Goal: Answer question/provide support: Share knowledge or assist other users

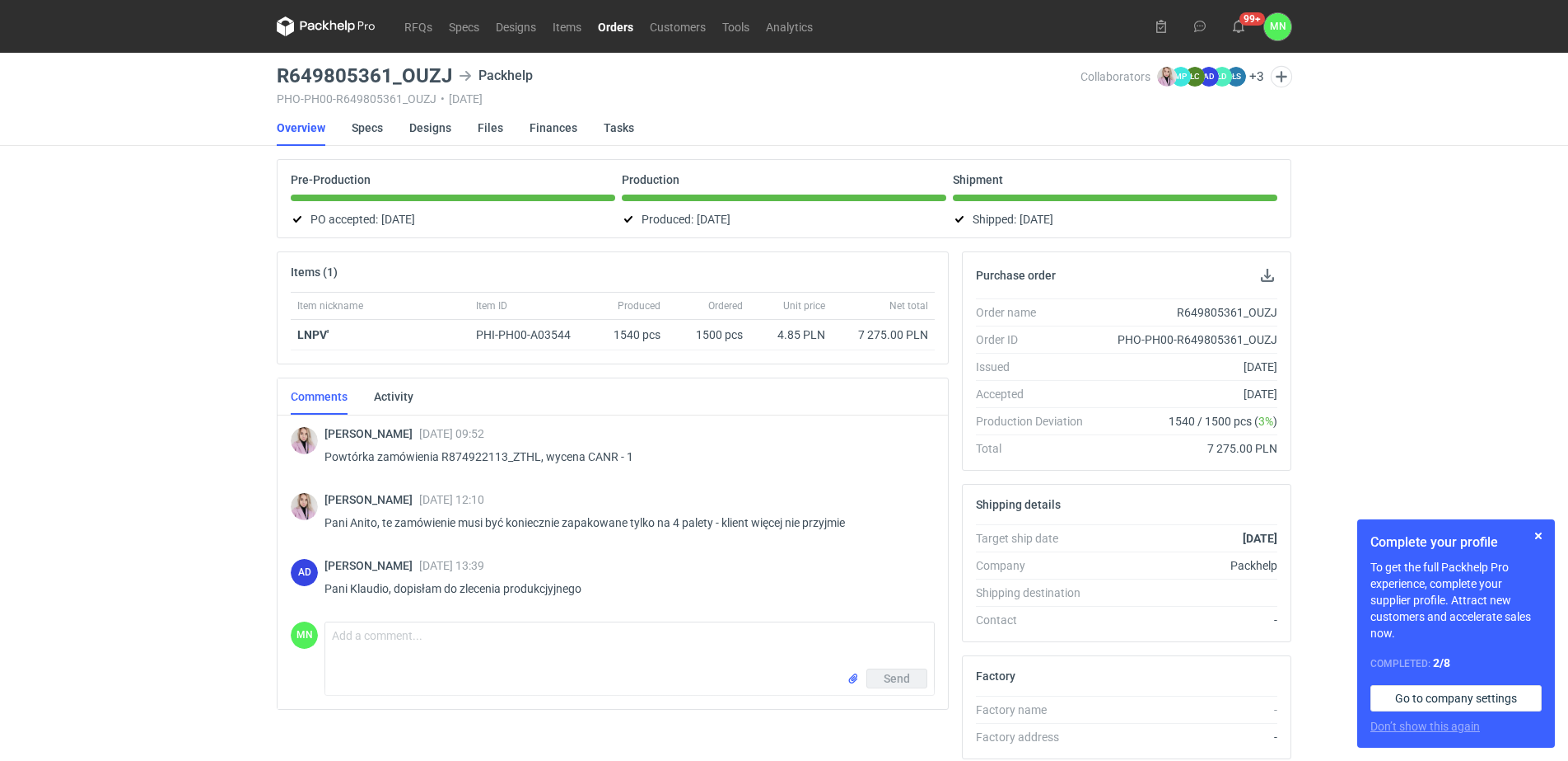
click at [619, 22] on link "Orders" at bounding box center [616, 26] width 52 height 20
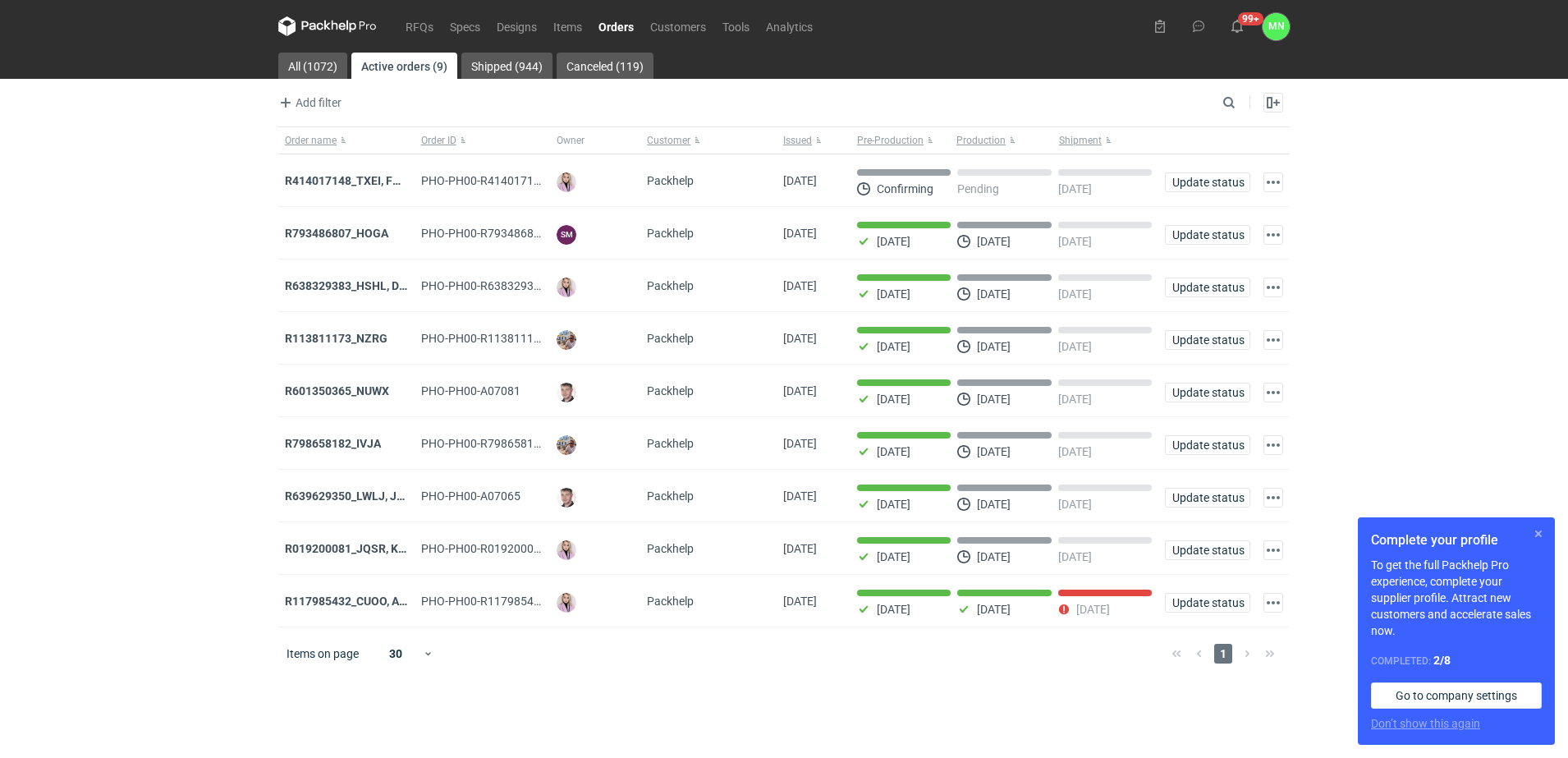
click at [1538, 533] on button "button" at bounding box center [1538, 533] width 20 height 20
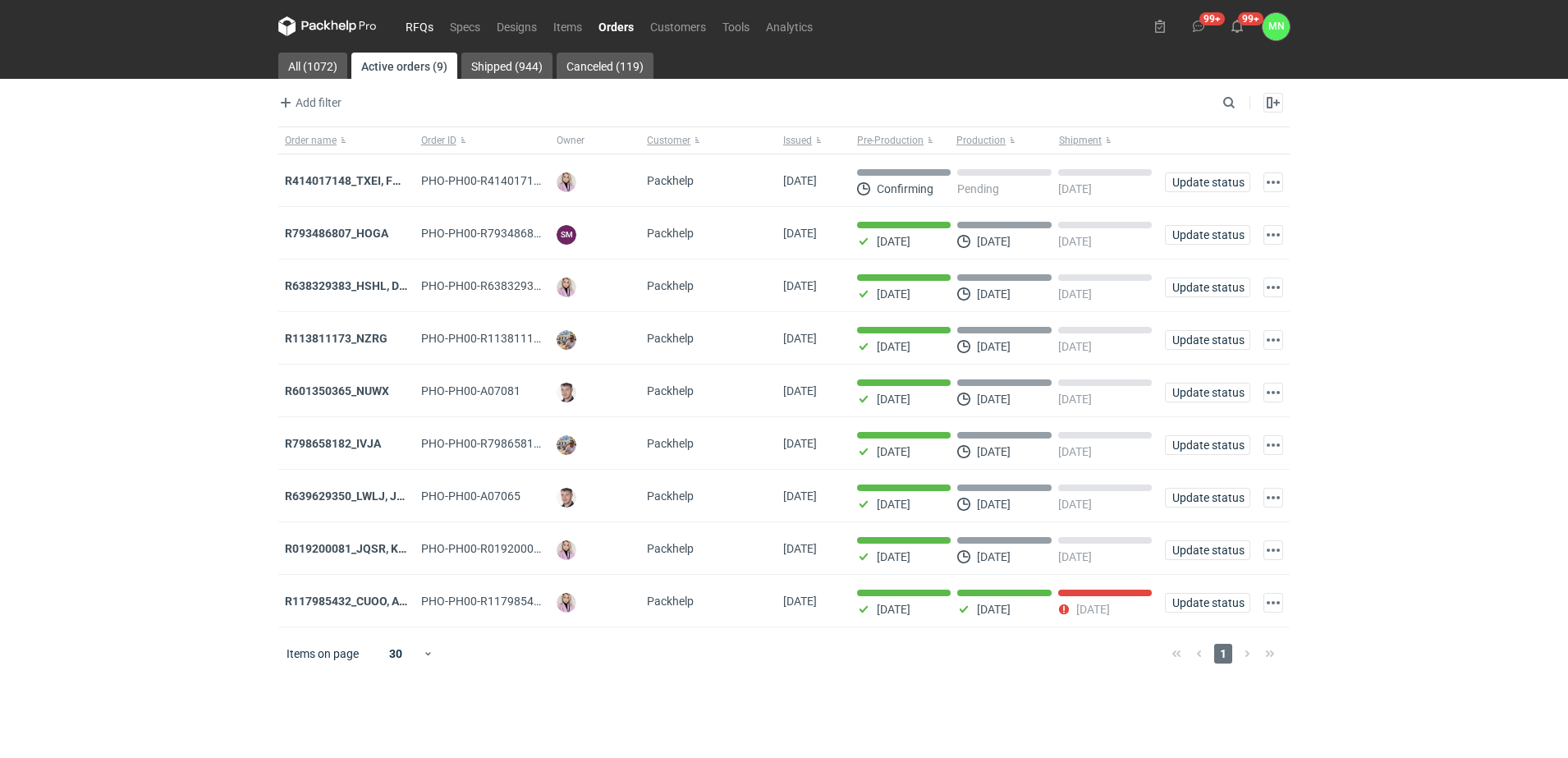
click at [416, 23] on link "RFQs" at bounding box center [418, 26] width 44 height 20
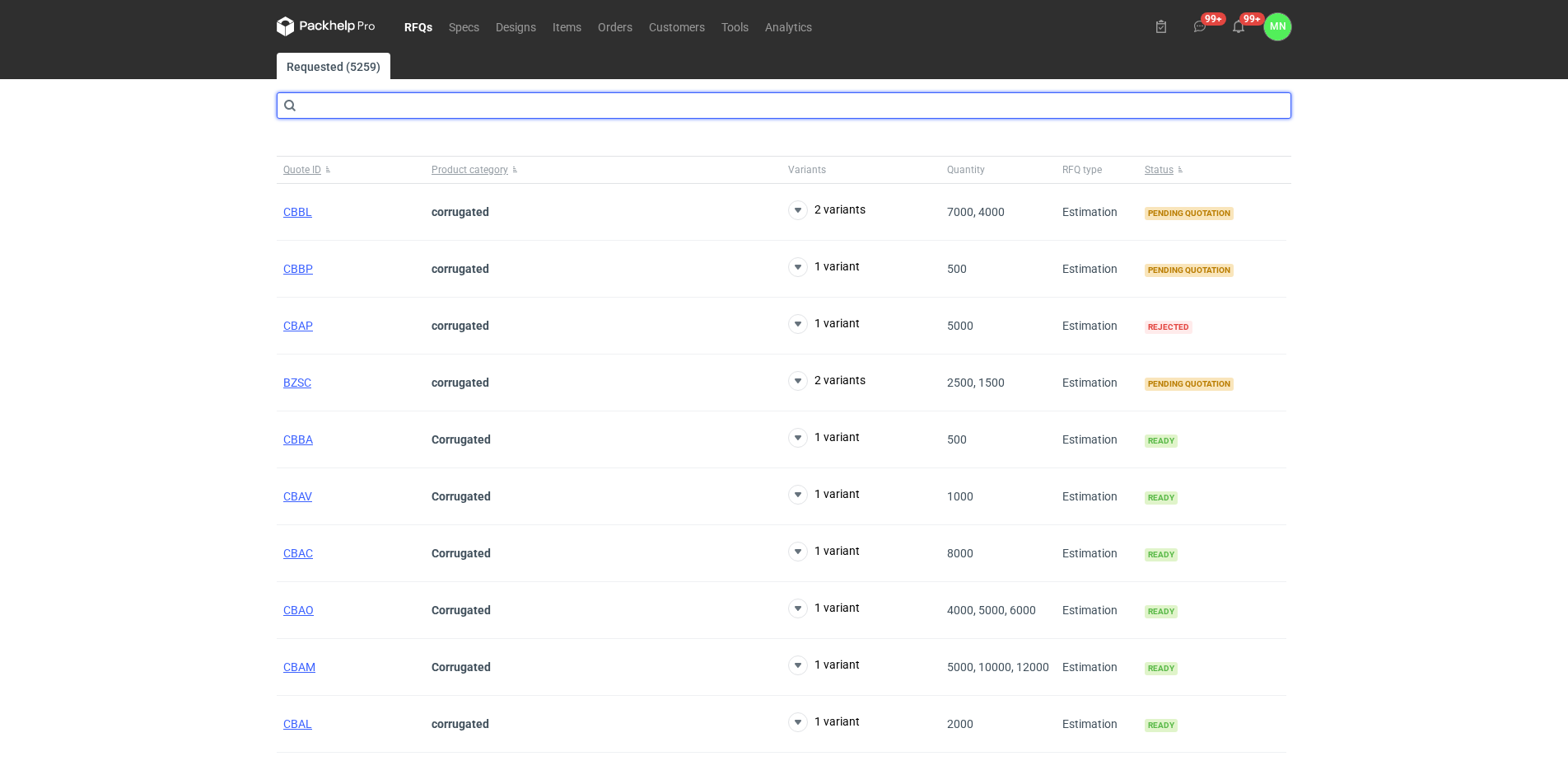
click at [459, 106] on input "text" at bounding box center [784, 105] width 1015 height 26
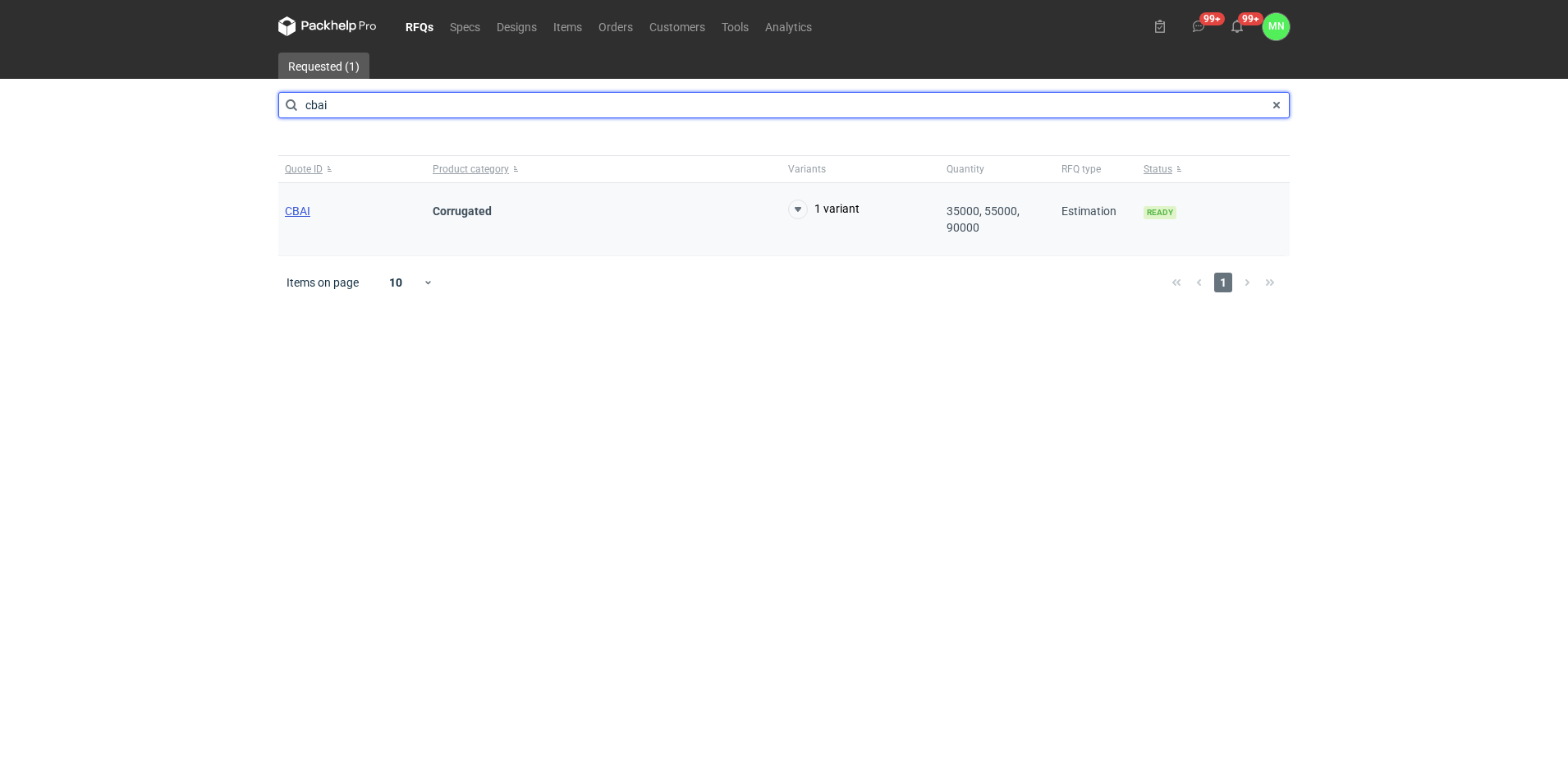
type input "cbai"
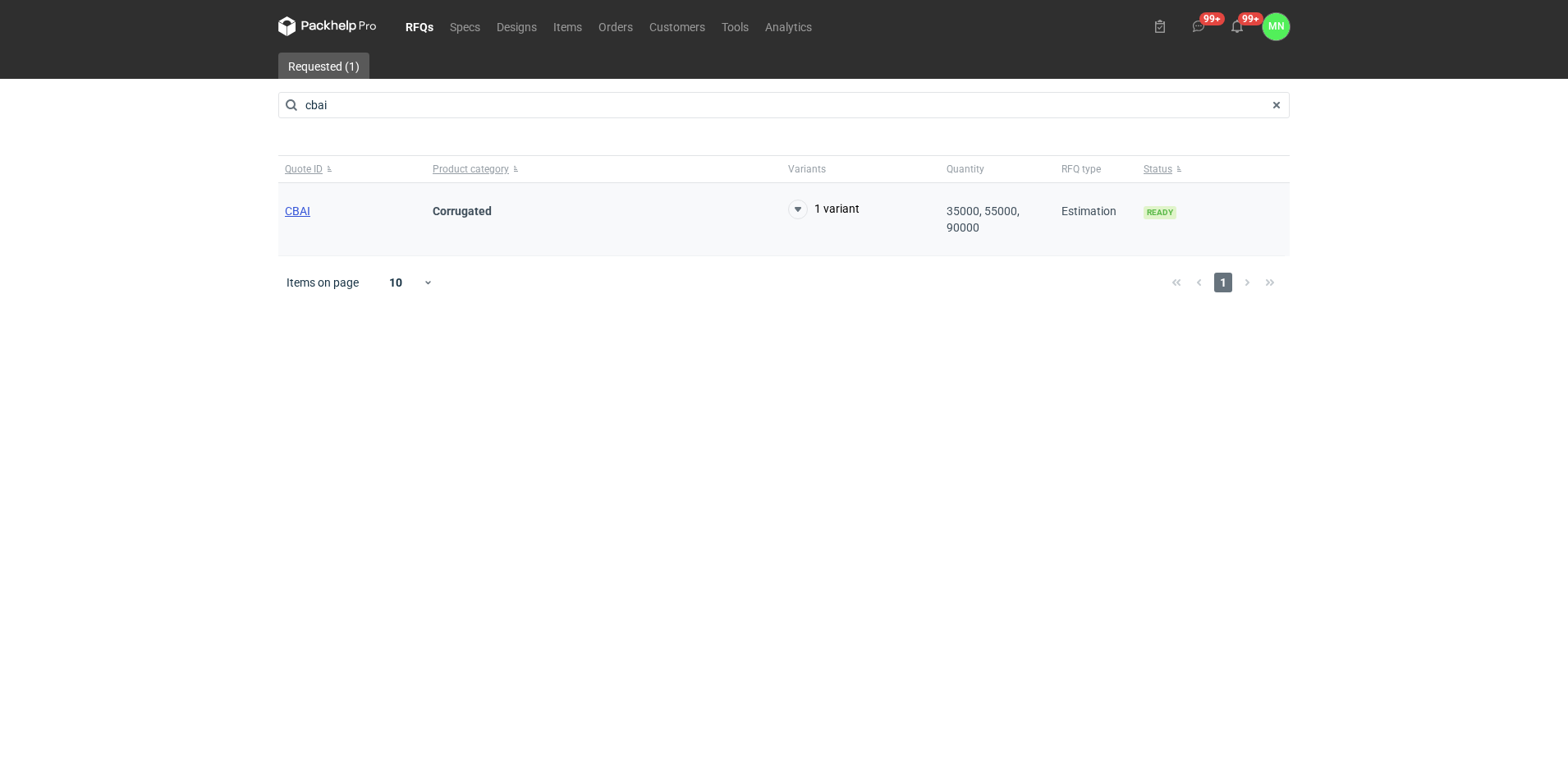
click at [308, 208] on span "CBAI" at bounding box center [297, 211] width 25 height 13
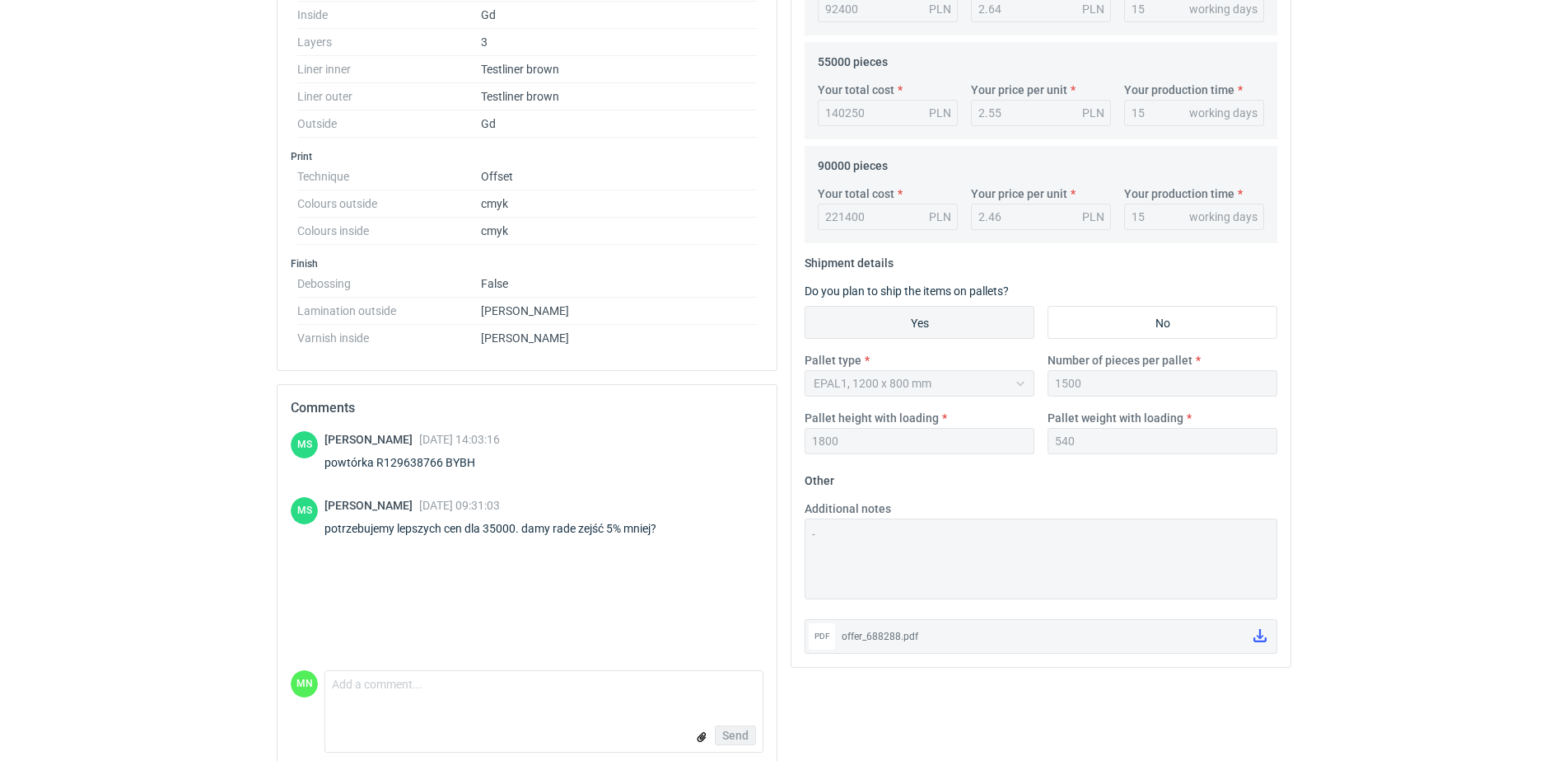
scroll to position [653, 0]
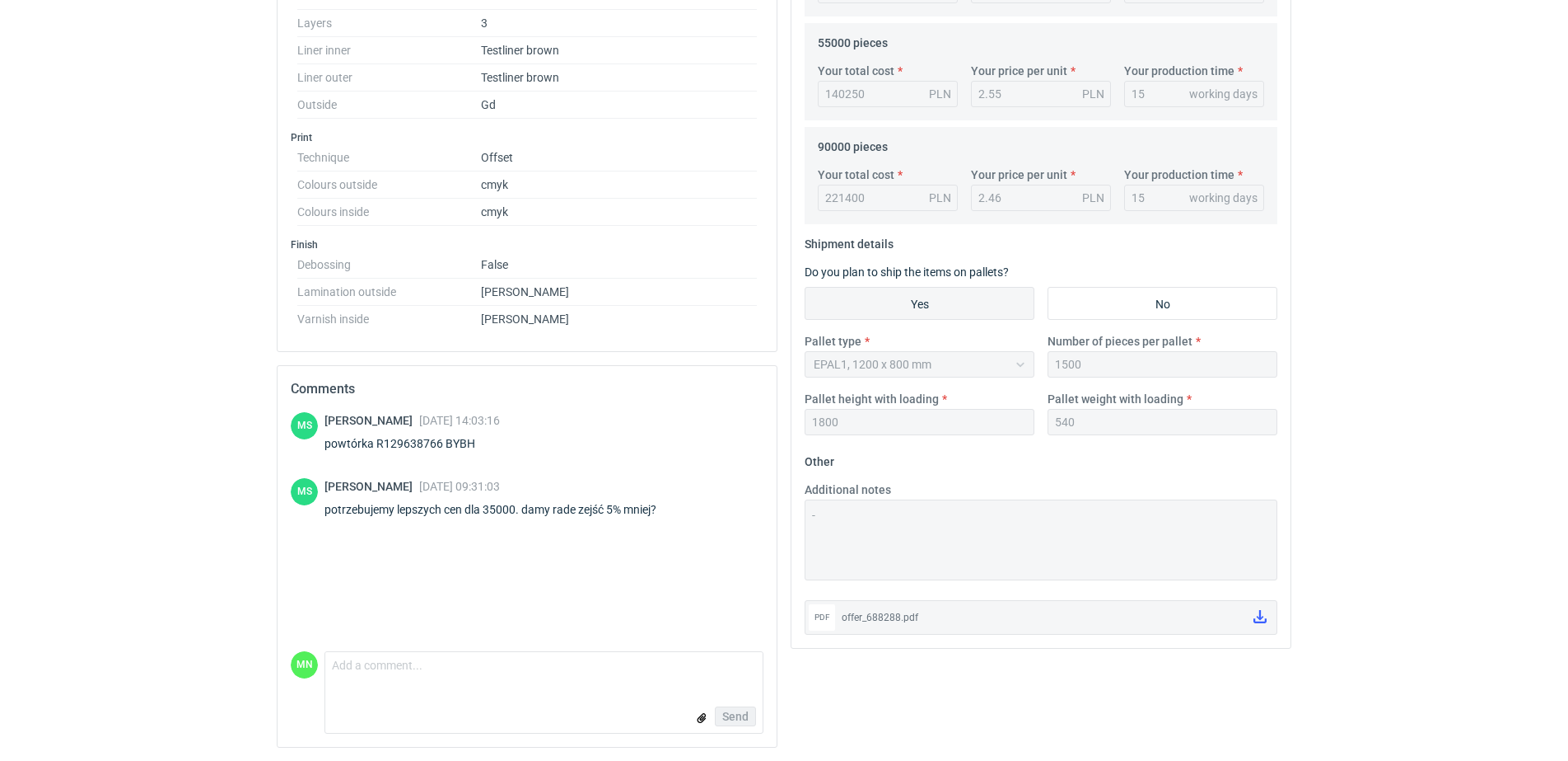
click at [405, 694] on form "Comment message Send" at bounding box center [544, 693] width 439 height 83
click at [403, 685] on textarea "Comment message" at bounding box center [544, 669] width 437 height 34
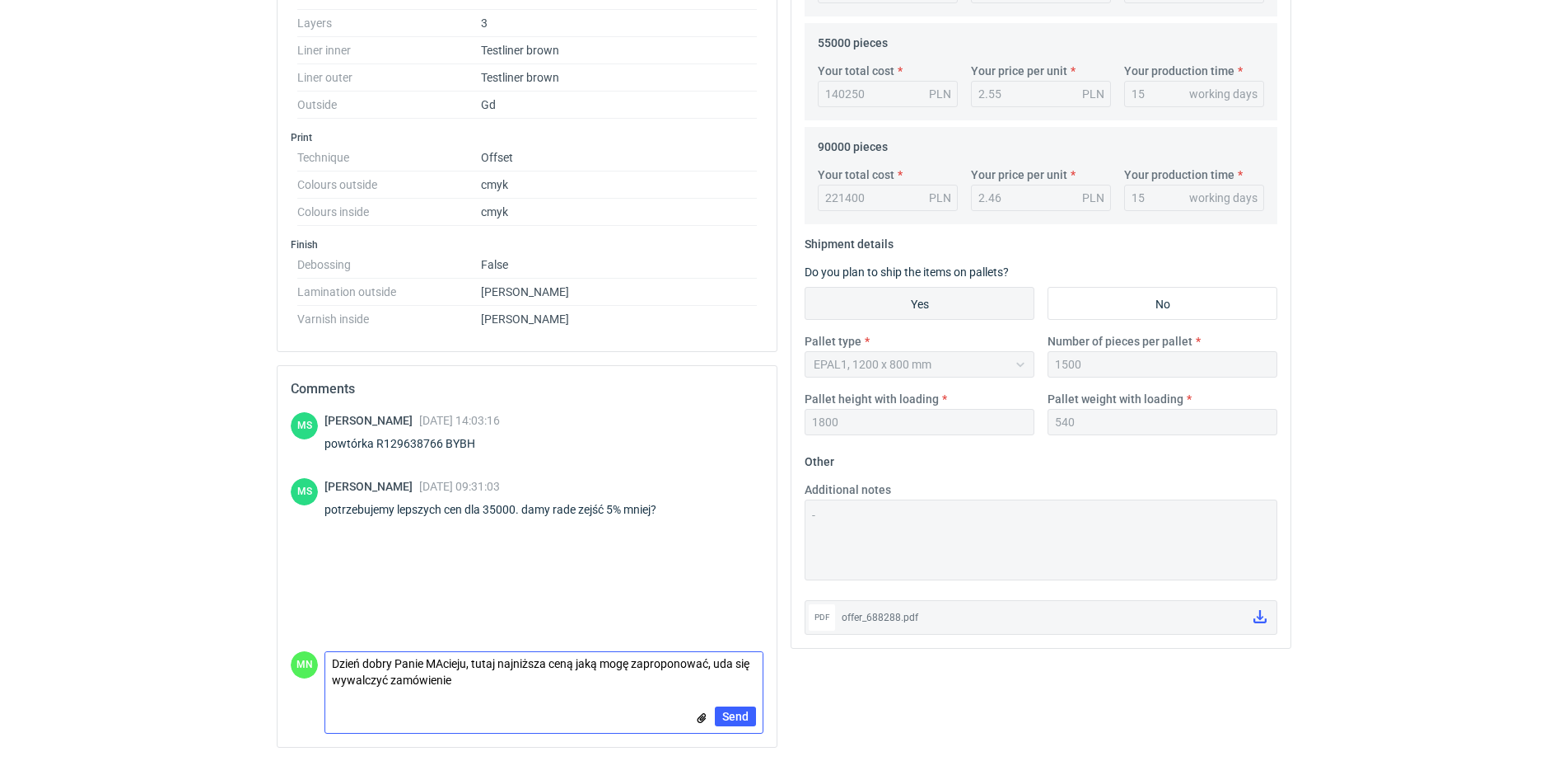
scroll to position [0, 0]
click at [435, 647] on textarea "Dzień dobry Panie MAcieju, tutaj najniższa ceną jaką mogę zaproponować, uda się…" at bounding box center [544, 663] width 437 height 46
type textarea "Dzień dobry Panie Macieju, tutaj najniższa ceną jaką mogę zaproponować, uda się…"
click at [698, 713] on input "file" at bounding box center [701, 717] width 13 height 17
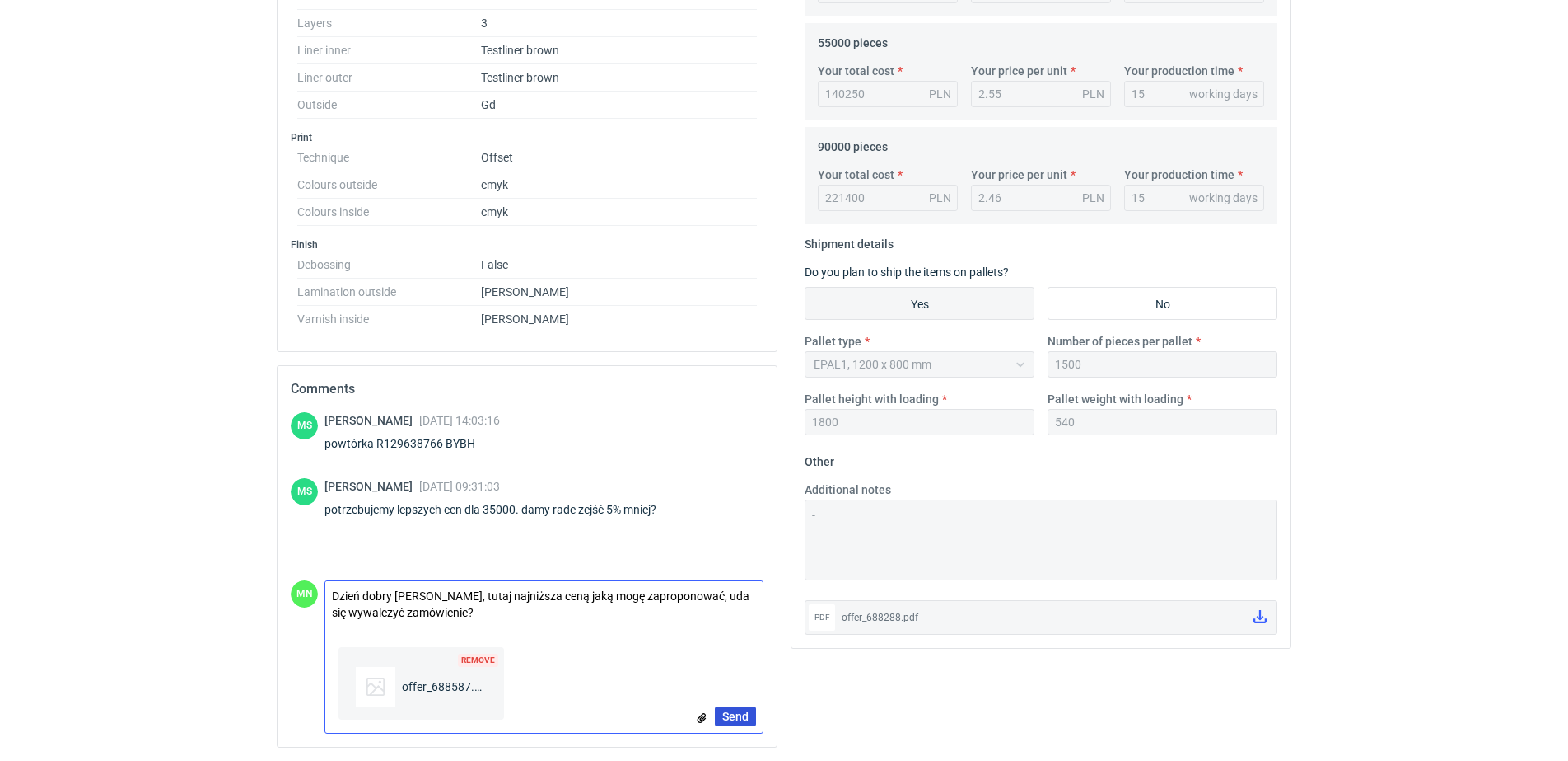
click at [737, 707] on button "Send" at bounding box center [735, 716] width 41 height 20
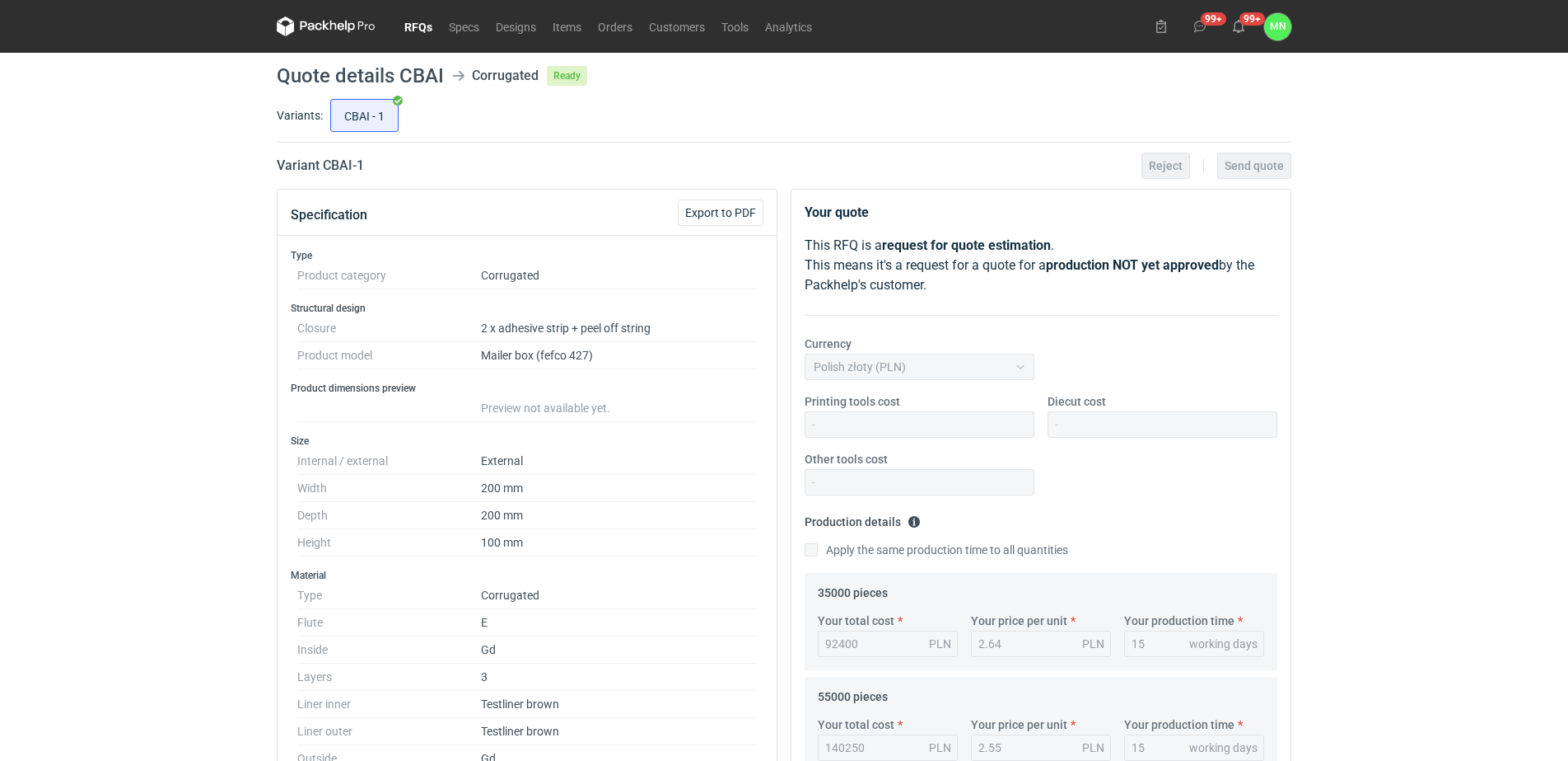
drag, startPoint x: 415, startPoint y: 18, endPoint x: 425, endPoint y: 47, distance: 30.7
click at [415, 18] on link "RFQs" at bounding box center [418, 26] width 44 height 20
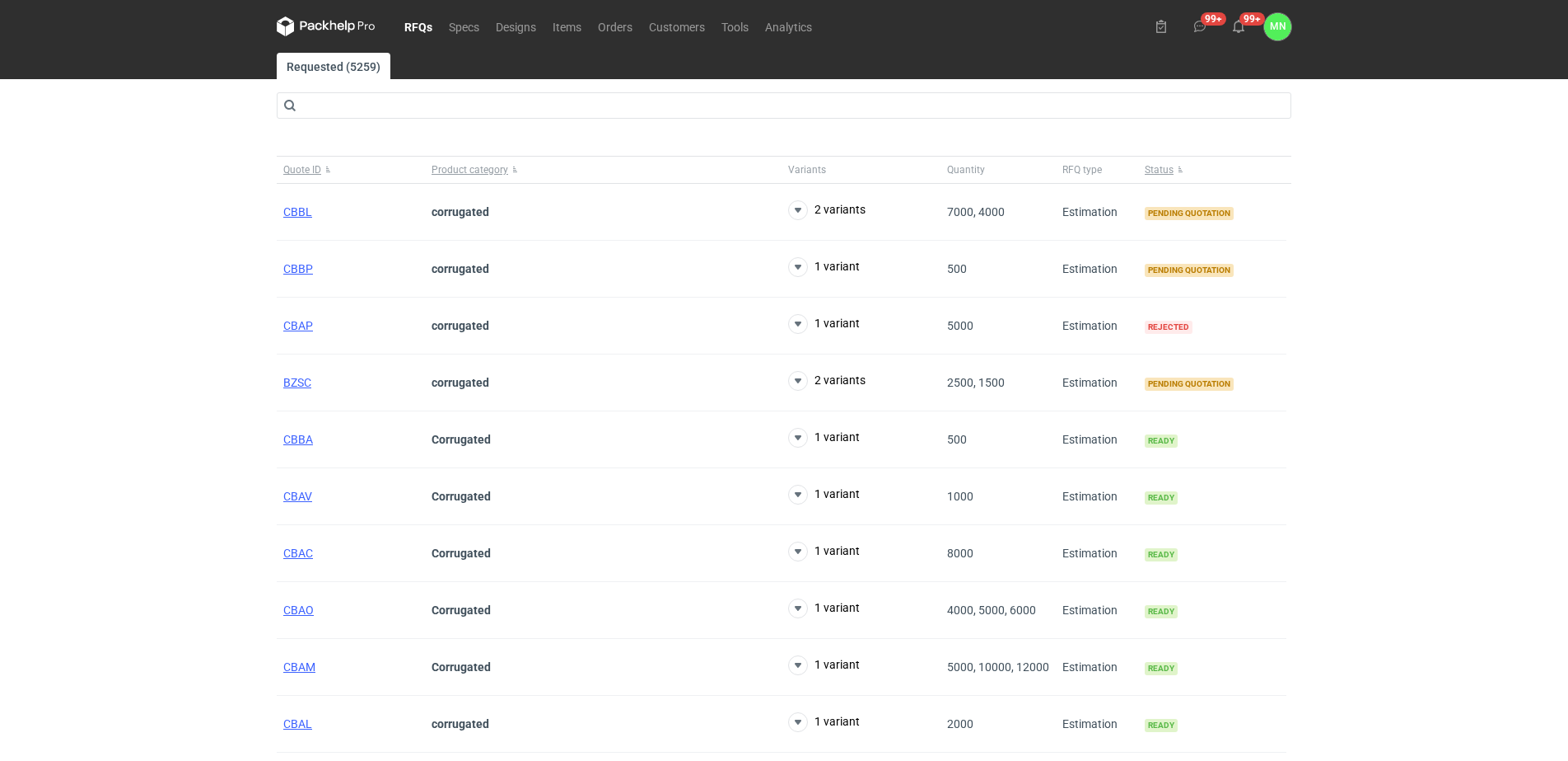
click at [335, 91] on main "Requested (5259) Quote ID Product category Variants Quantity RFQ type Status CB…" at bounding box center [783, 429] width 1028 height 752
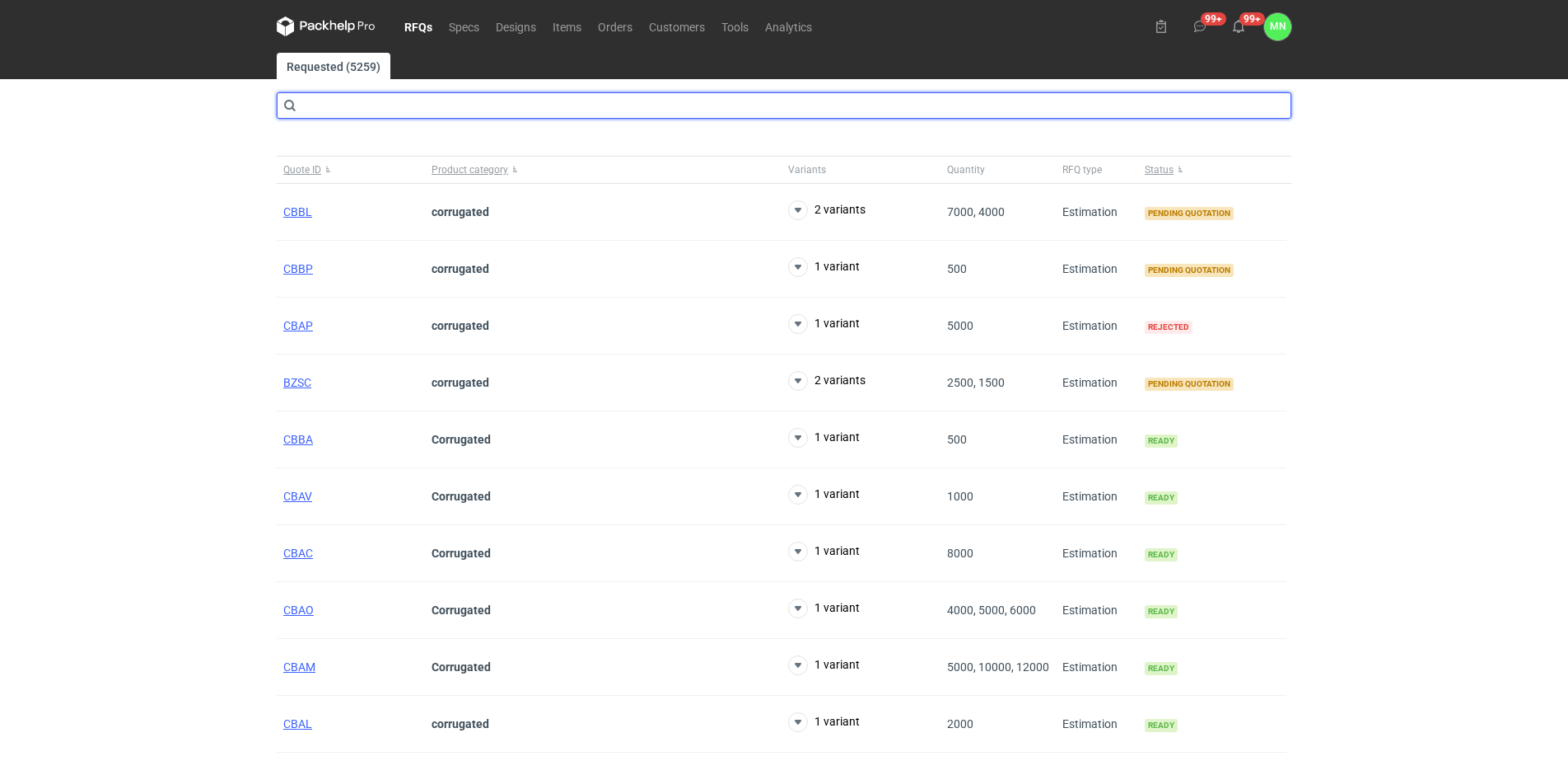
click at [343, 99] on input "text" at bounding box center [784, 105] width 1015 height 26
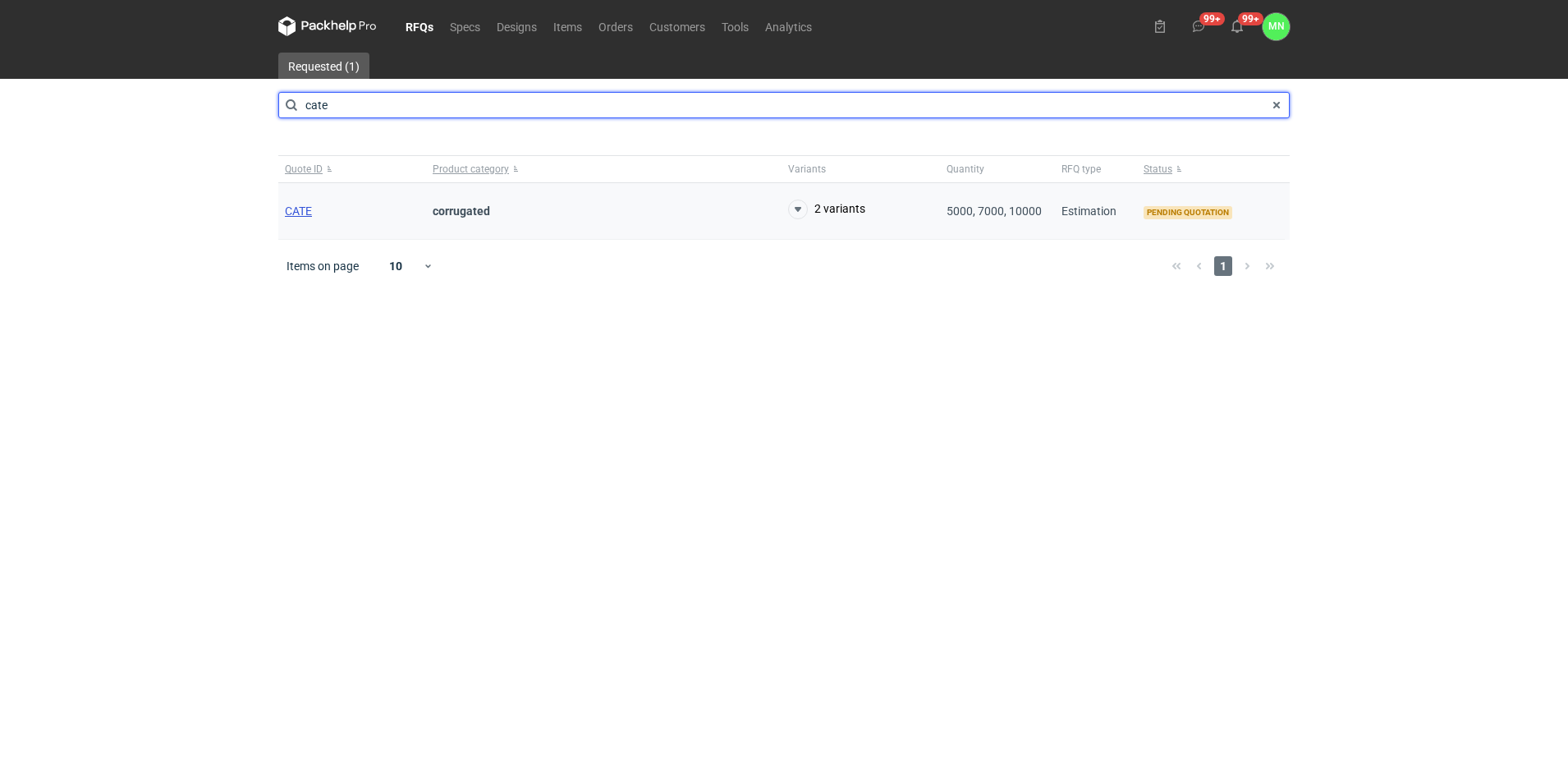
type input "cate"
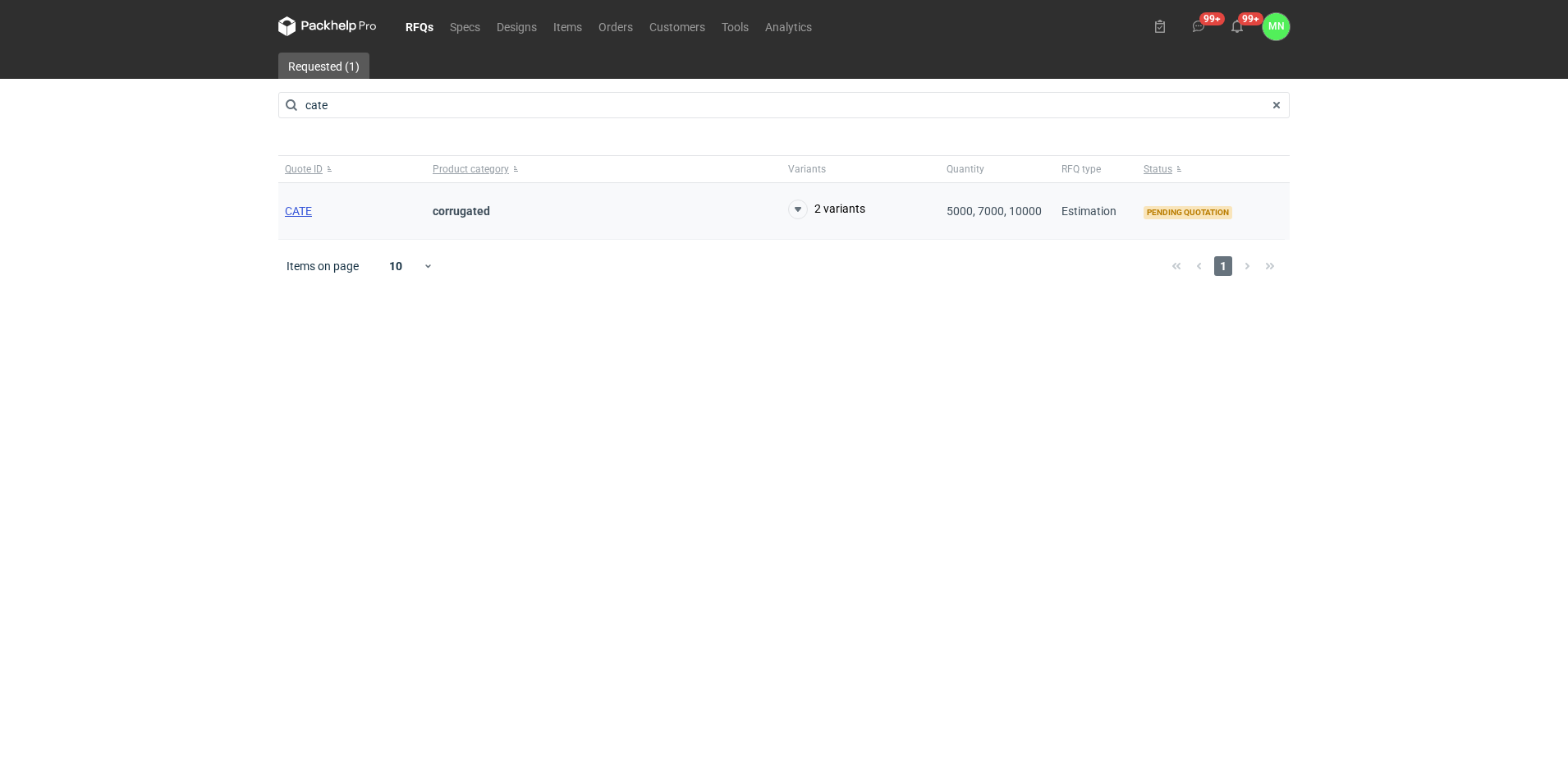
click at [297, 212] on span "CATE" at bounding box center [298, 211] width 27 height 13
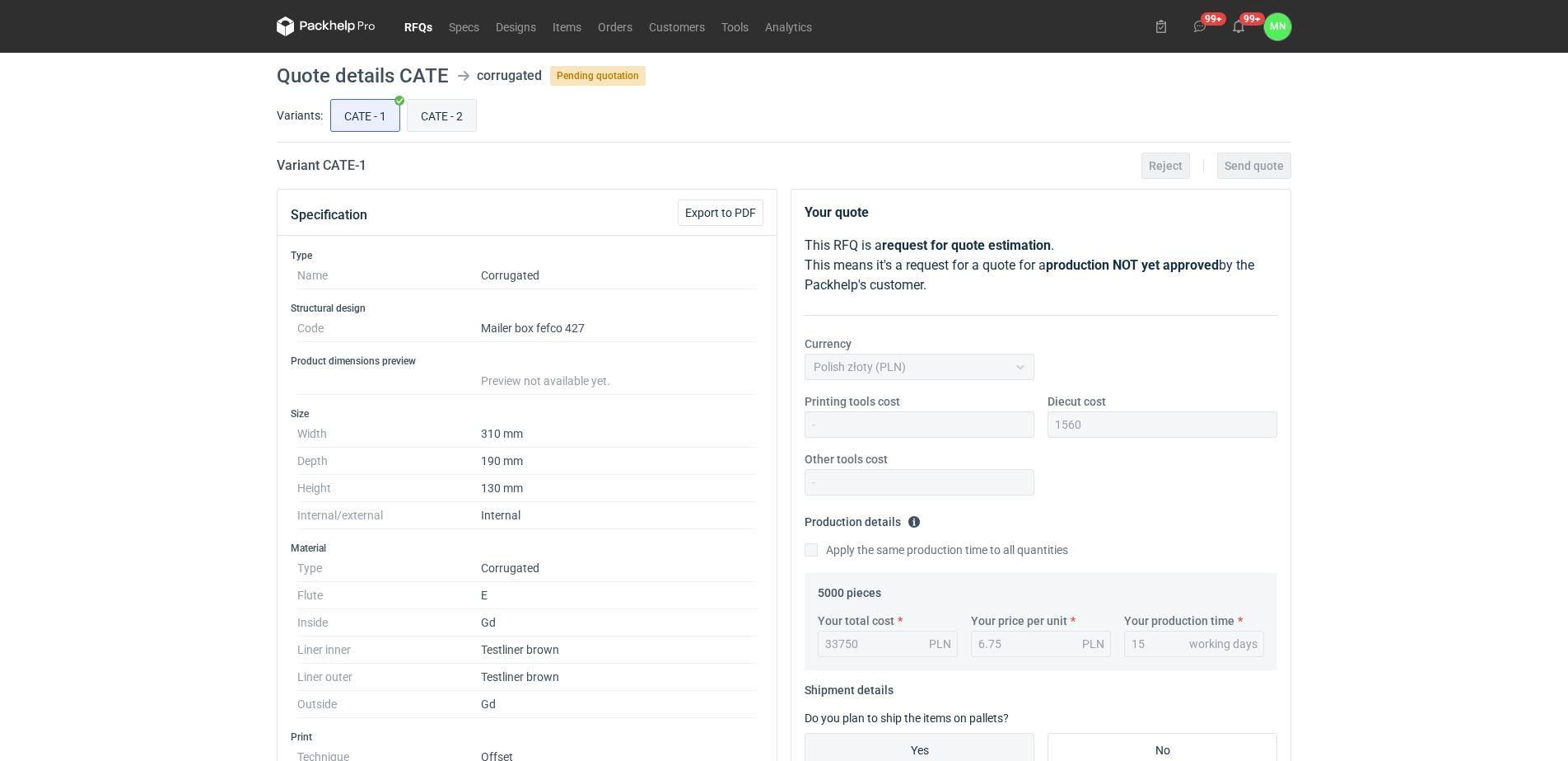
click at [438, 113] on input "CATE - 2" at bounding box center [441, 115] width 68 height 31
radio input "true"
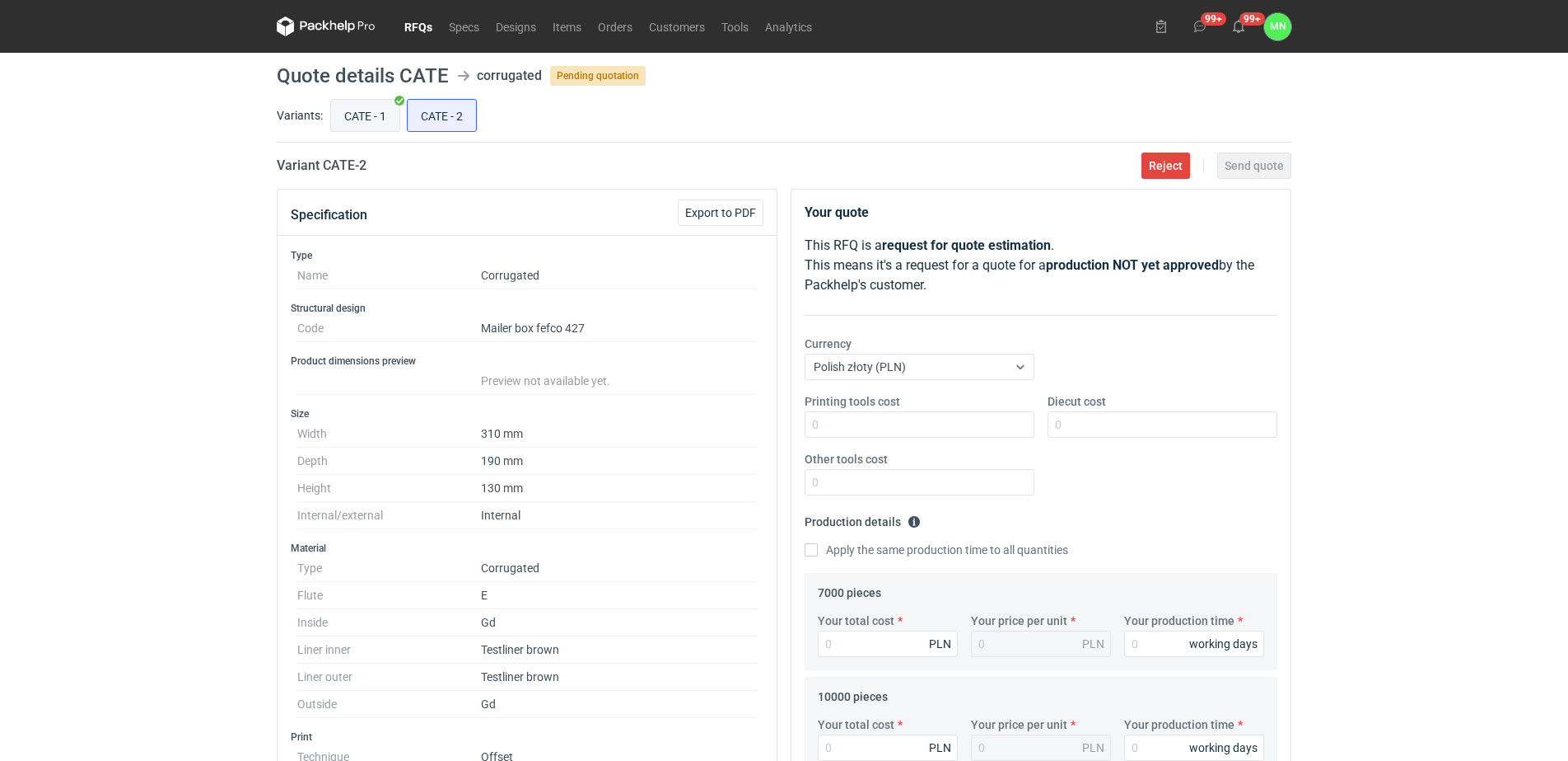
click at [351, 100] on input "CATE - 1" at bounding box center [365, 115] width 68 height 31
radio input "true"
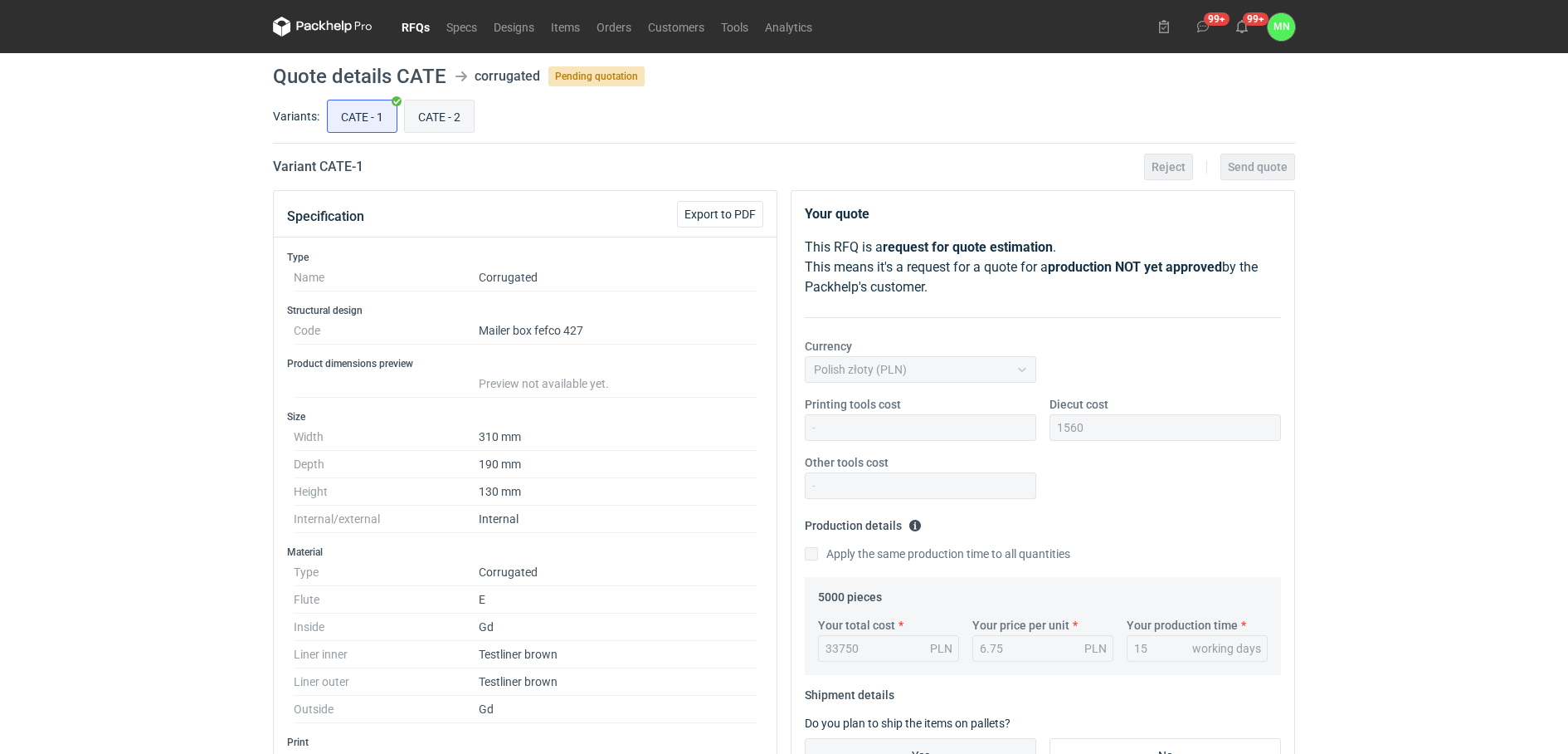
click at [448, 123] on input "CATE - 2" at bounding box center [439, 116] width 69 height 32
radio input "true"
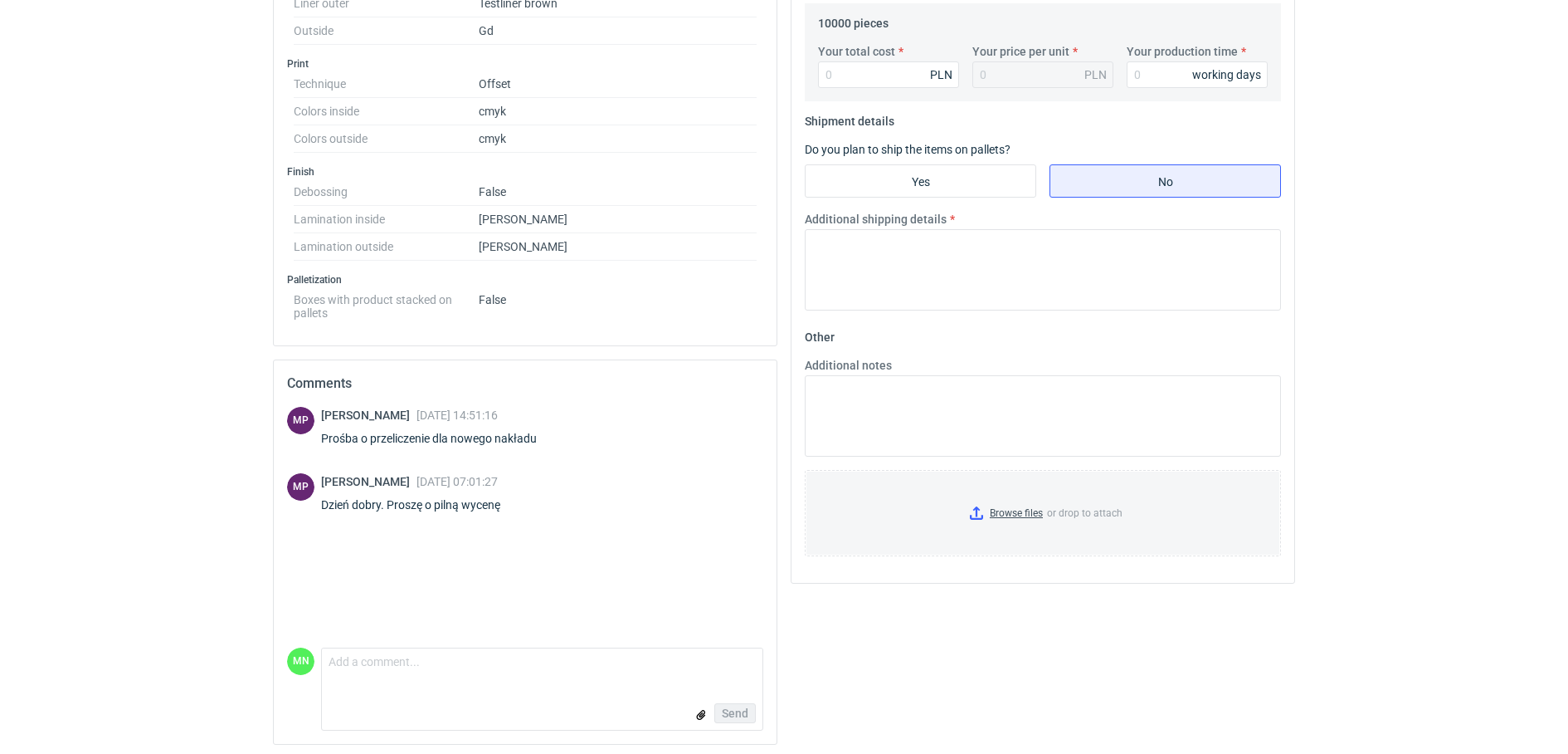
scroll to position [686, 0]
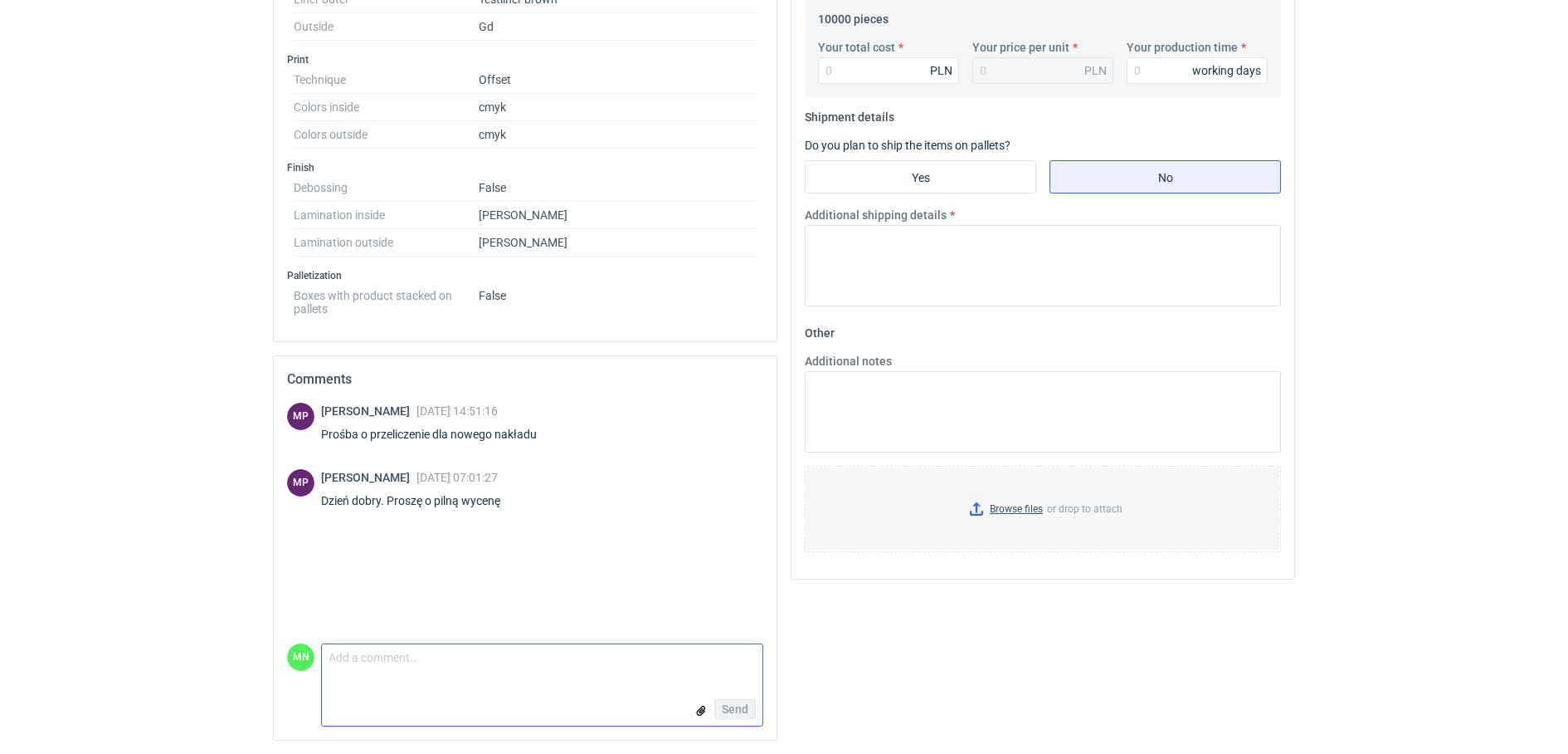
click at [459, 646] on textarea "Comment message" at bounding box center [542, 662] width 440 height 34
type textarea "Dzień dobry, działam z wyceną"
click at [724, 706] on span "Send" at bounding box center [735, 709] width 26 height 12
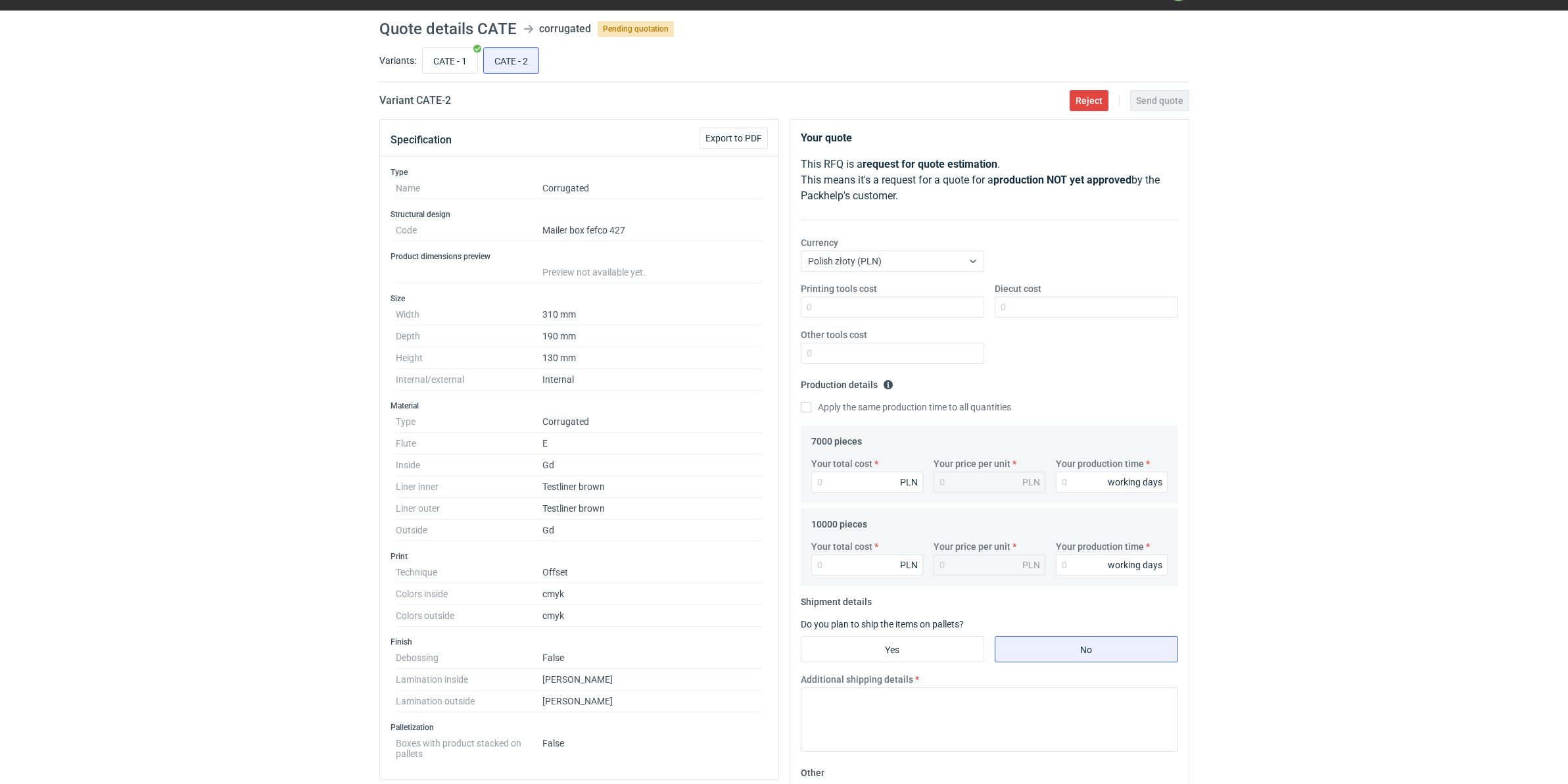
scroll to position [0, 0]
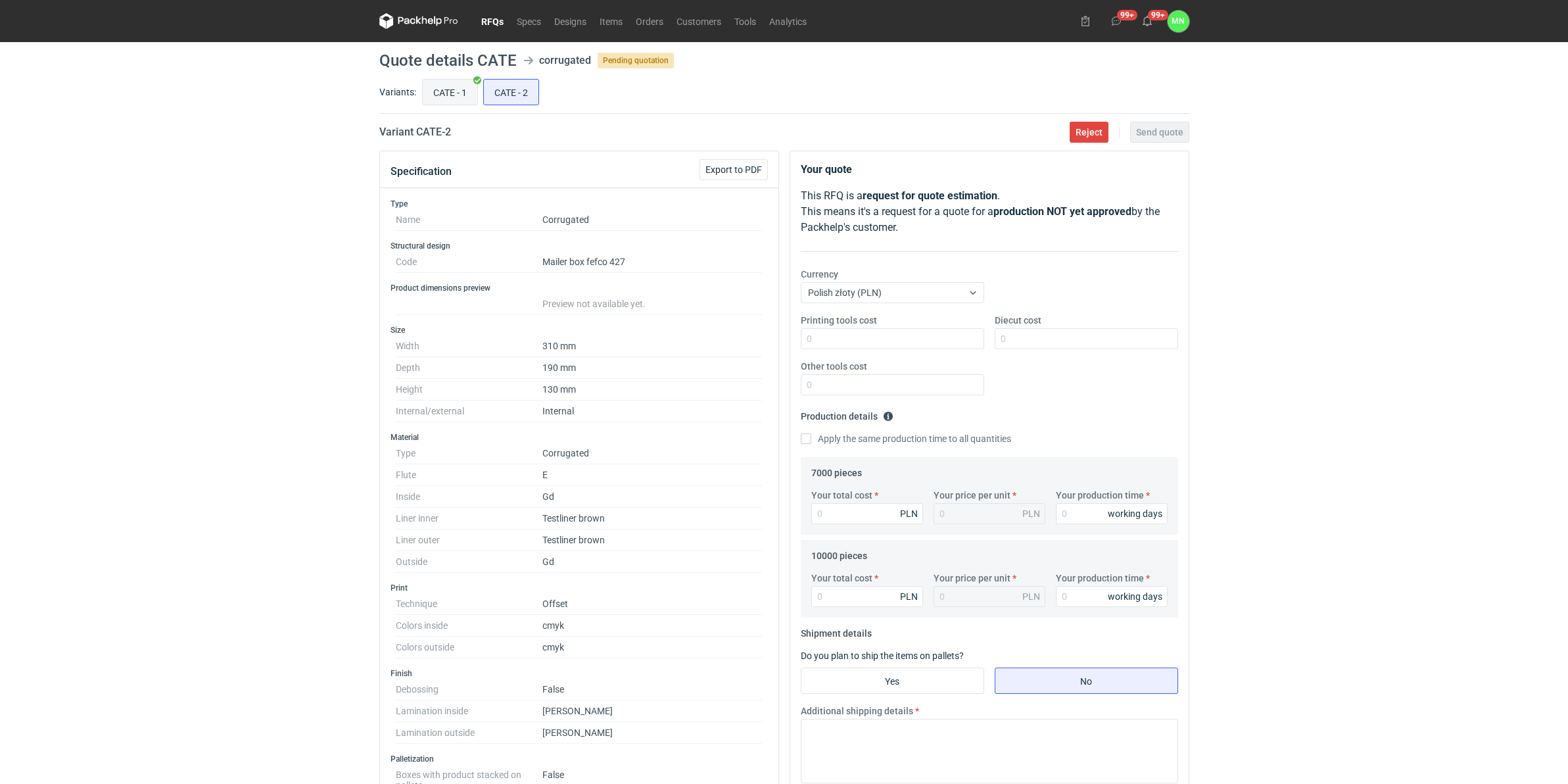
click at [441, 89] on input "CATE - 1" at bounding box center [450, 92] width 55 height 25
radio input "true"
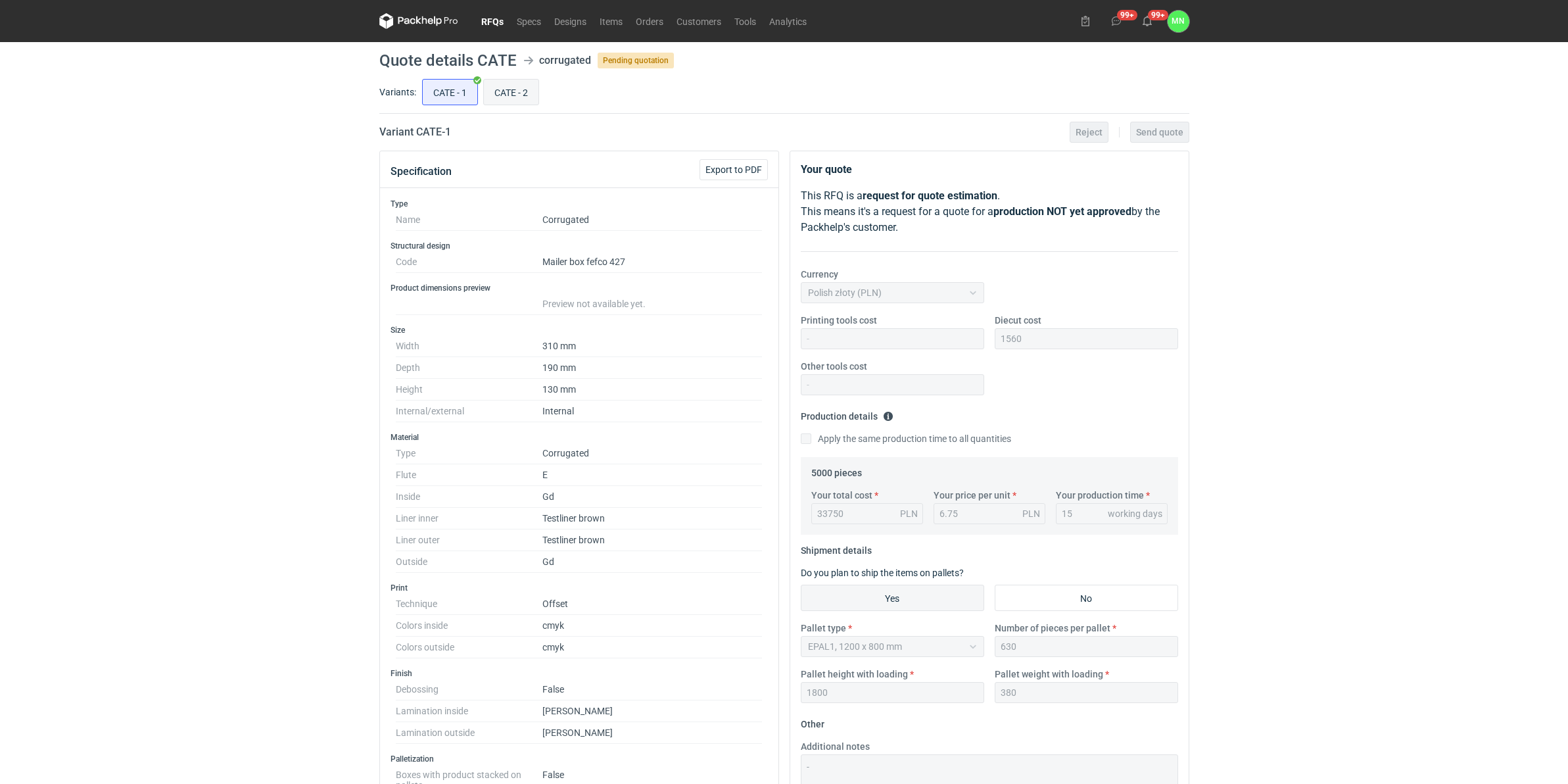
click at [503, 79] on label "CATE - 2" at bounding box center [511, 92] width 56 height 27
click at [503, 80] on input "CATE - 2" at bounding box center [511, 92] width 55 height 25
radio input "true"
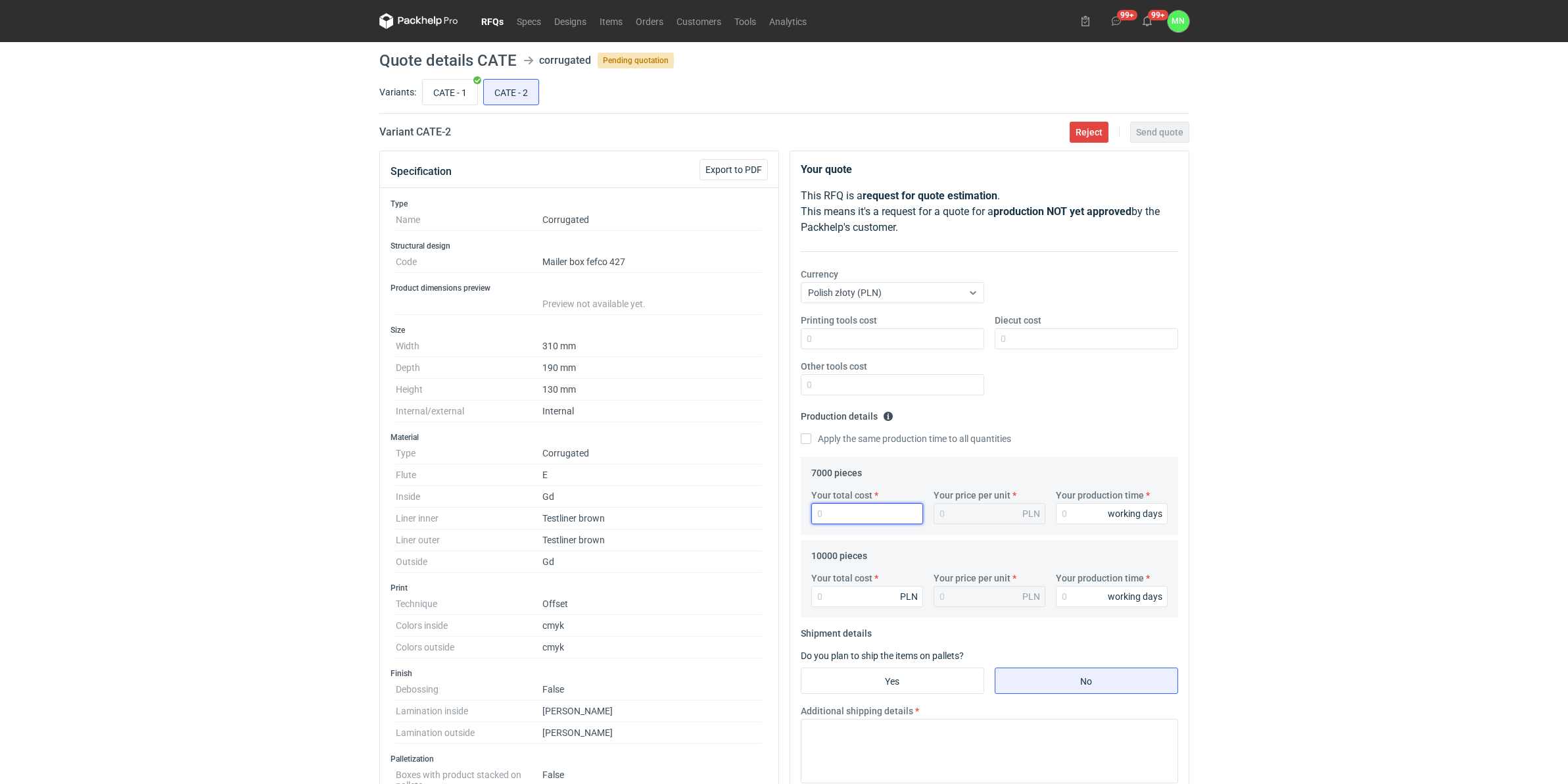
click at [824, 521] on input "Your total cost" at bounding box center [867, 513] width 112 height 21
type input "4370"
type input "0.62"
type input "43"
type input "0.01"
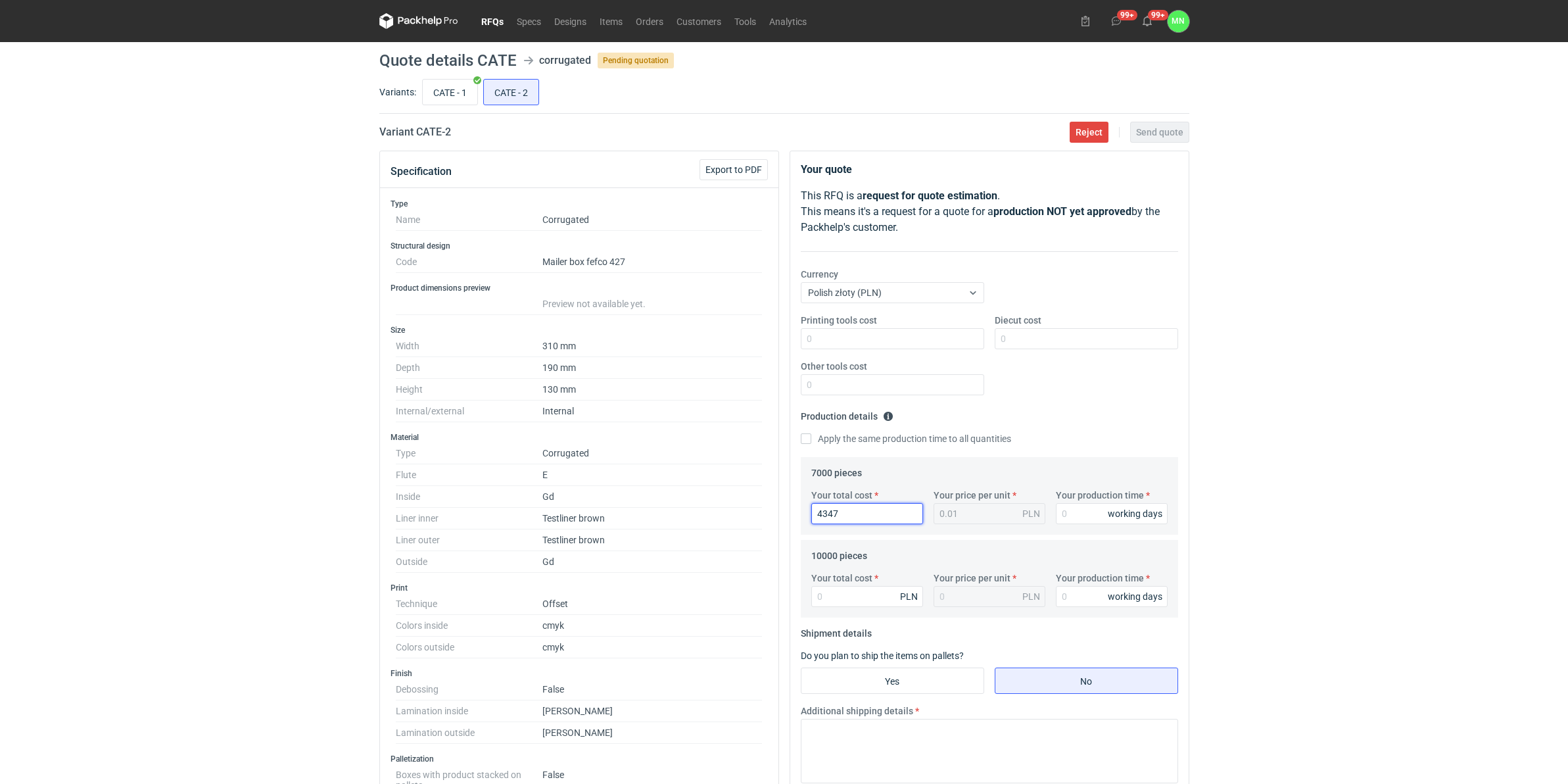
type input "43470"
type input "6.21"
type input "43470"
click at [451, 85] on input "CATE - 1" at bounding box center [450, 92] width 55 height 25
radio input "true"
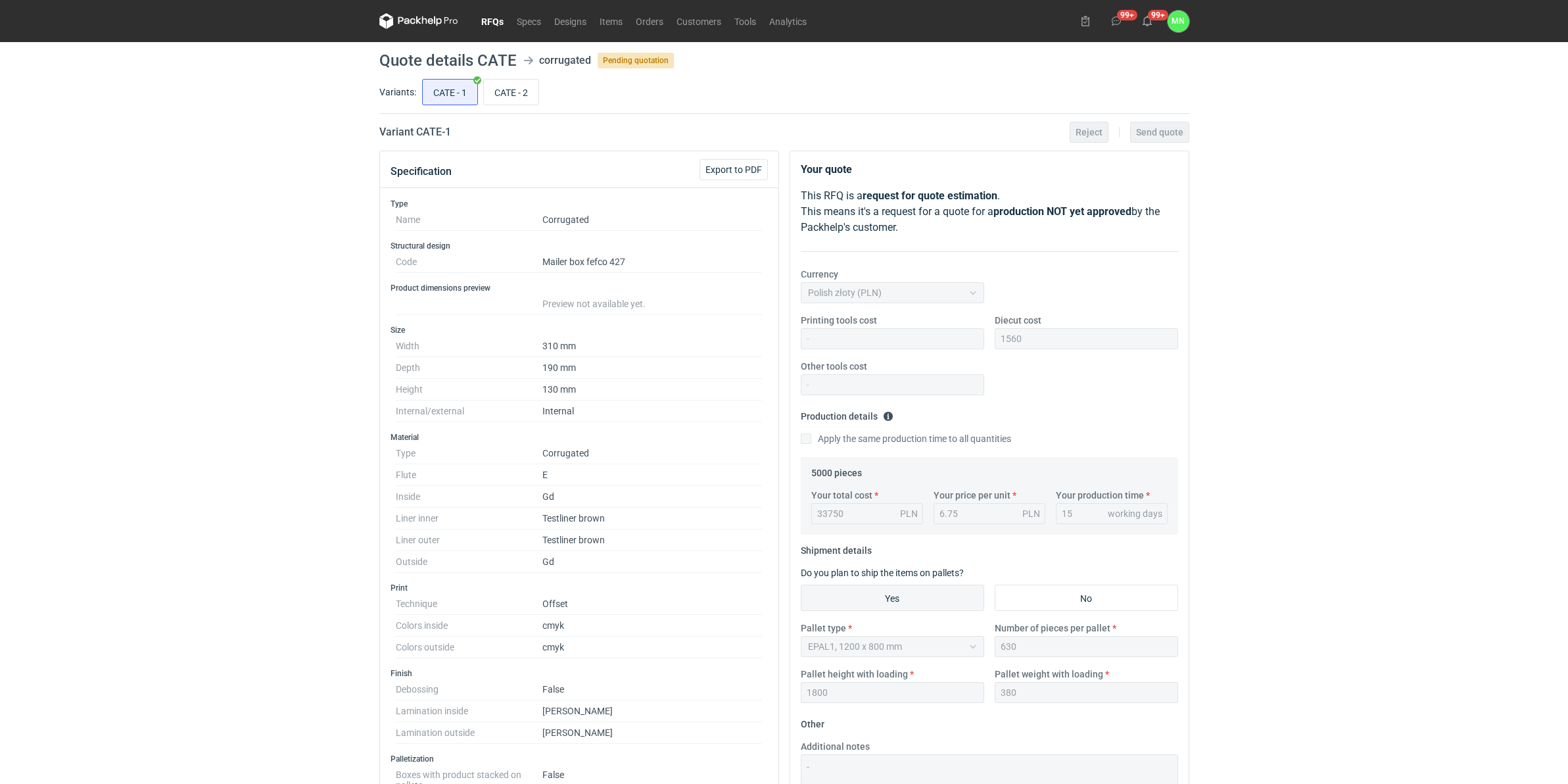
click at [525, 73] on main "Quote details CATE corrugated Pending quotation Variants: CATE - 1 CATE - 2 Var…" at bounding box center [784, 590] width 820 height 1096
click at [520, 98] on input "CATE - 2" at bounding box center [511, 92] width 55 height 25
radio input "true"
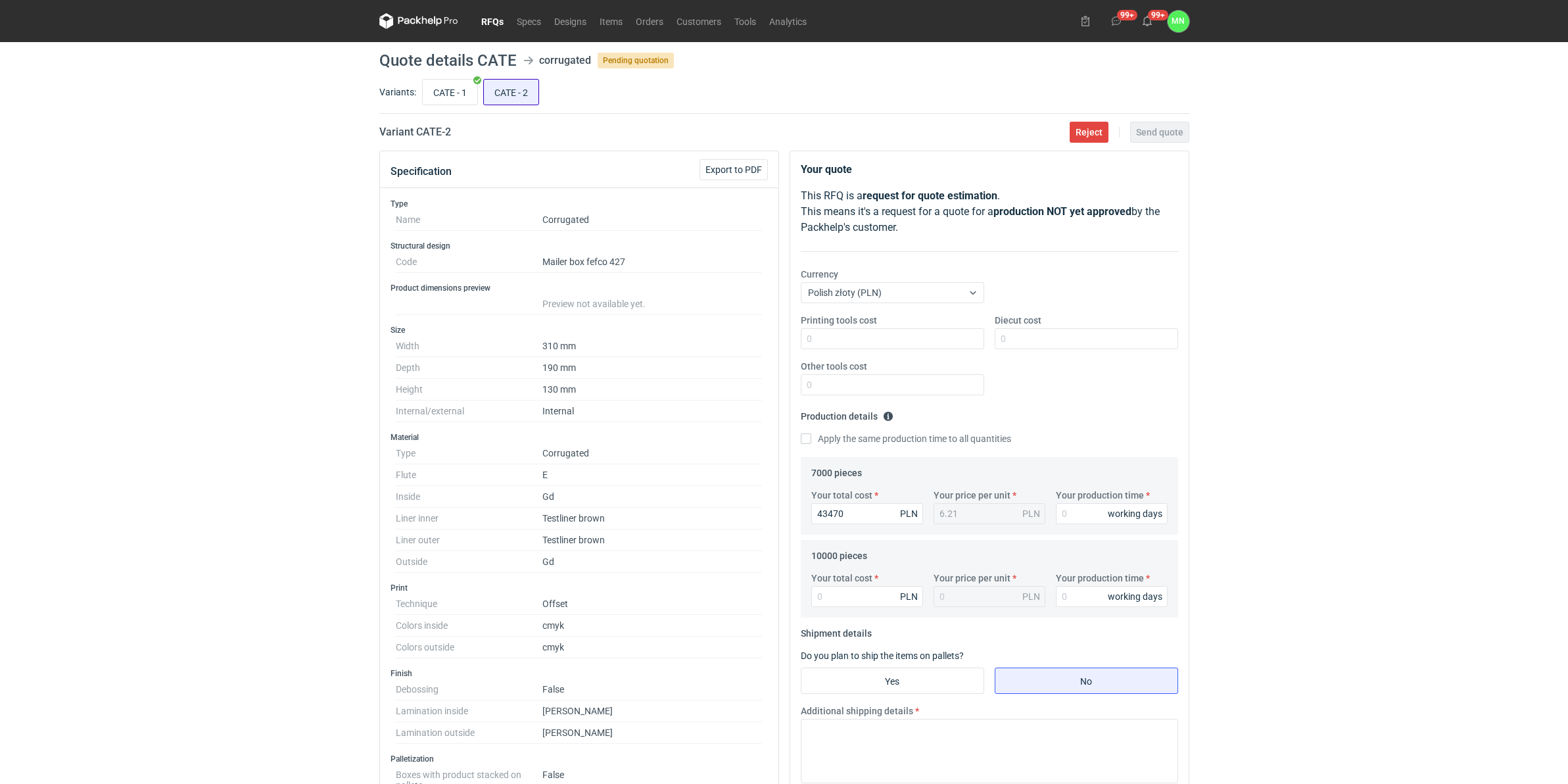
drag, startPoint x: 443, startPoint y: 90, endPoint x: 511, endPoint y: 103, distance: 69.2
click at [443, 90] on input "CATE - 1" at bounding box center [450, 92] width 55 height 25
radio input "true"
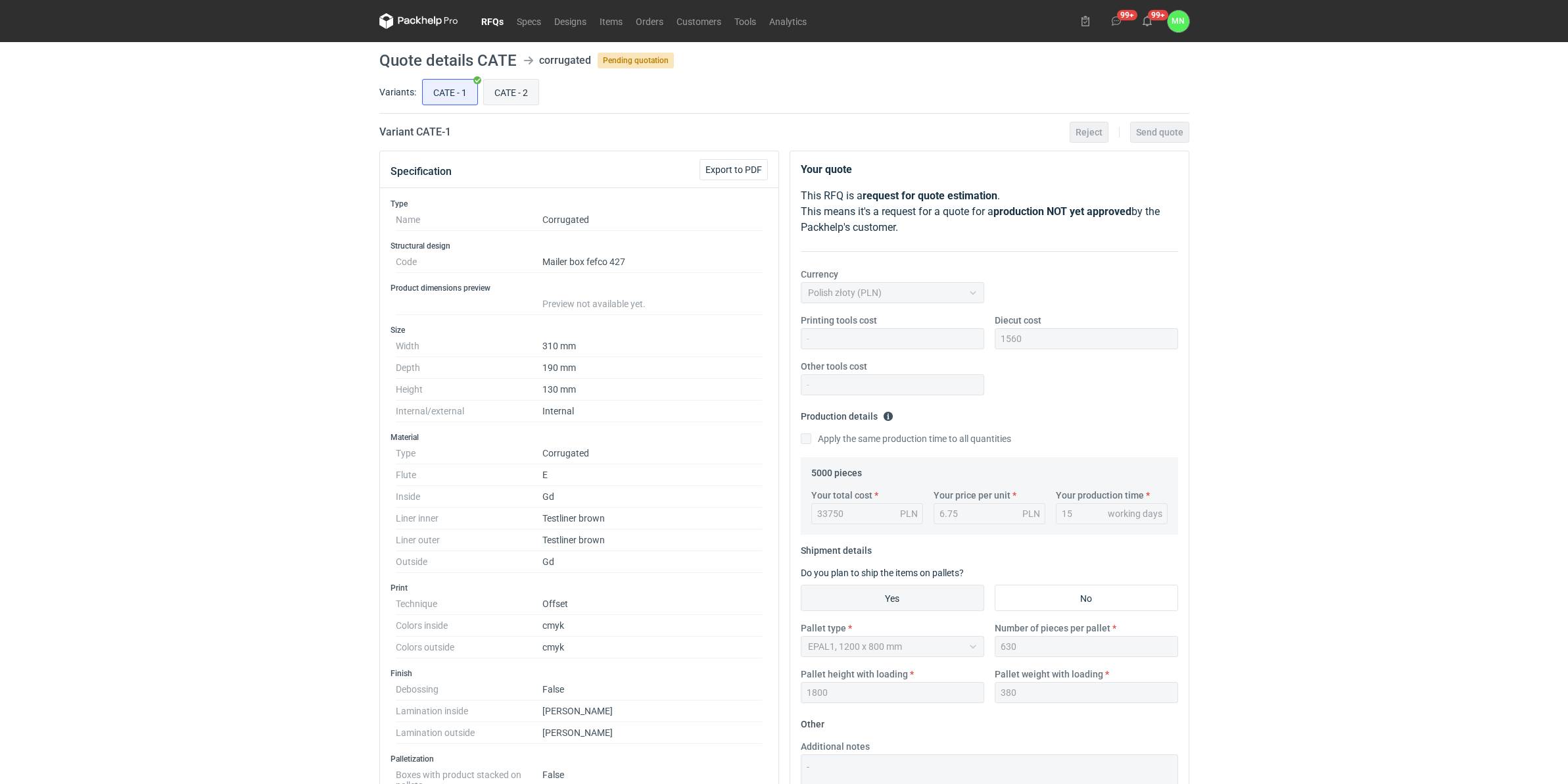
click at [525, 90] on input "CATE - 2" at bounding box center [511, 92] width 55 height 25
radio input "true"
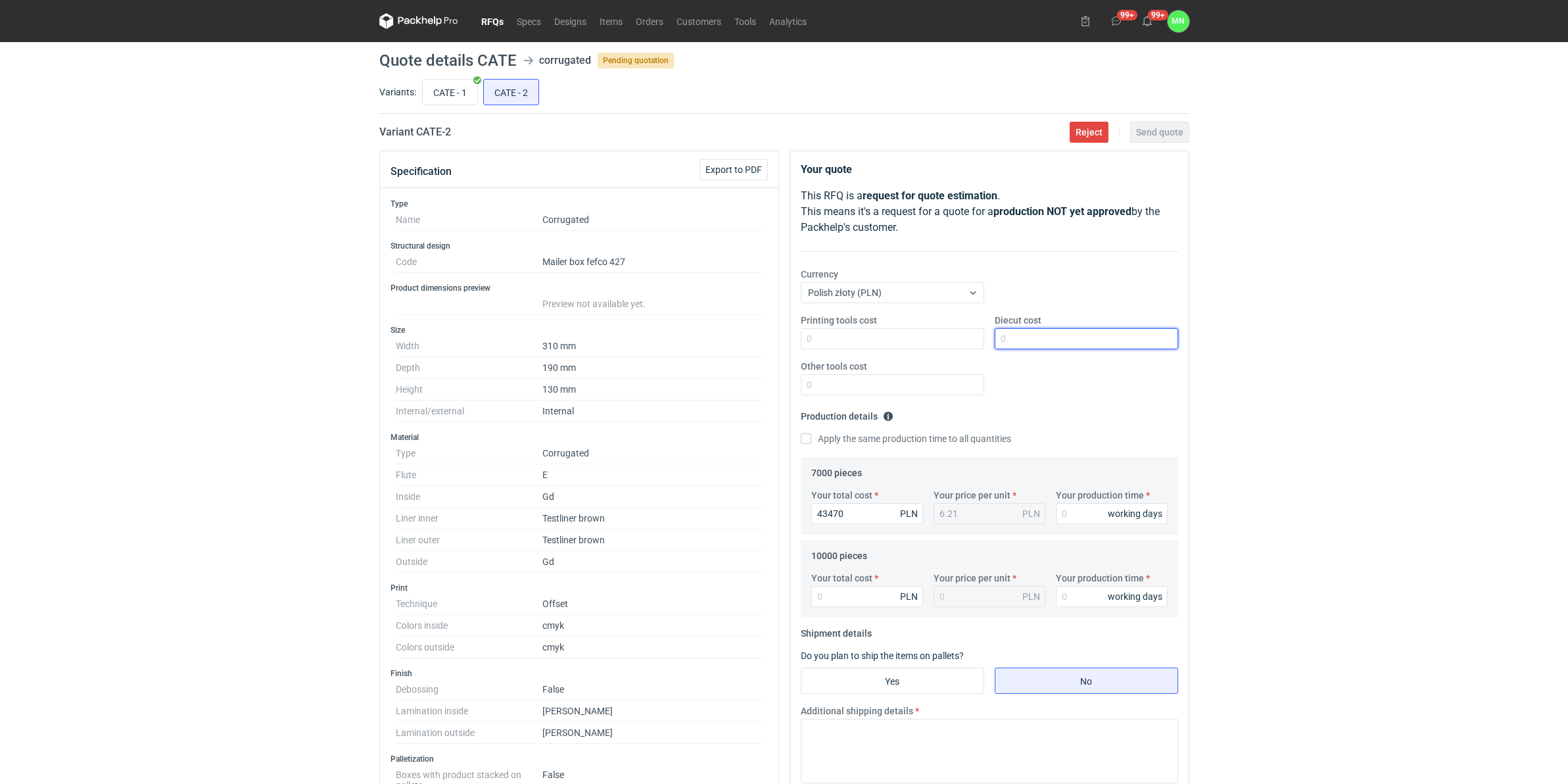
click at [1066, 335] on input "Diecut cost" at bounding box center [1086, 338] width 184 height 21
type input "1560"
click at [889, 607] on input "Yes" at bounding box center [893, 681] width 182 height 25
radio input "true"
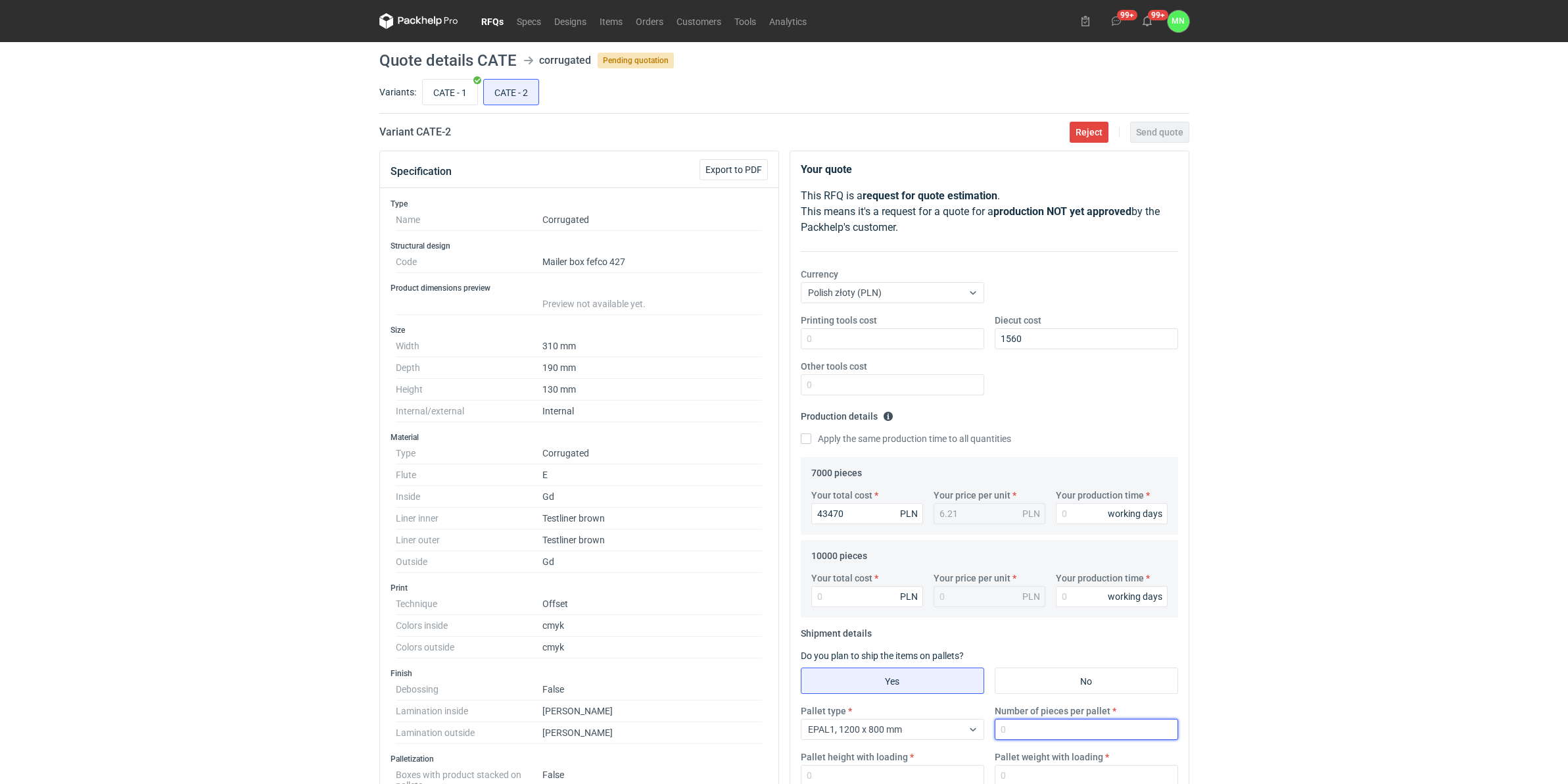
click at [1111, 607] on input "Number of pieces per pallet" at bounding box center [1086, 729] width 184 height 21
type input "630"
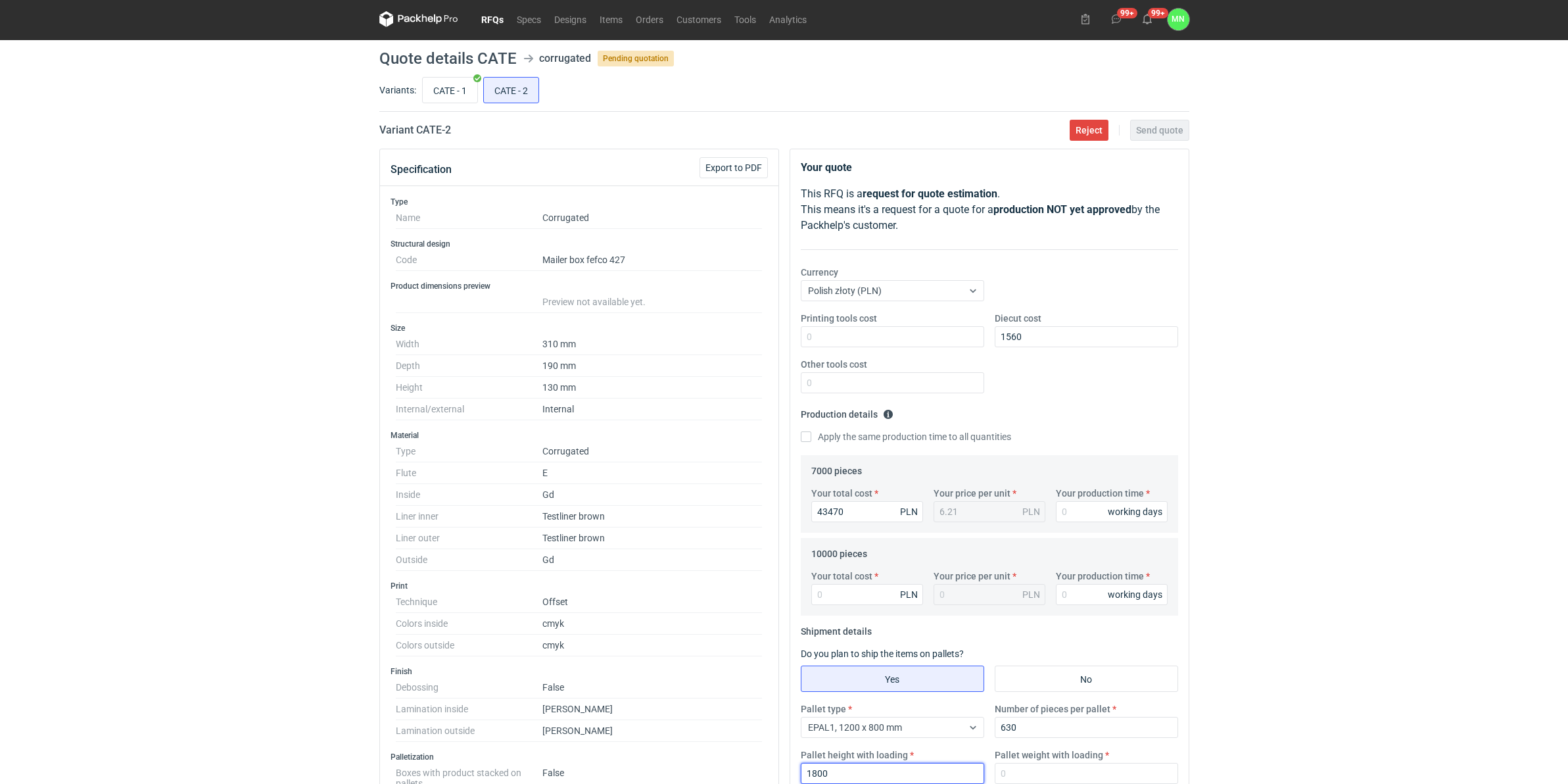
type input "1800"
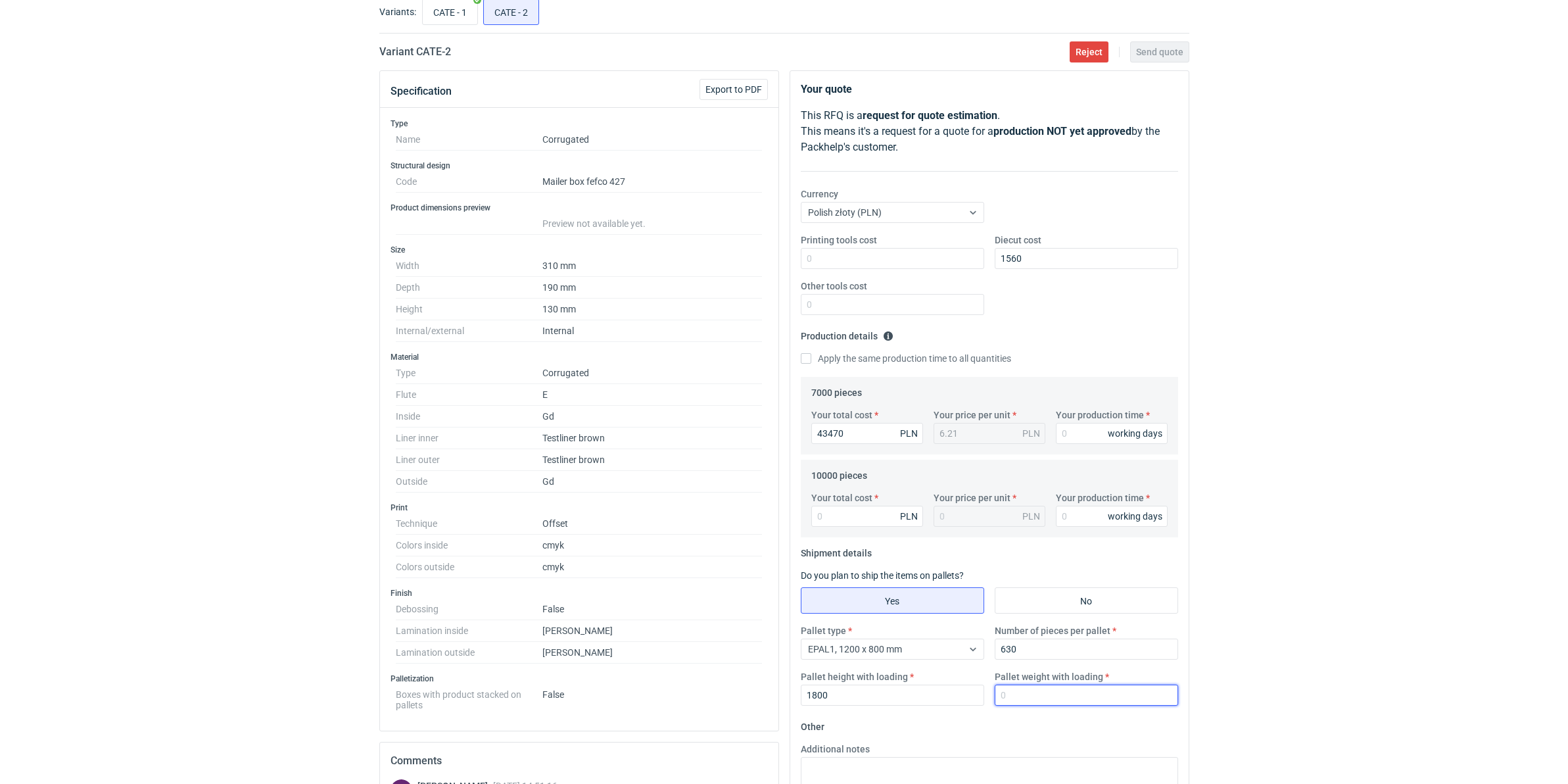
scroll to position [84, 0]
type input "380"
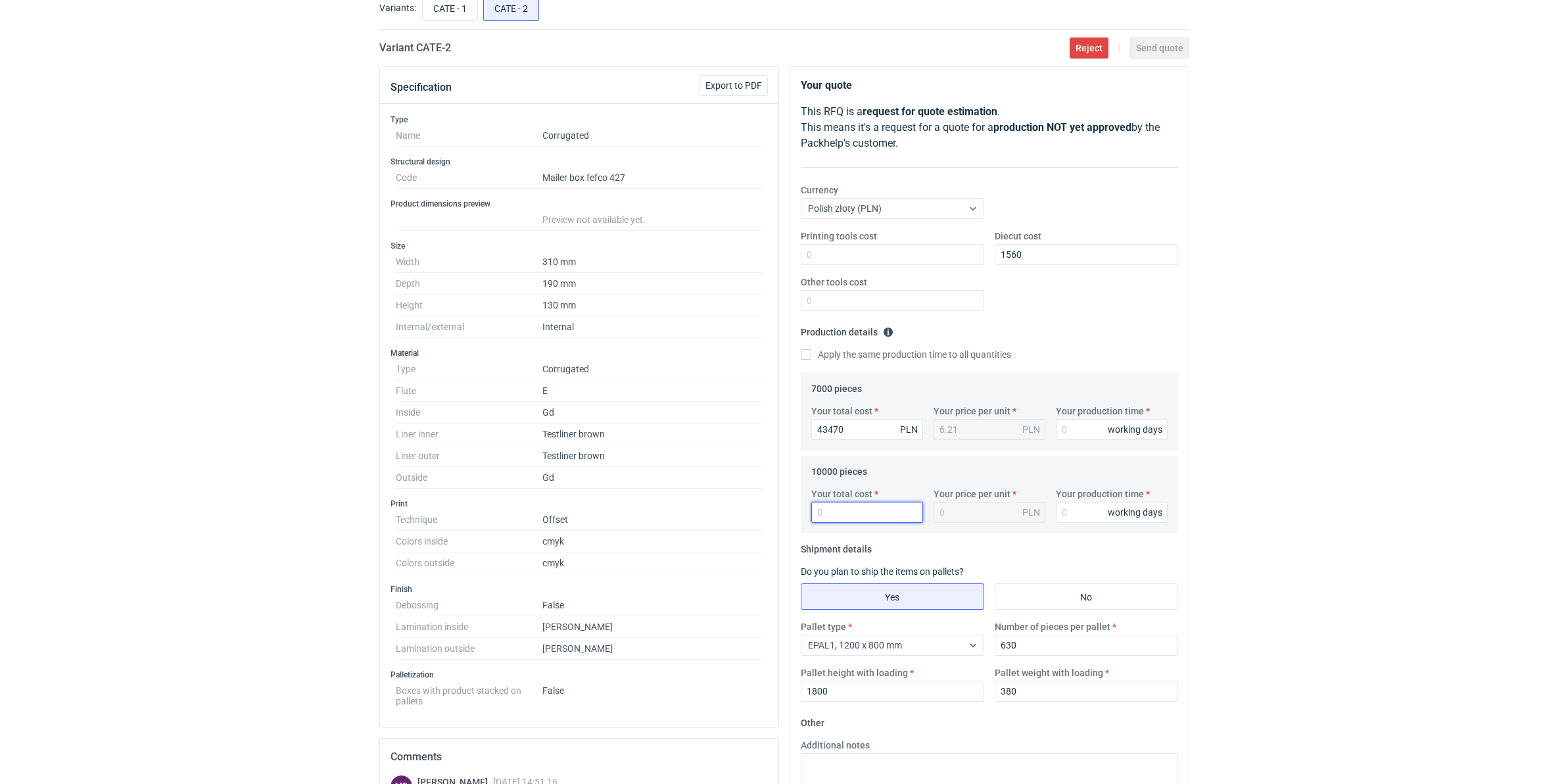
click at [881, 520] on input "Your total cost" at bounding box center [867, 512] width 112 height 21
type input "57300"
type input "5.73"
type input "57300"
click at [1093, 419] on div "Your production time working days" at bounding box center [1112, 421] width 122 height 35
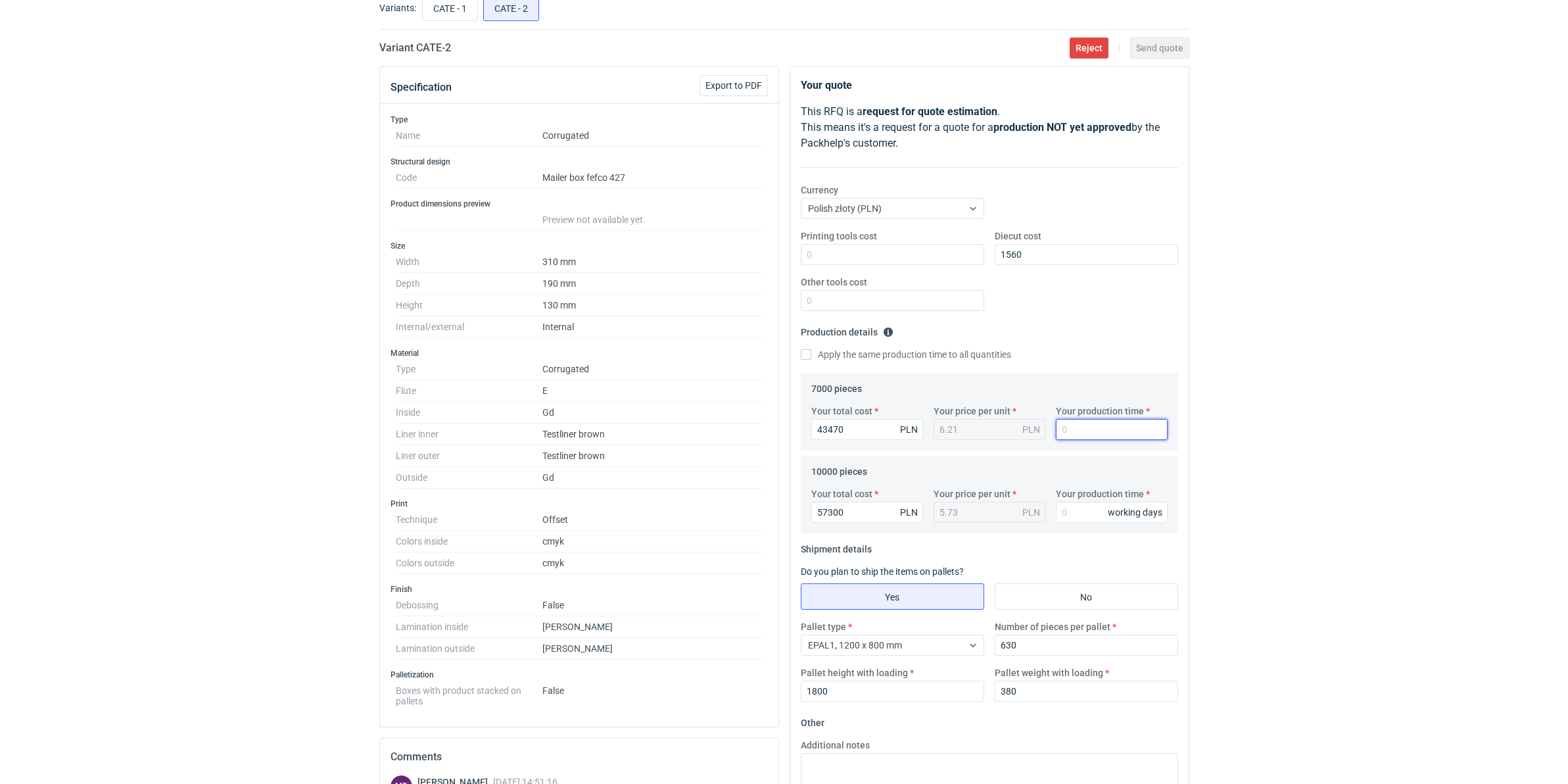
click at [1089, 428] on input "Your production time" at bounding box center [1112, 429] width 112 height 21
type input "15"
click at [1074, 513] on input "Your production time" at bounding box center [1112, 512] width 112 height 21
type input "15"
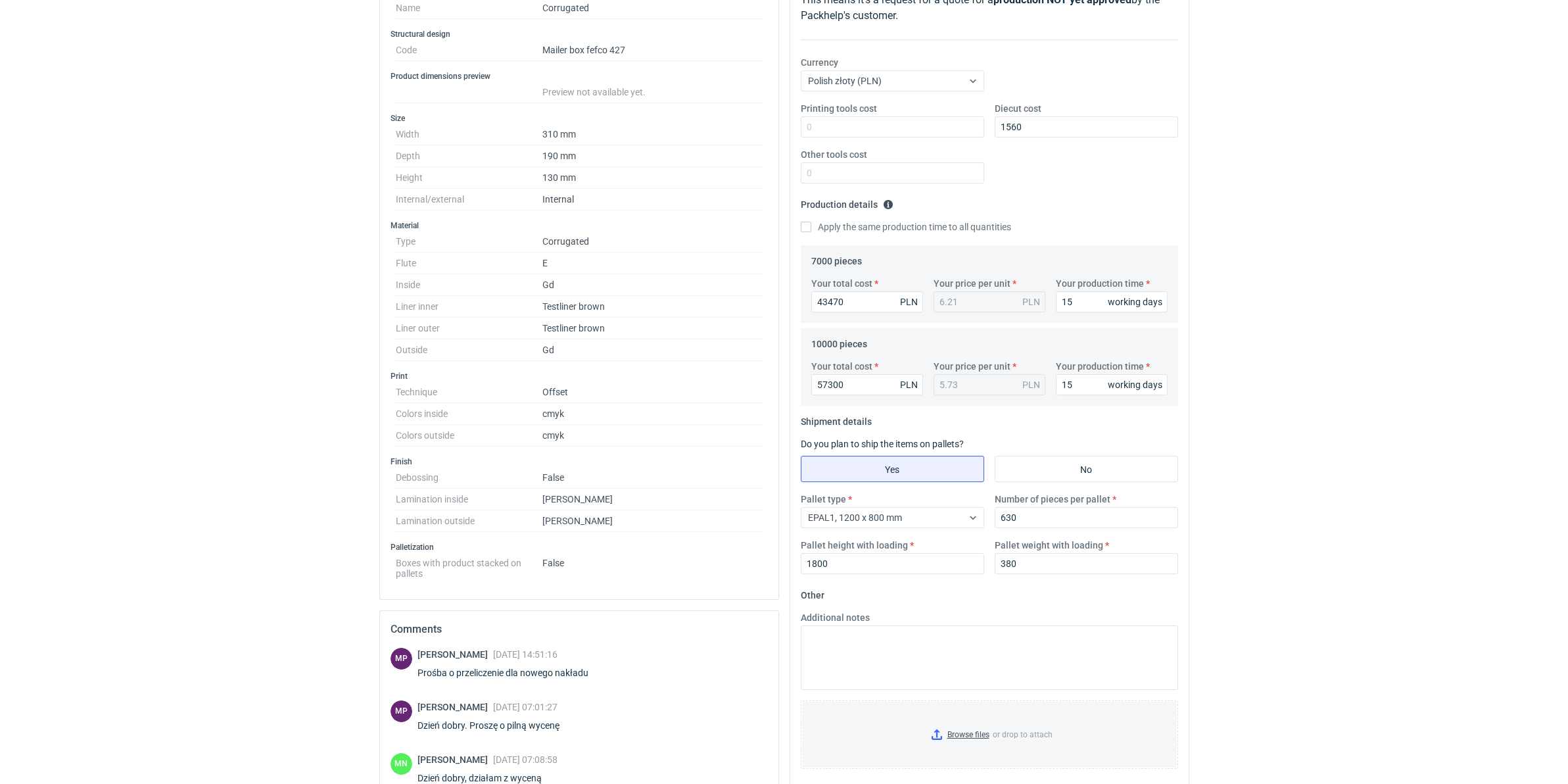
scroll to position [331, 0]
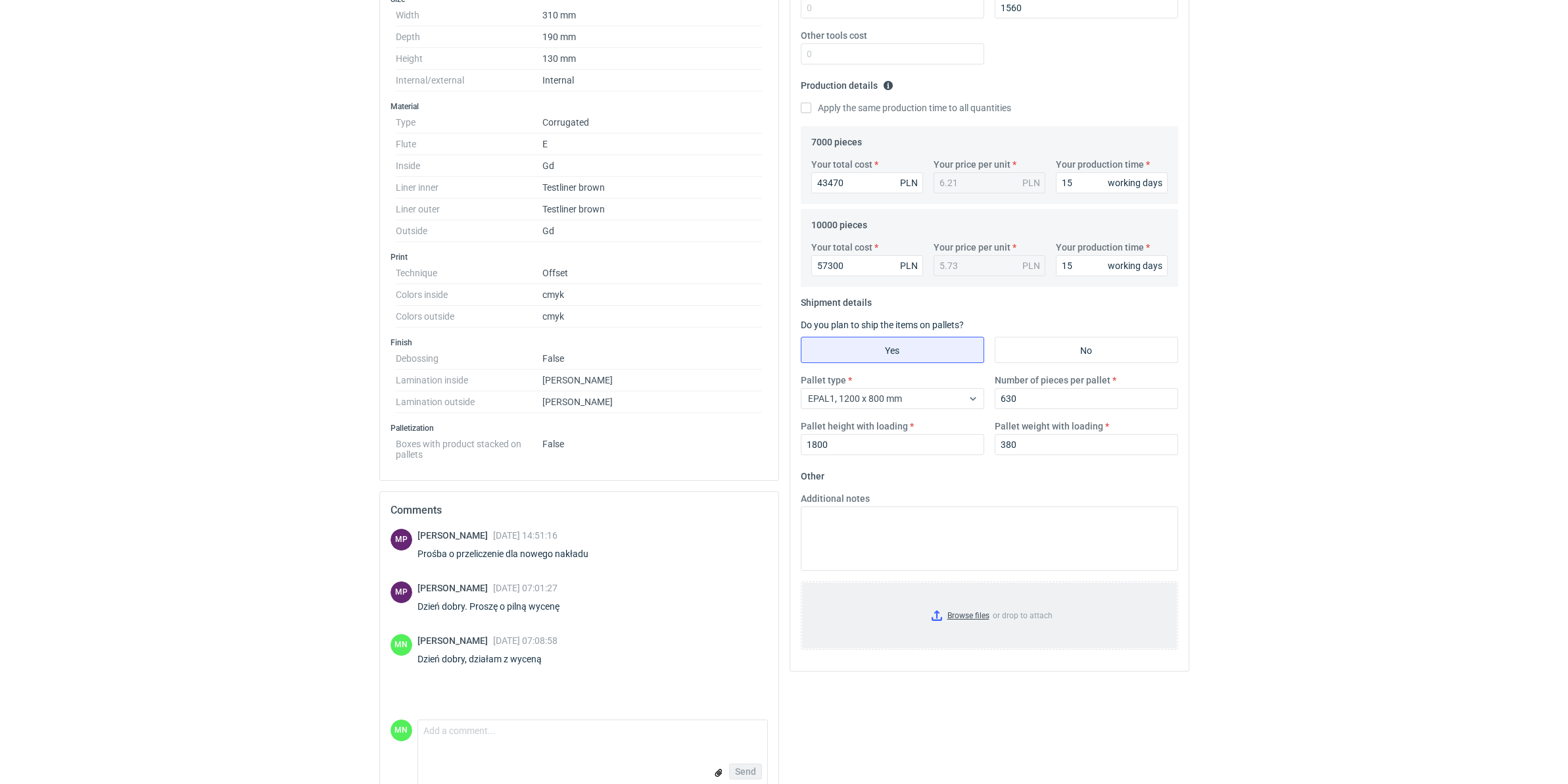
click at [945, 607] on input "Browse files or drop to attach" at bounding box center [990, 616] width 375 height 66
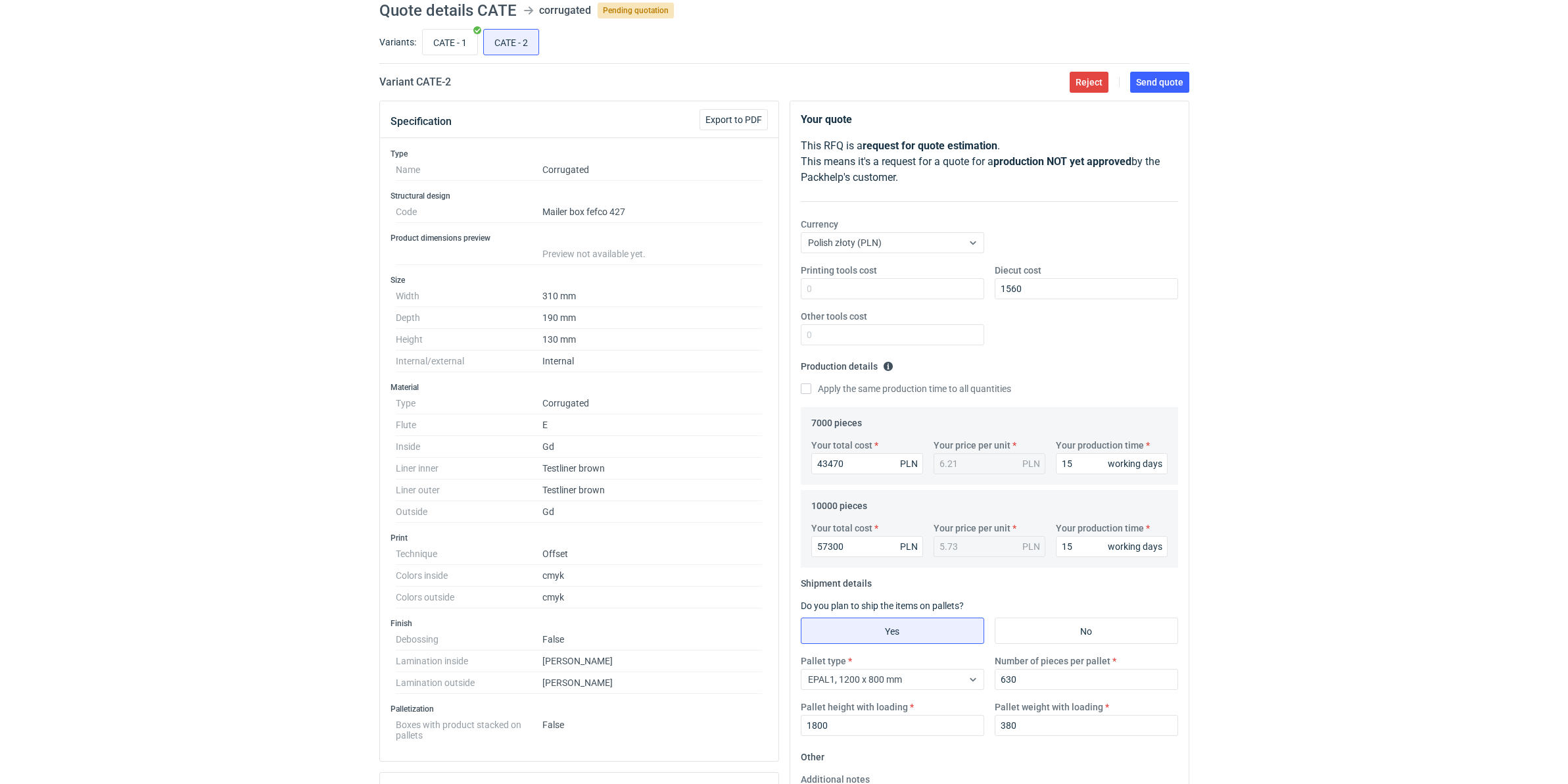
scroll to position [0, 0]
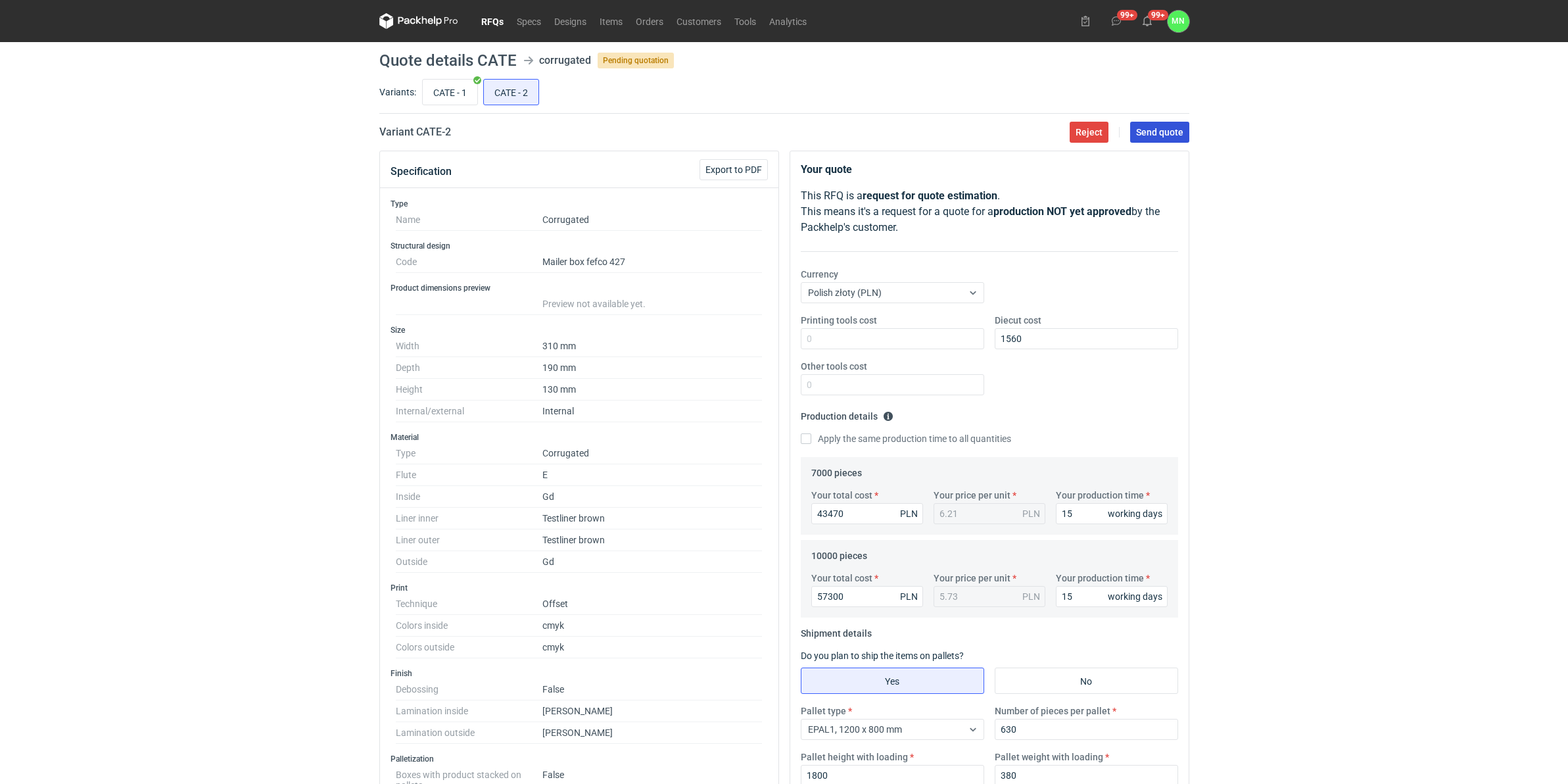
click at [1156, 133] on span "Send quote" at bounding box center [1160, 132] width 47 height 9
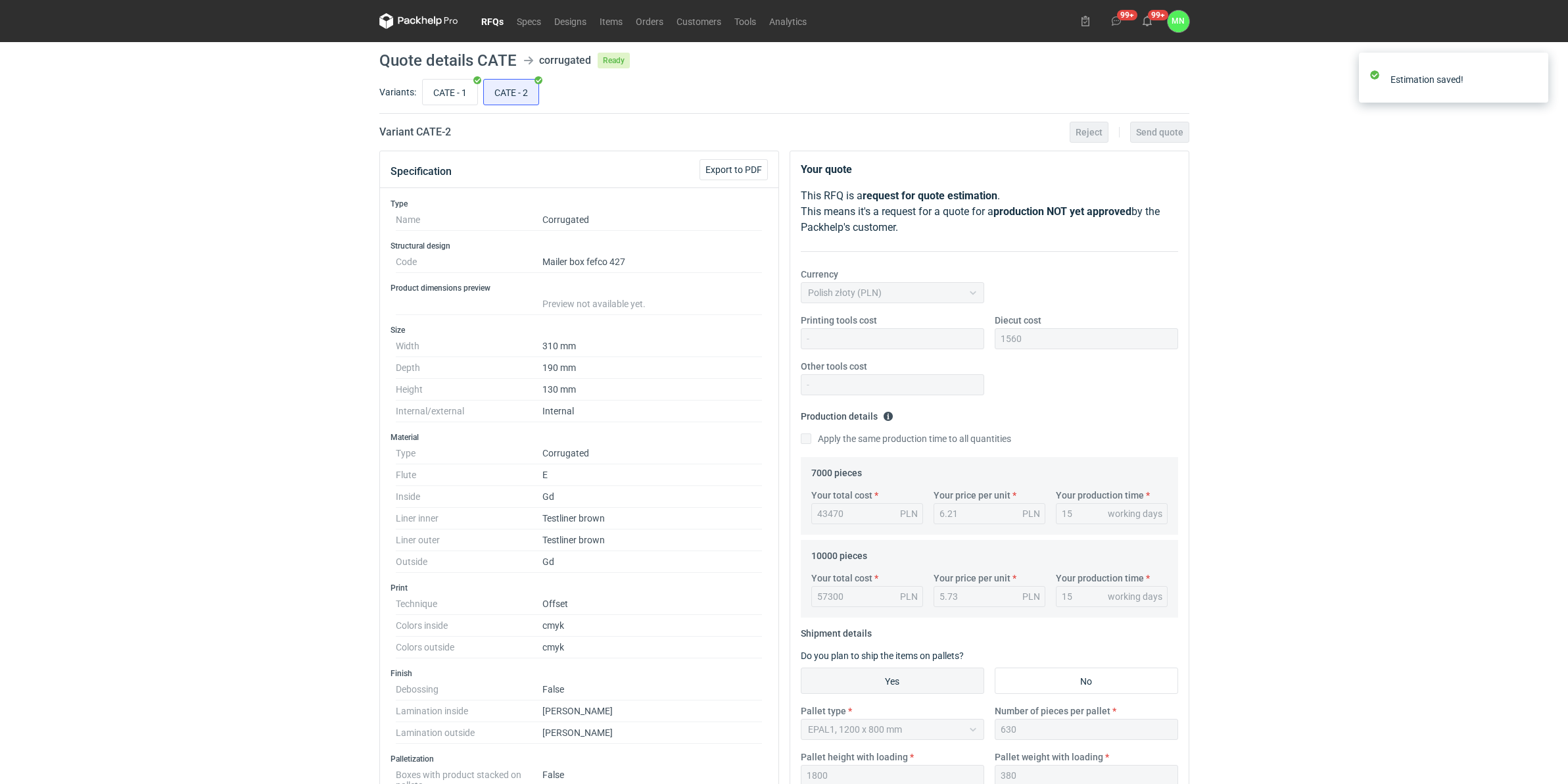
click at [491, 19] on link "RFQs" at bounding box center [492, 21] width 35 height 16
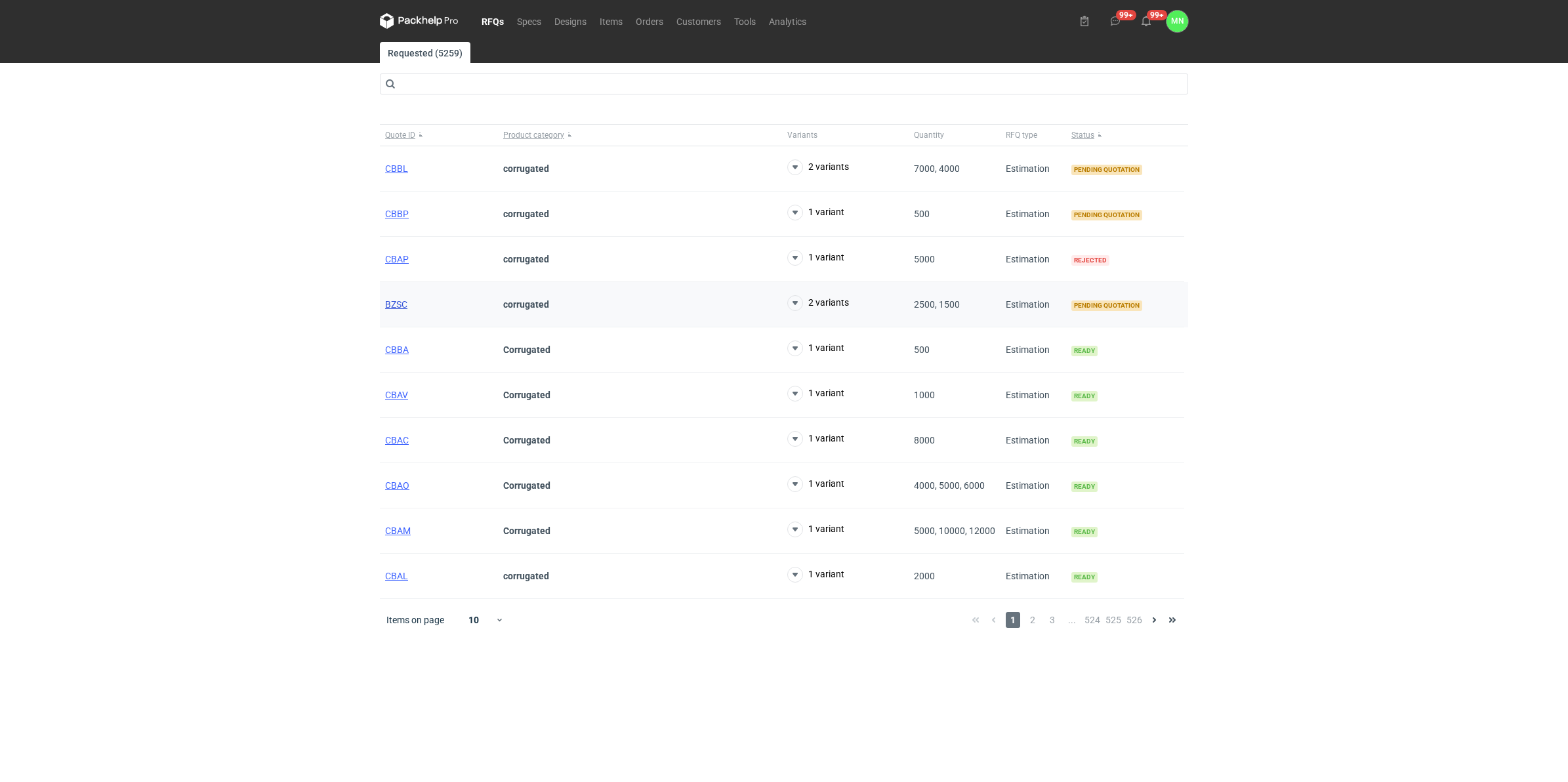
click at [404, 307] on span "BZSC" at bounding box center [396, 304] width 22 height 11
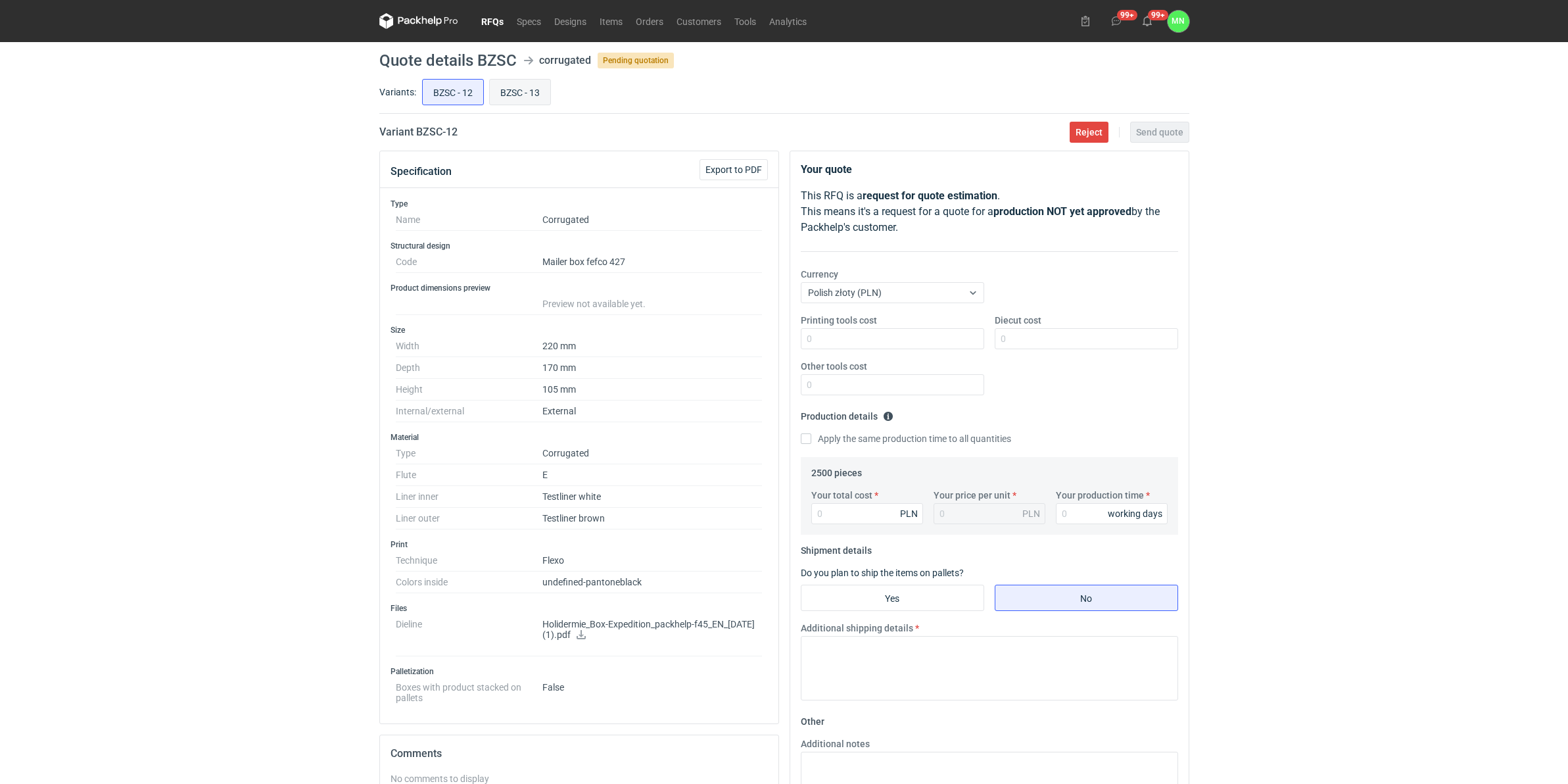
click at [541, 93] on input "BZSC - 13" at bounding box center [520, 92] width 60 height 25
radio input "true"
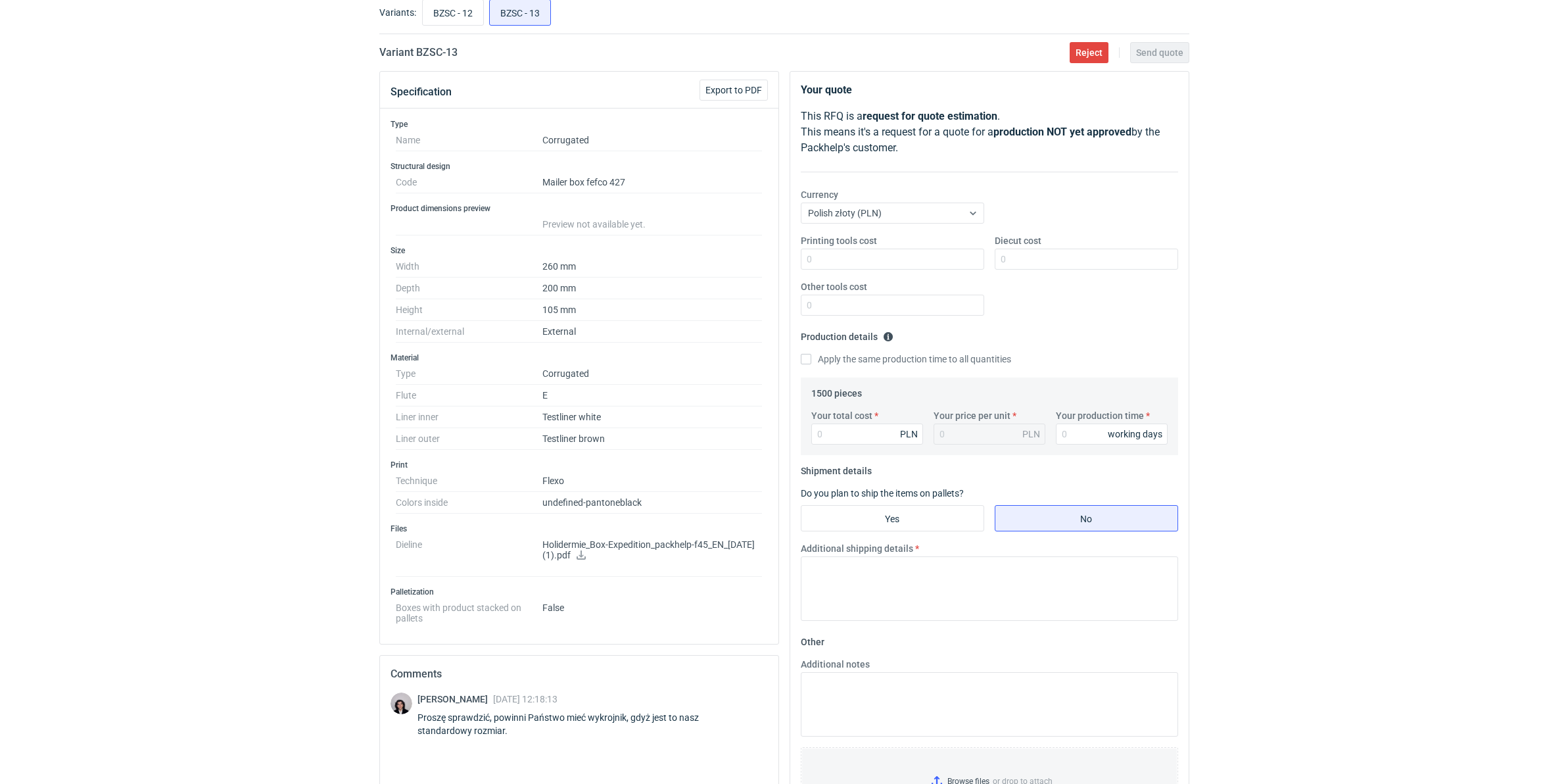
scroll to position [83, 0]
click at [608, 553] on p "Holidermie_Box-Expedition_packhelp-f45_EN_02-07-2019 (1).pdf" at bounding box center [652, 548] width 220 height 22
click at [586, 556] on icon at bounding box center [581, 552] width 9 height 9
click at [869, 434] on input "Your total cost" at bounding box center [867, 431] width 112 height 21
type input "3045"
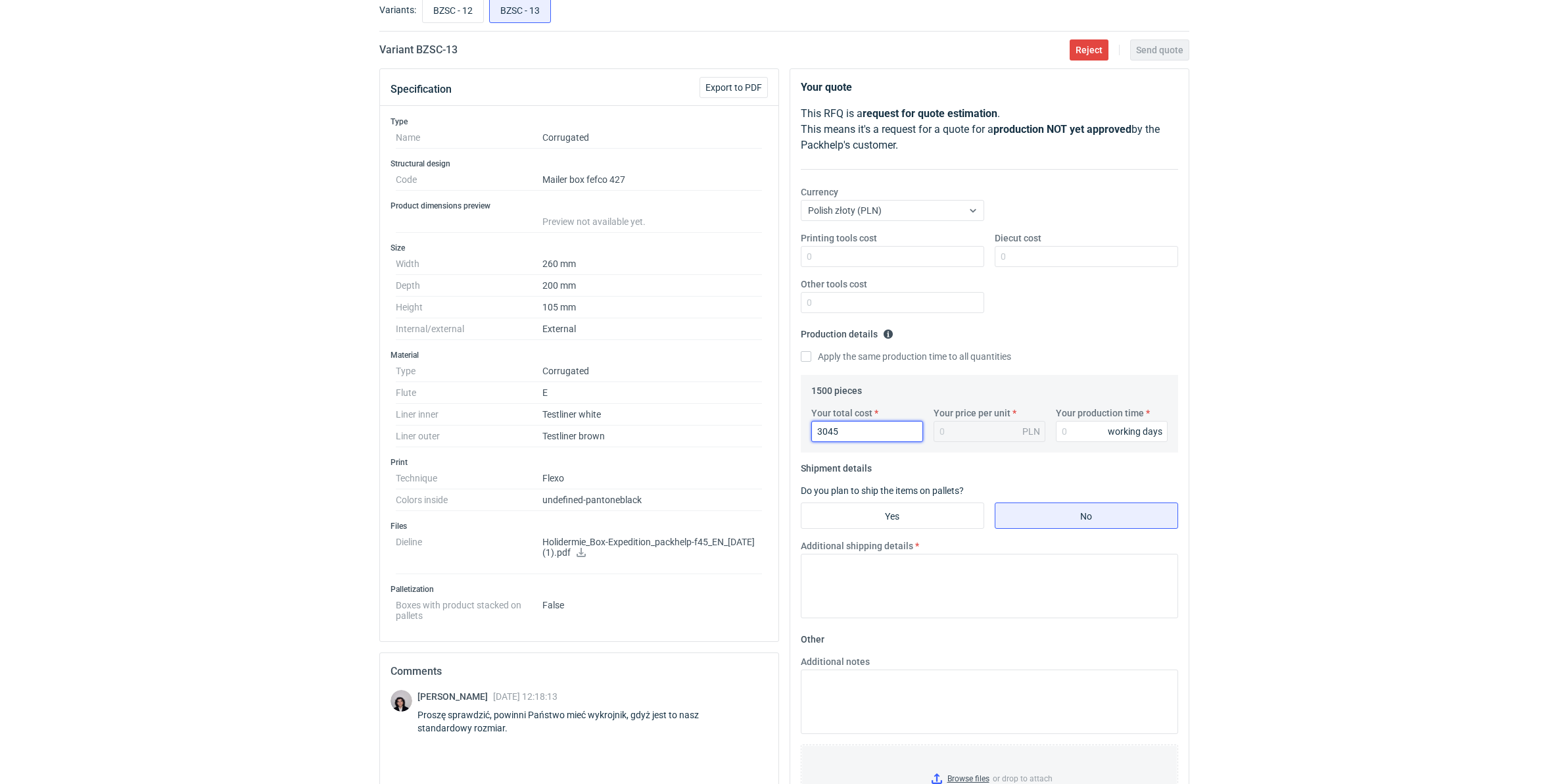
type input "2.03"
type input "3045"
click at [870, 258] on input "Printing tools cost" at bounding box center [893, 256] width 184 height 21
type input "2700"
click at [1088, 435] on input "Your production time" at bounding box center [1112, 431] width 112 height 21
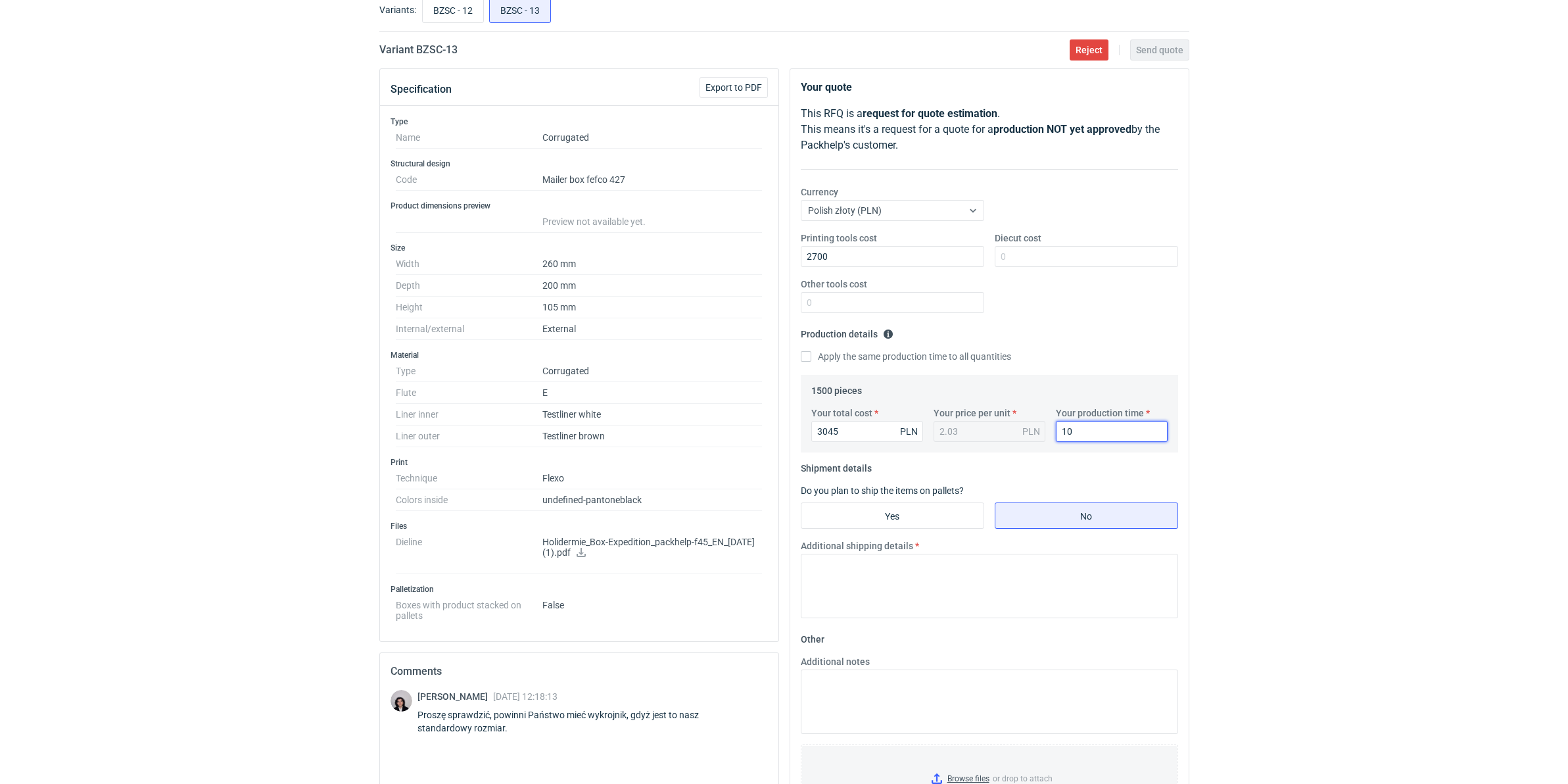
type input "10"
click at [866, 512] on input "Yes" at bounding box center [893, 515] width 182 height 25
radio input "true"
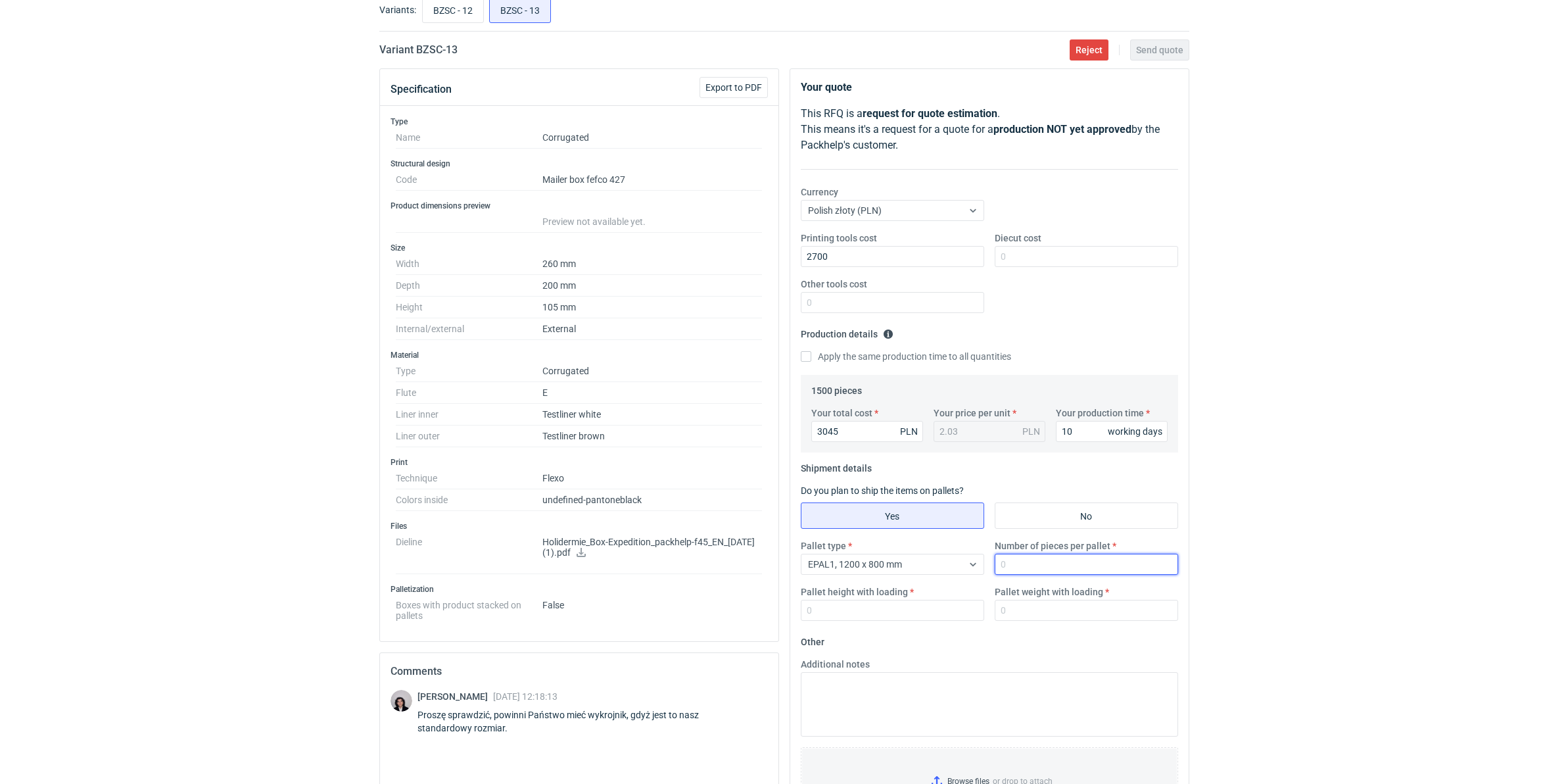
click at [1053, 564] on input "Number of pieces per pallet" at bounding box center [1086, 564] width 184 height 21
type input "825"
type input "1800"
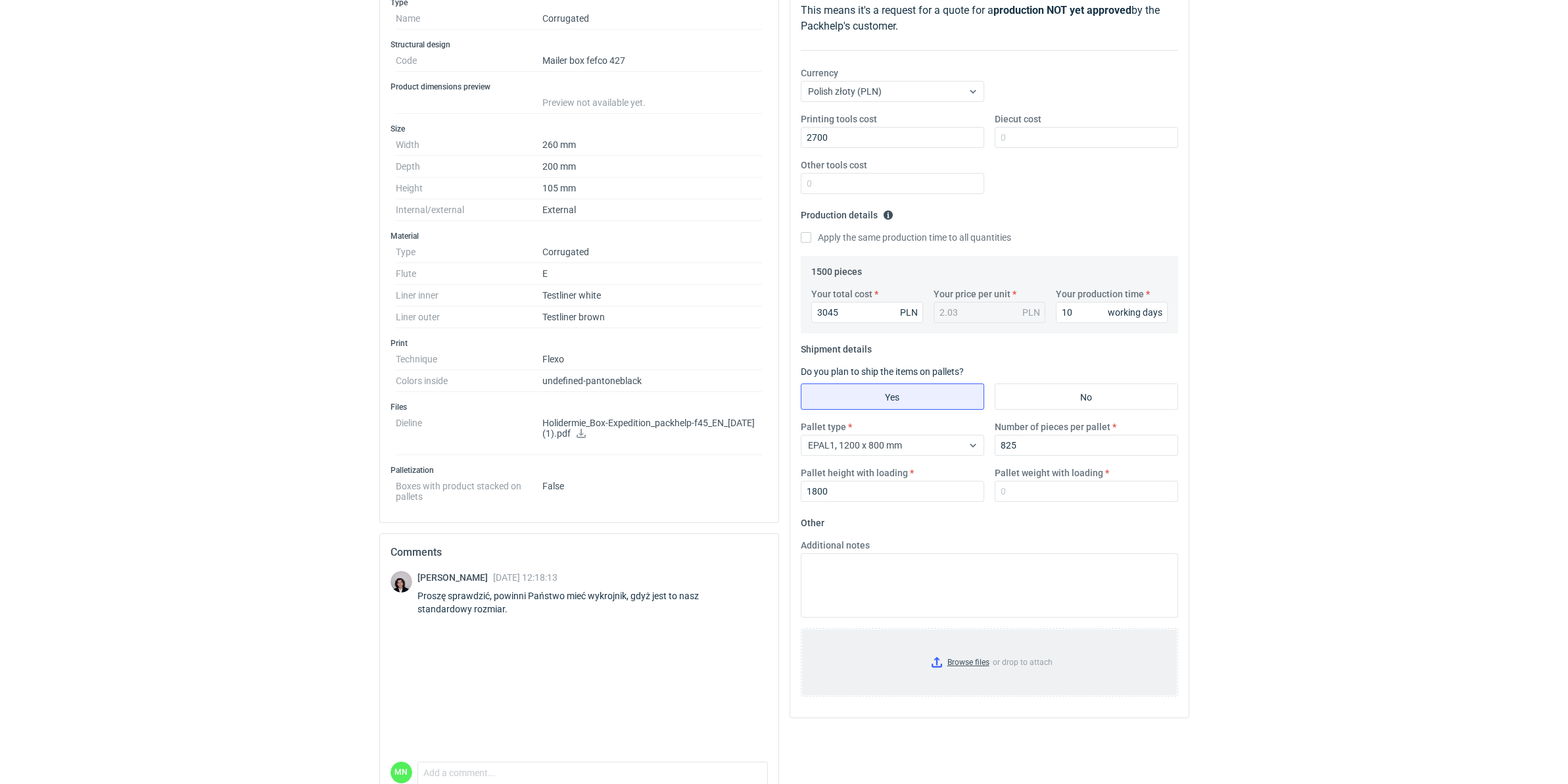
scroll to position [269, 0]
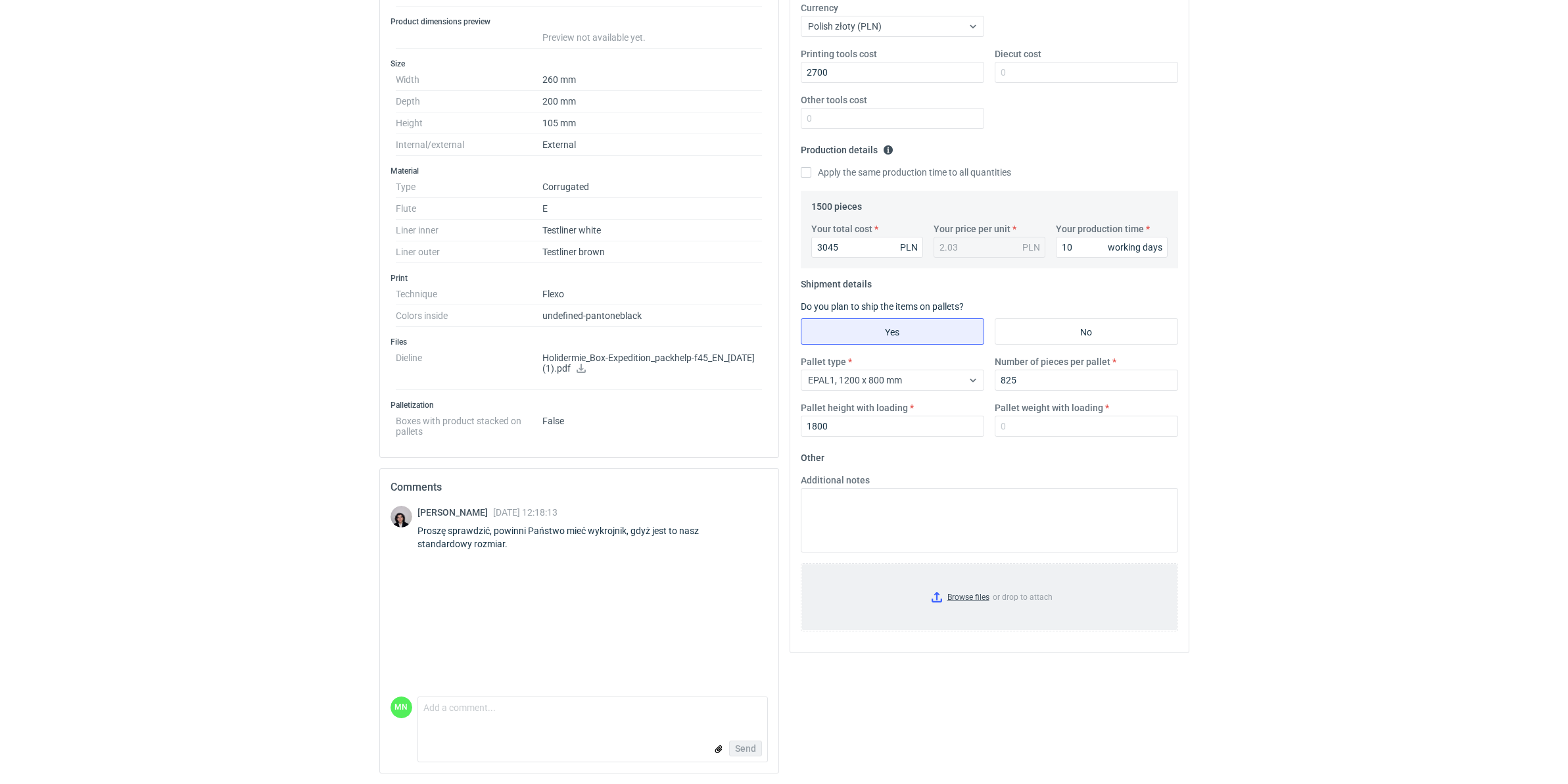
click at [967, 592] on input "Browse files or drop to attach" at bounding box center [990, 597] width 375 height 66
click at [1033, 429] on input "Pallet weight with loading" at bounding box center [1086, 426] width 184 height 21
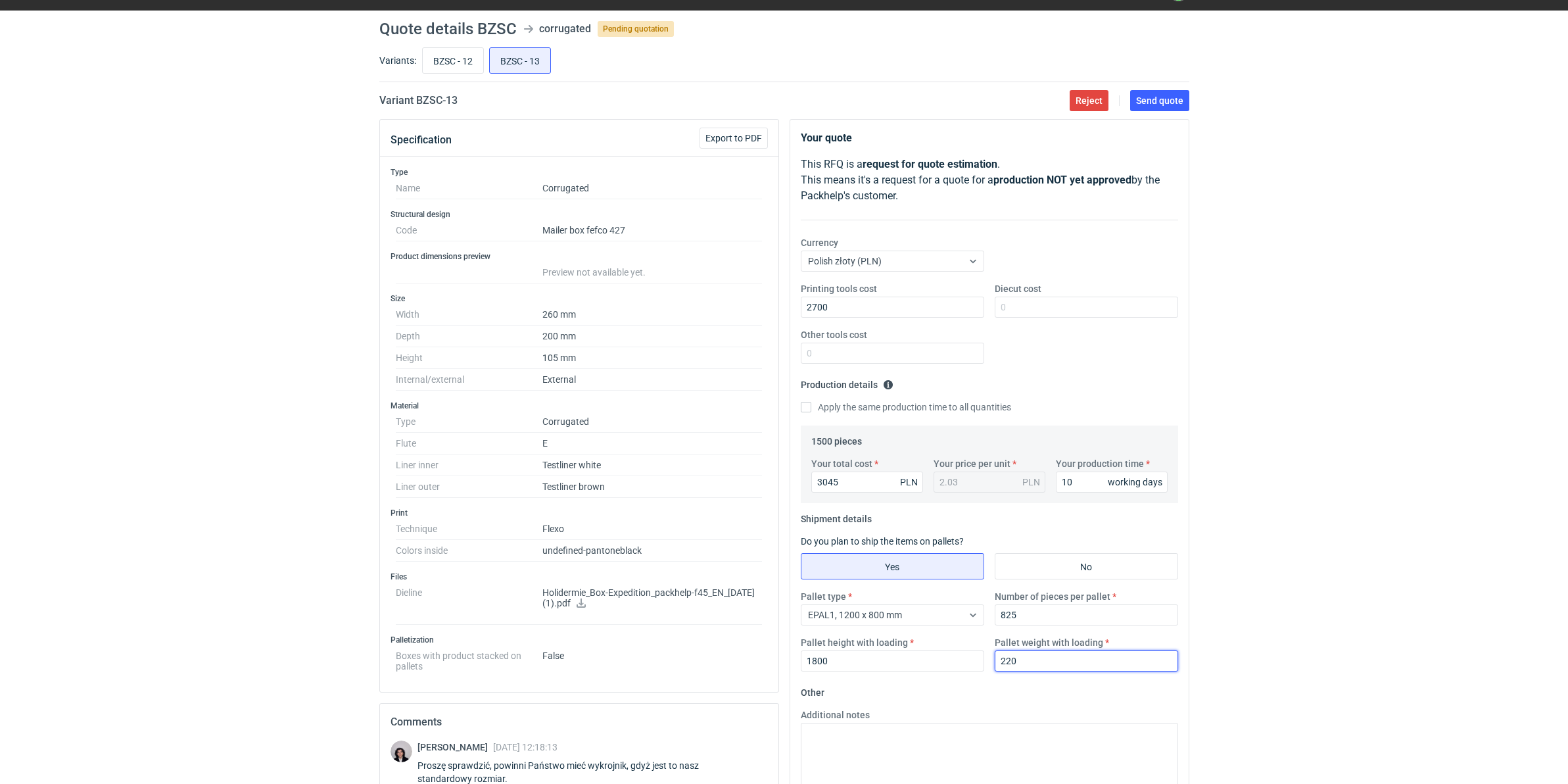
scroll to position [22, 0]
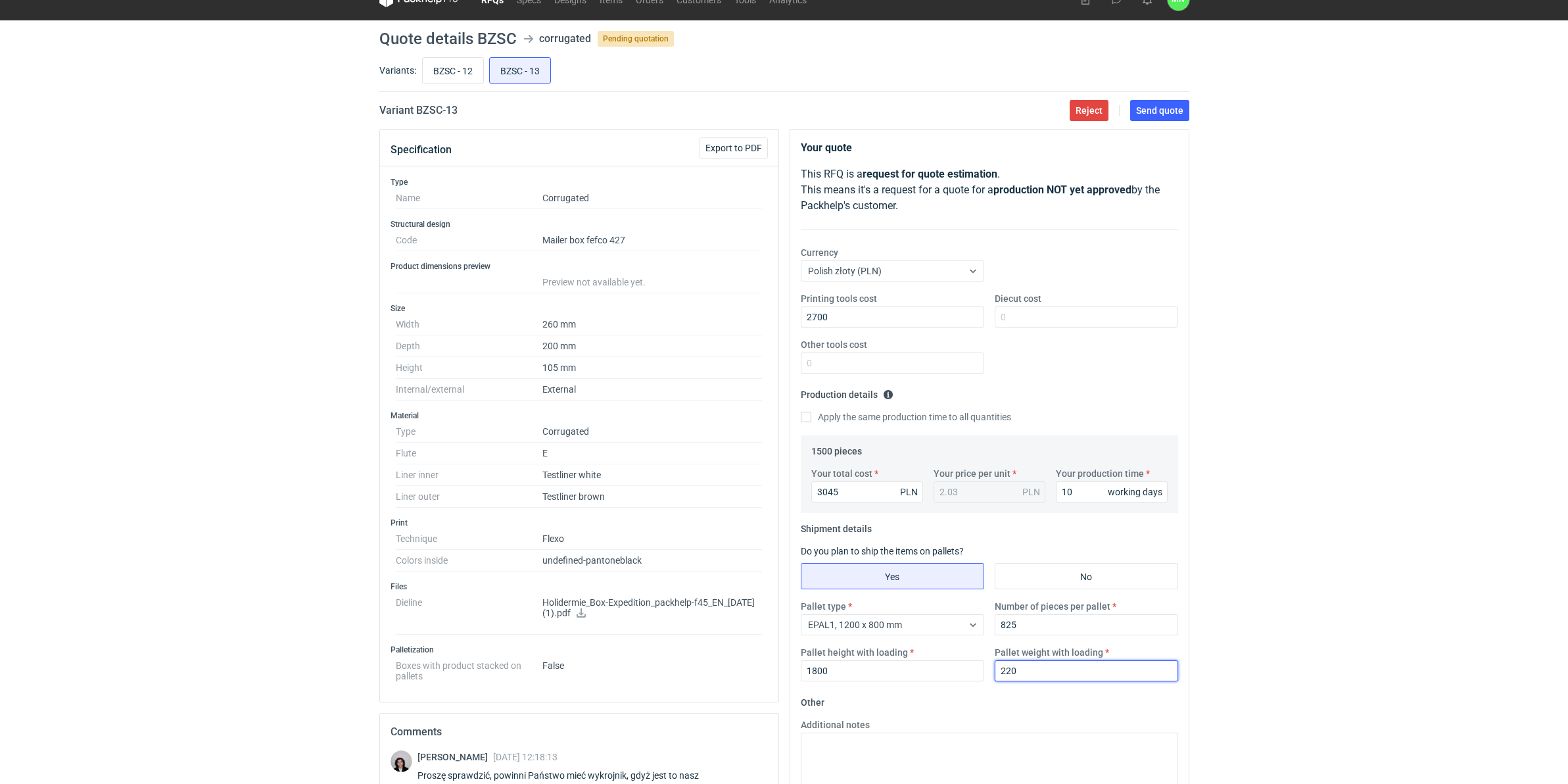
type input "220"
click at [1144, 103] on button "Send quote" at bounding box center [1160, 110] width 59 height 21
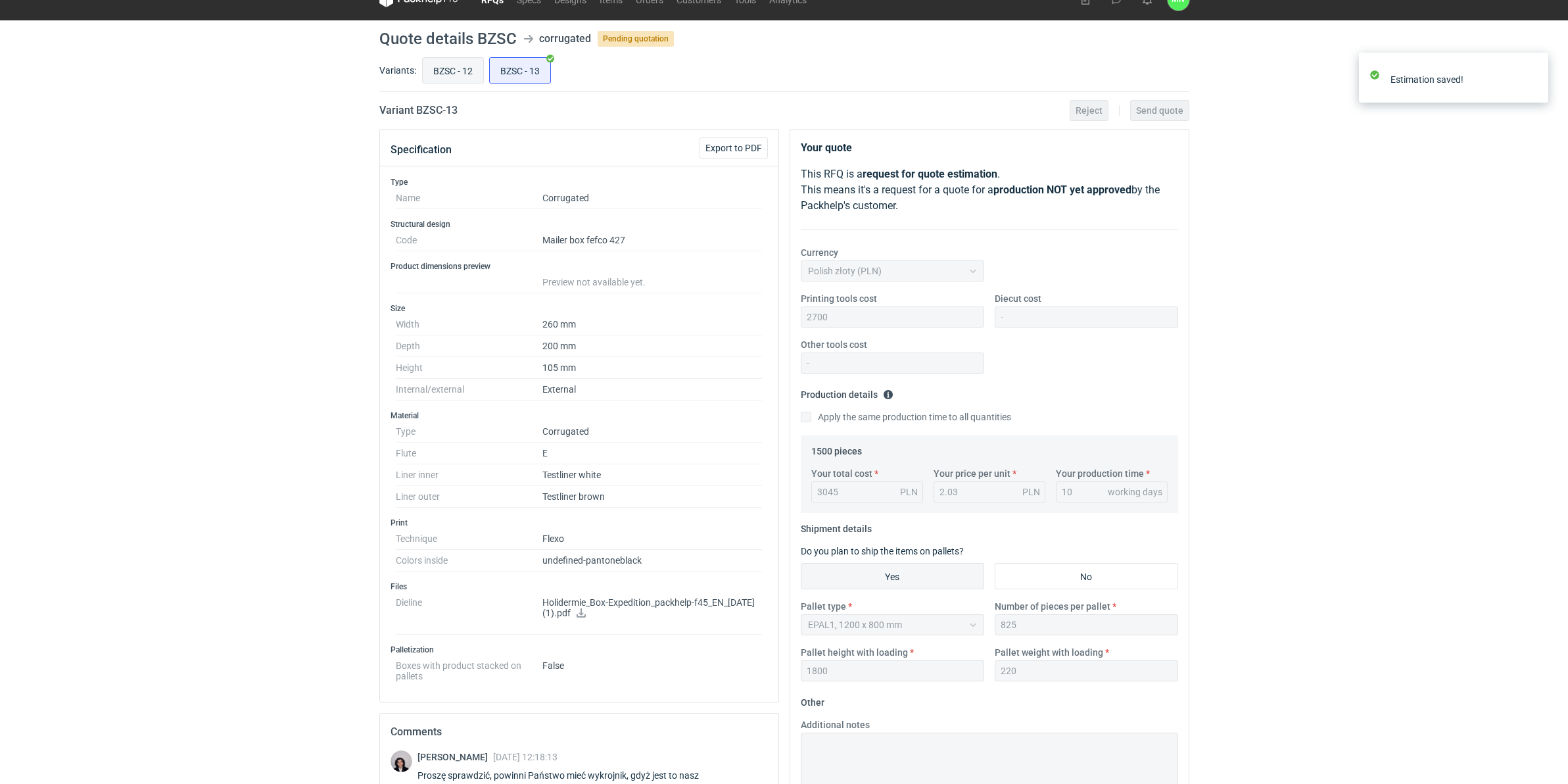
click at [452, 62] on input "BZSC - 12" at bounding box center [453, 70] width 60 height 25
radio input "true"
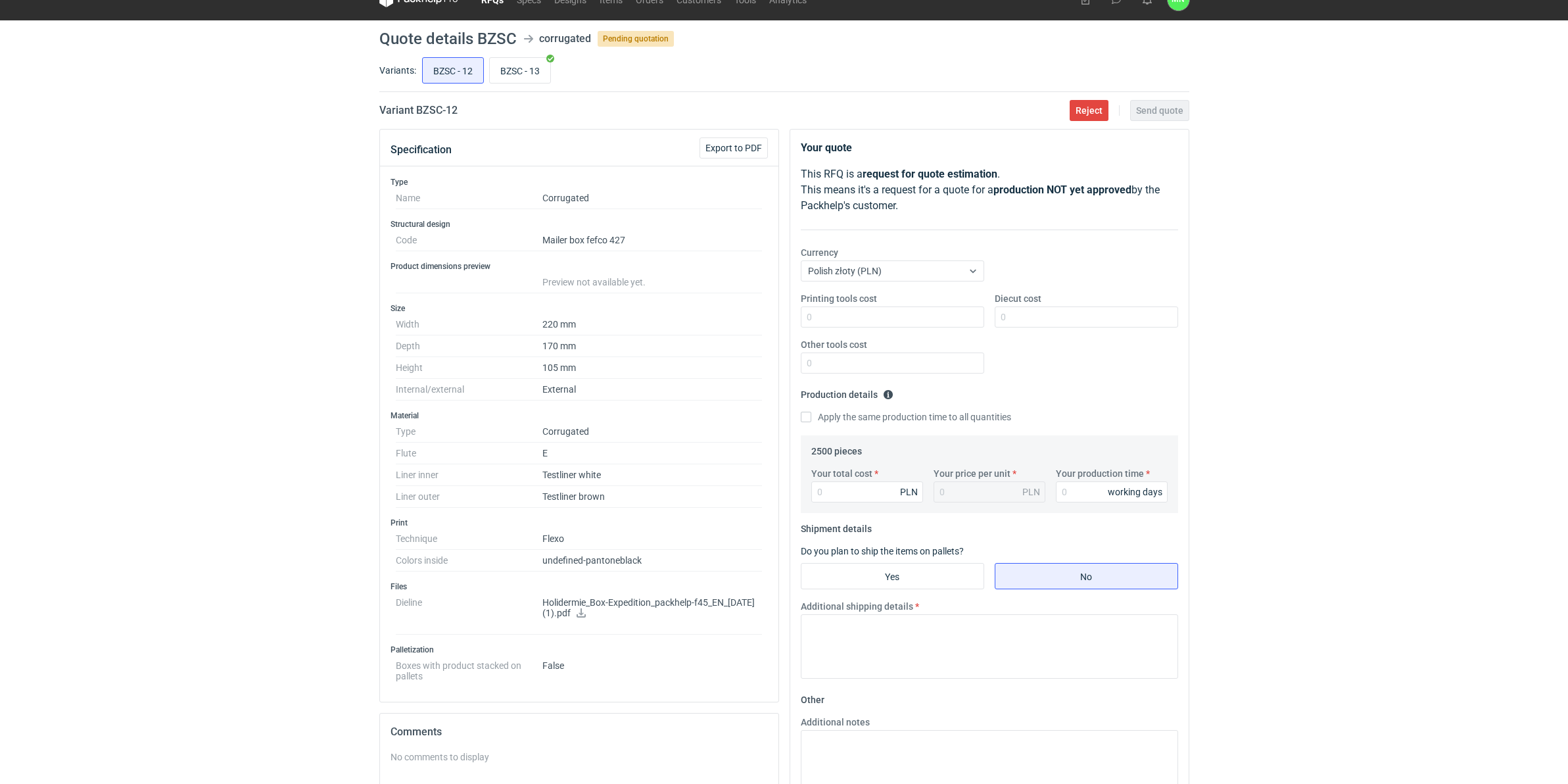
click at [0, 607] on html "RFQs Specs Designs Items Orders Customers Tools Analytics 99+ 99+ MN Małgorzata…" at bounding box center [784, 370] width 1568 height 784
drag, startPoint x: 458, startPoint y: 108, endPoint x: 416, endPoint y: 113, distance: 42.3
click at [416, 113] on h2 "Variant BZSC - 12" at bounding box center [418, 111] width 78 height 16
copy h2 "BZSC - 12"
click at [586, 607] on icon at bounding box center [581, 612] width 9 height 9
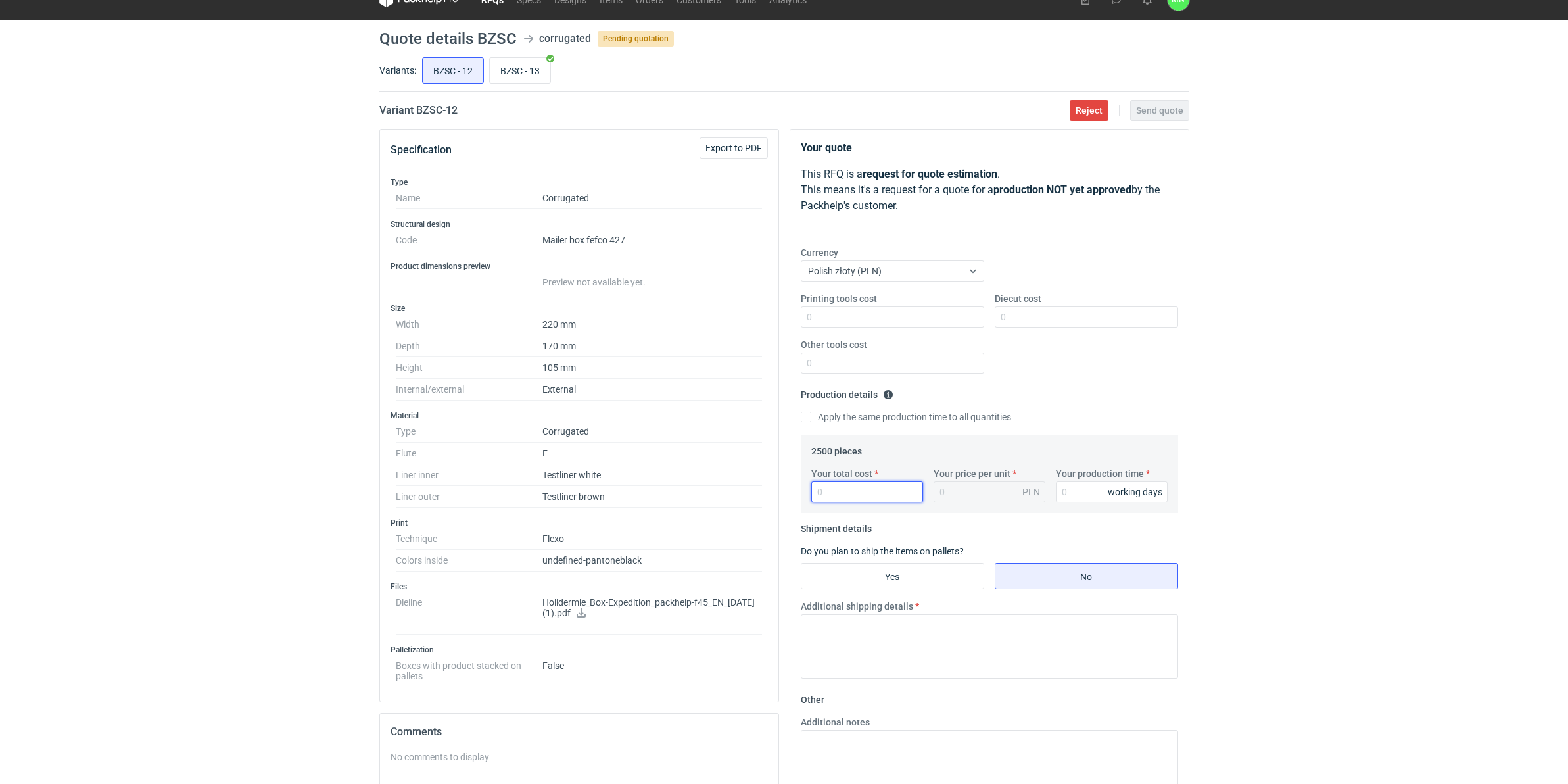
click at [868, 497] on input "Your total cost" at bounding box center [867, 492] width 112 height 21
type input "3800"
type input "1.52"
type input "10"
click at [926, 574] on input "Yes" at bounding box center [893, 576] width 182 height 25
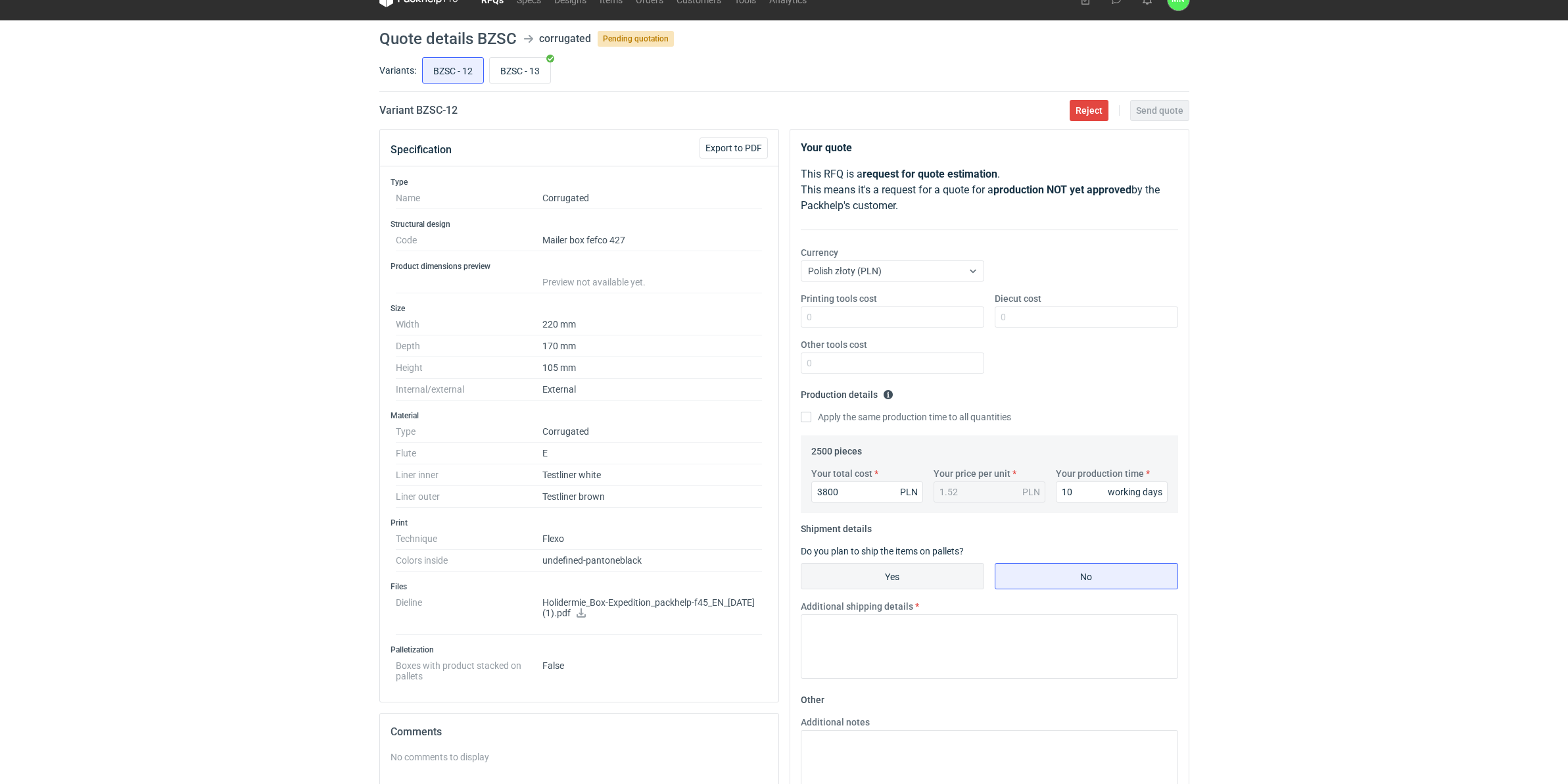
radio input "true"
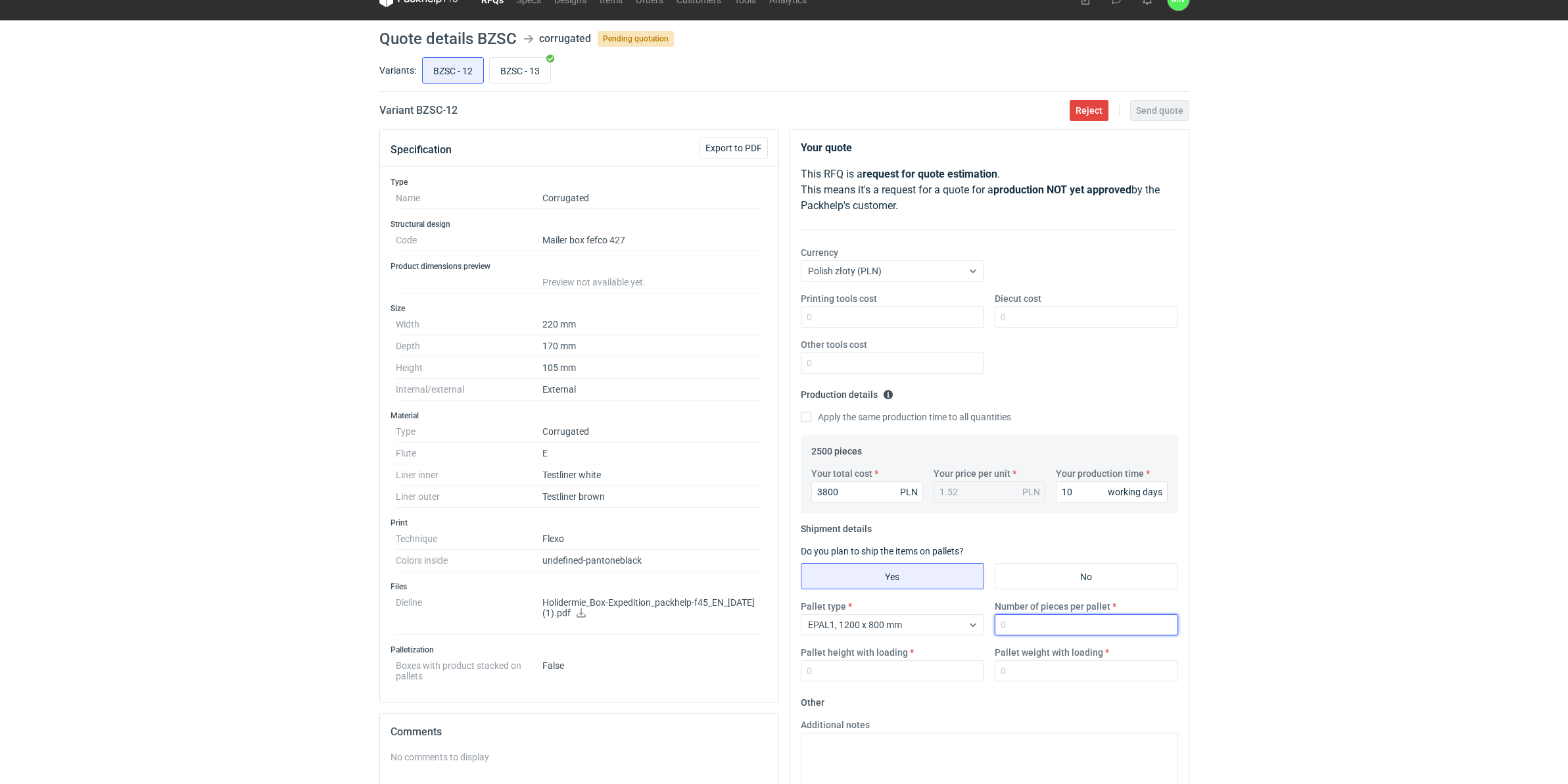
click at [1051, 607] on input "Number of pieces per pallet" at bounding box center [1086, 625] width 184 height 21
type input "1650"
type input "1800"
drag, startPoint x: 891, startPoint y: 300, endPoint x: 880, endPoint y: 321, distance: 23.7
click at [889, 304] on div "Printing tools cost" at bounding box center [892, 309] width 194 height 35
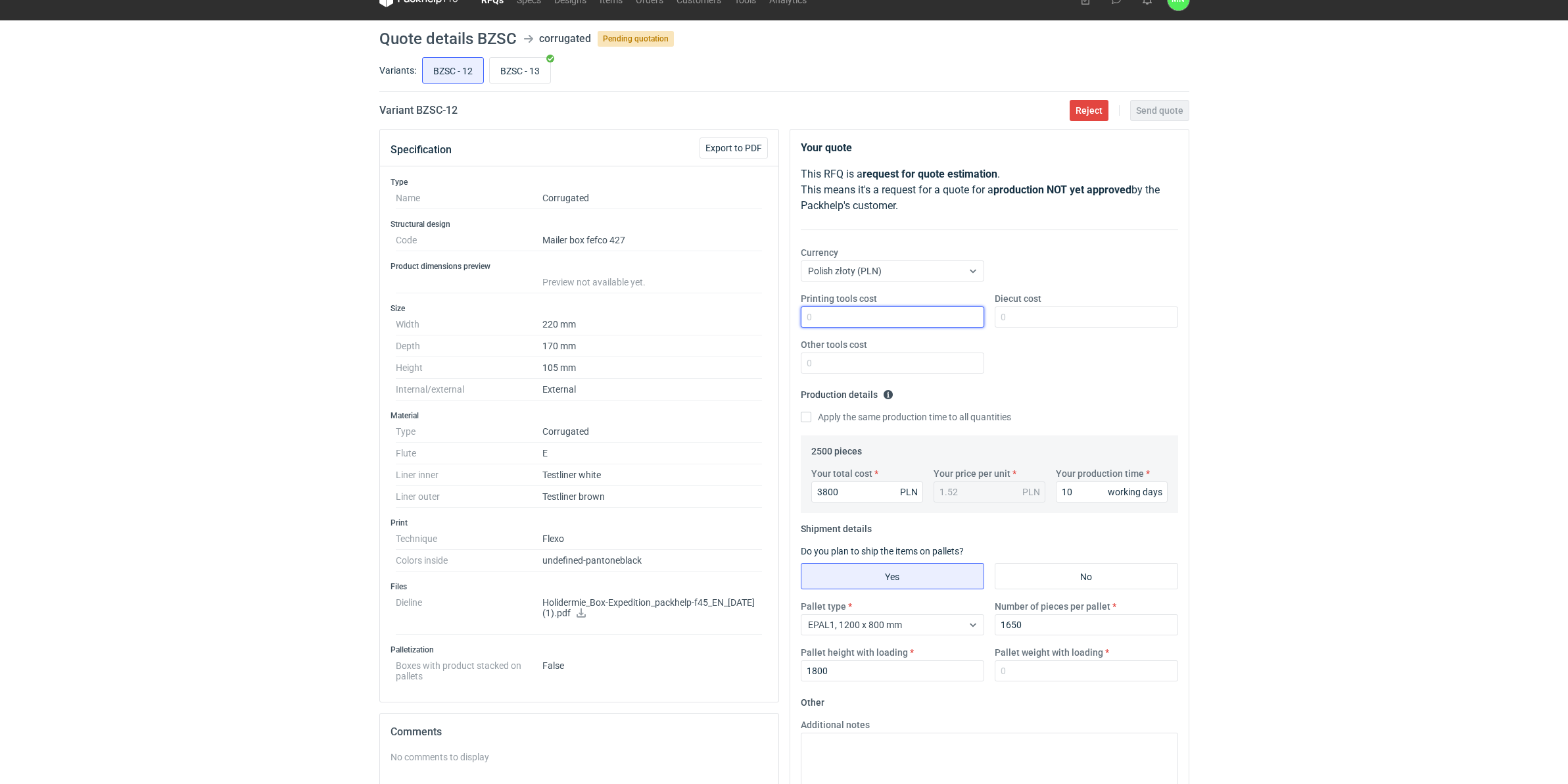
click at [878, 322] on input "Printing tools cost" at bounding box center [893, 317] width 184 height 21
type input "2200"
drag, startPoint x: 1356, startPoint y: 380, endPoint x: 1344, endPoint y: 389, distance: 15.0
click at [1251, 381] on div "RFQs Specs Designs Items Orders Customers Tools Analytics 99+ 99+ MN Małgorzata…" at bounding box center [784, 370] width 1568 height 784
click at [1010, 607] on input "Pallet weight with loading" at bounding box center [1086, 671] width 184 height 21
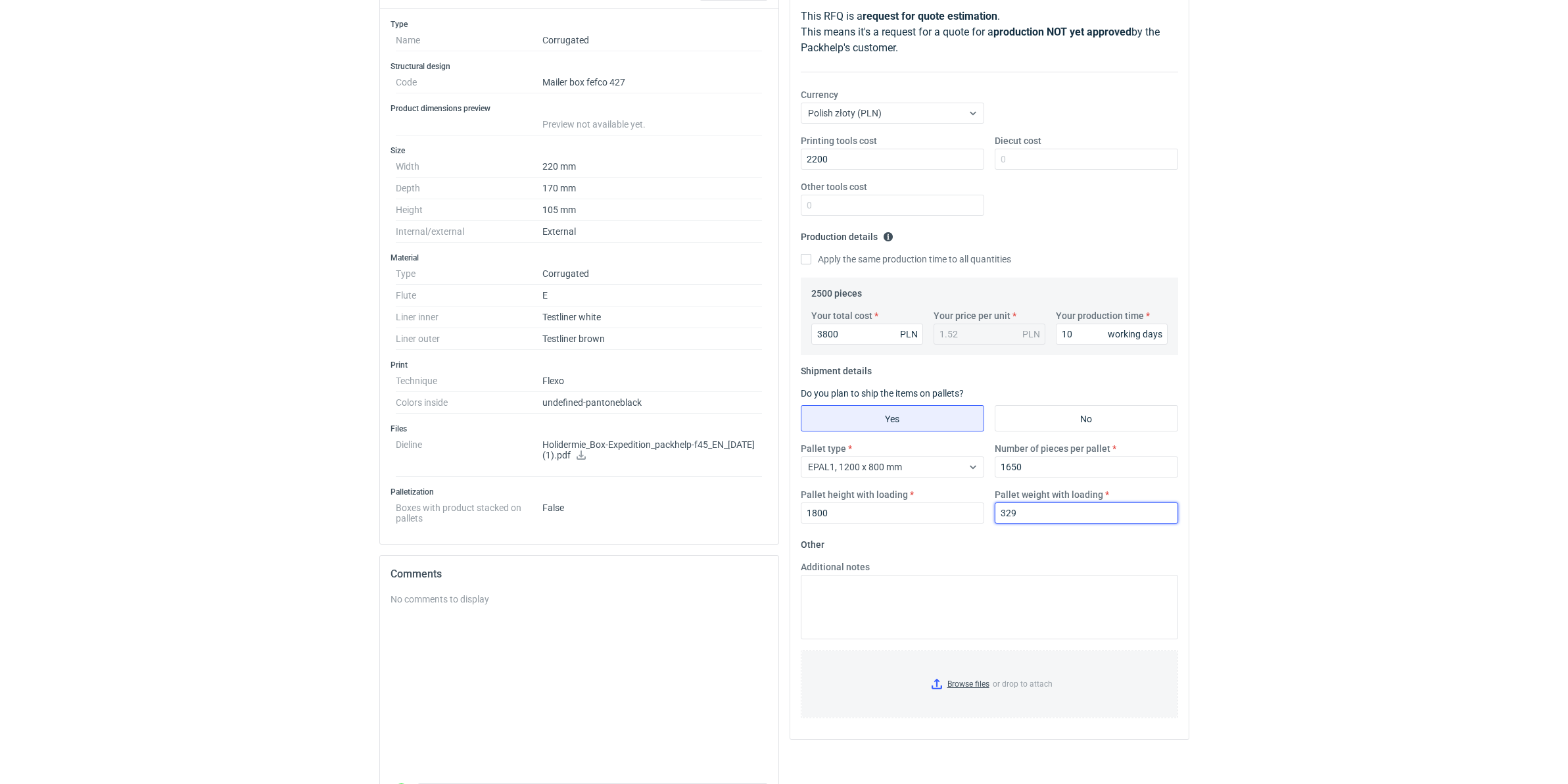
scroll to position [186, 0]
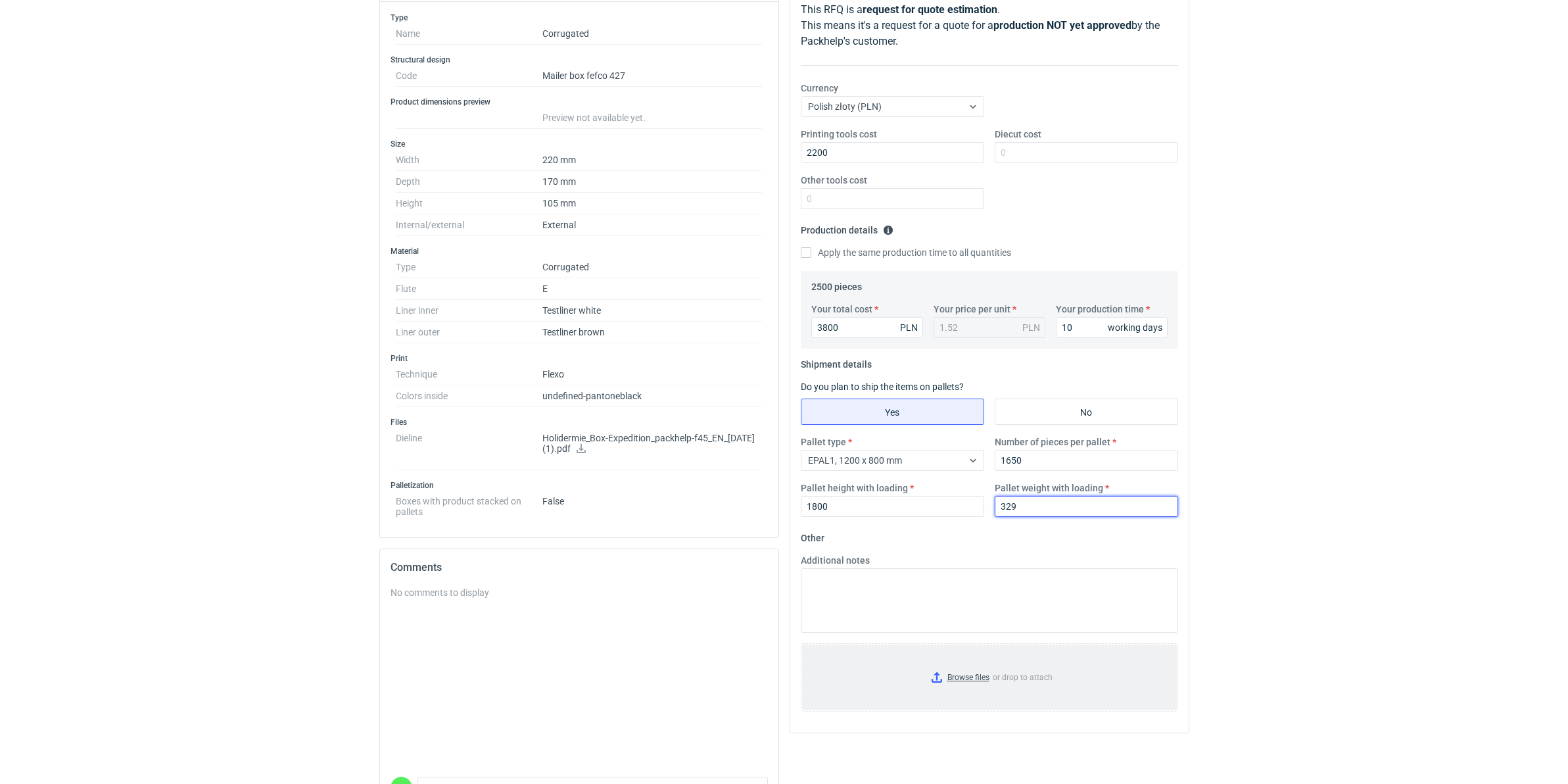
type input "329"
click at [967, 607] on input "Browse files or drop to attach" at bounding box center [990, 678] width 375 height 66
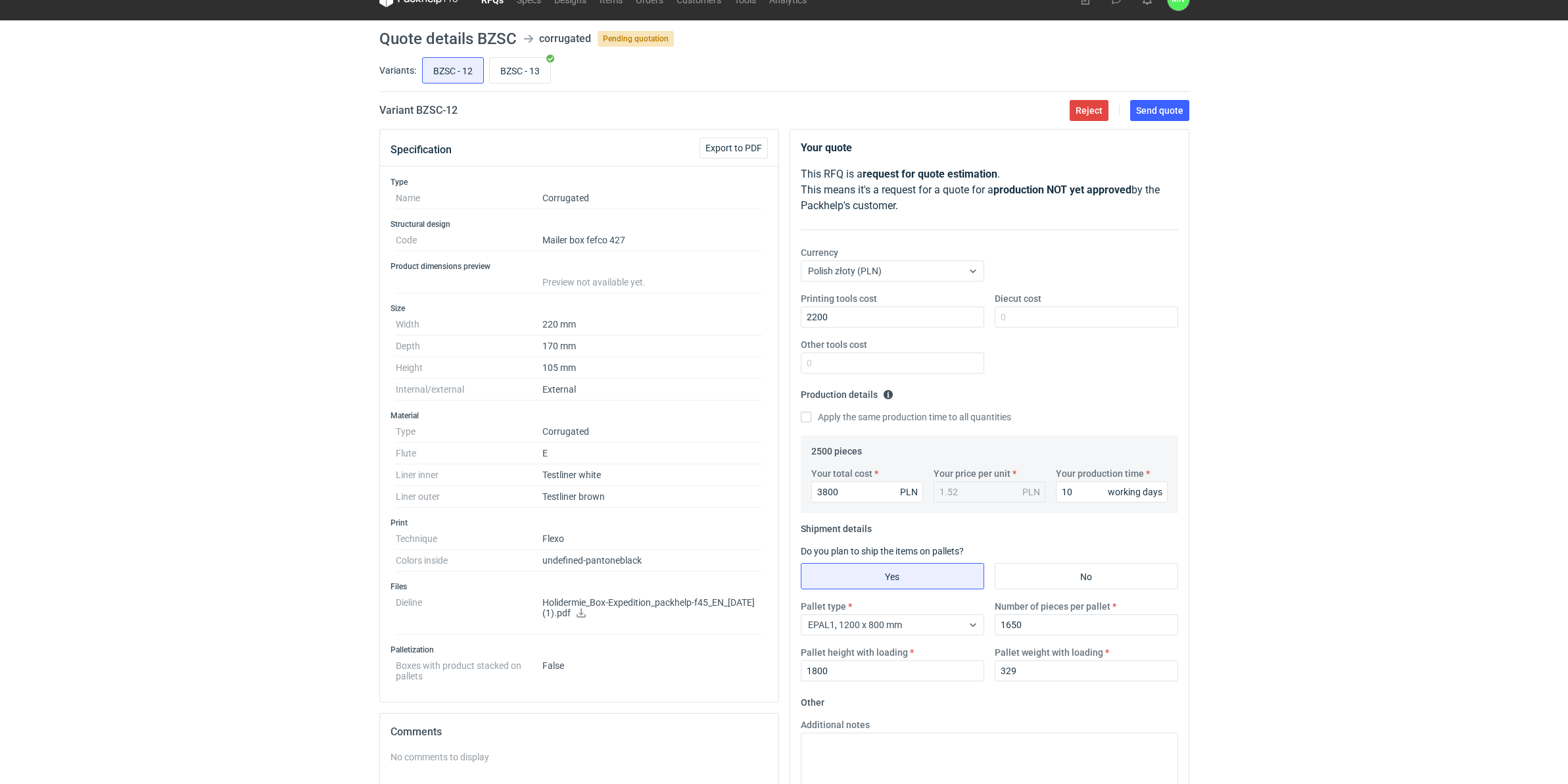
scroll to position [0, 0]
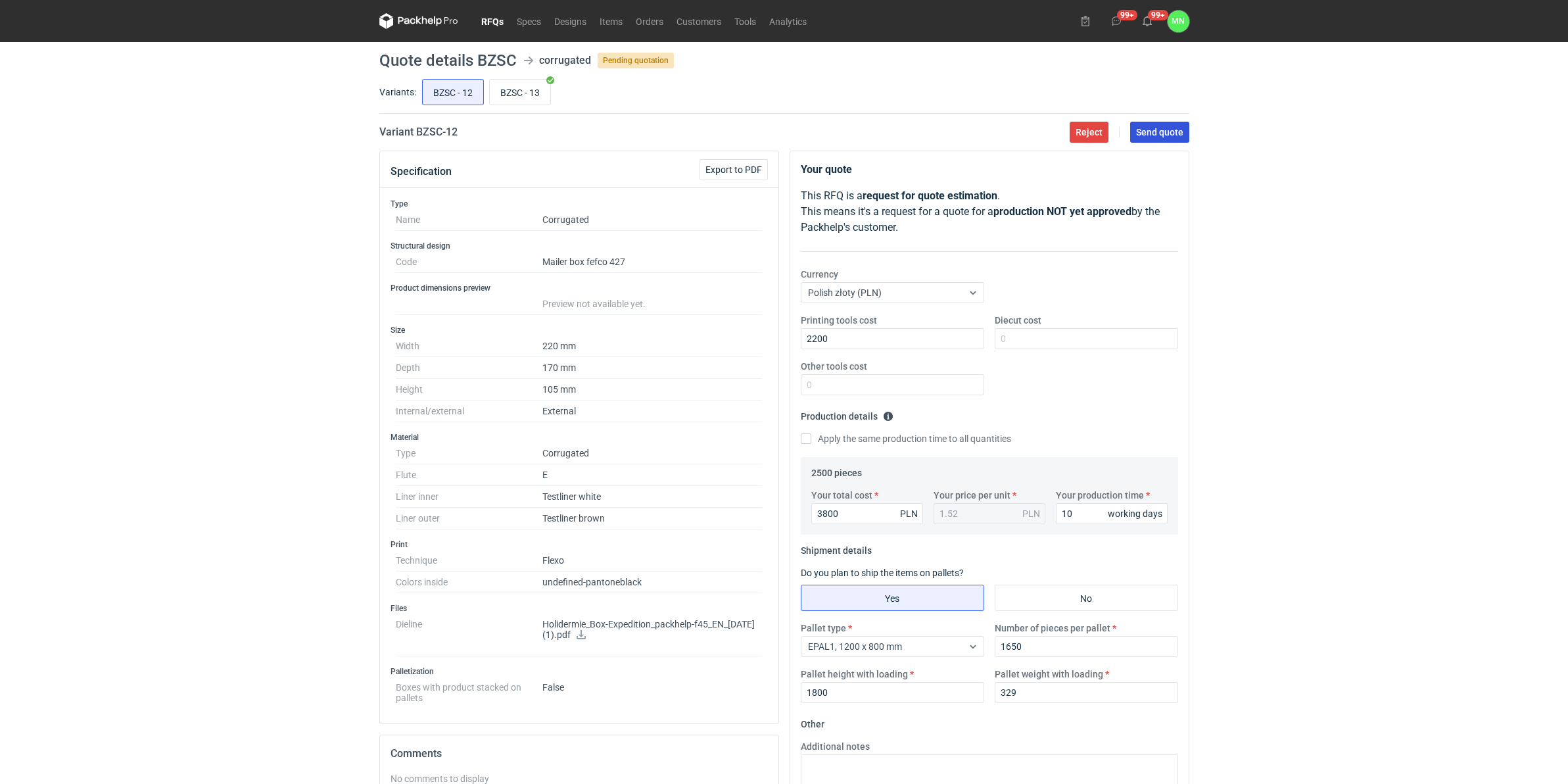
click at [1160, 131] on span "Send quote" at bounding box center [1160, 132] width 47 height 9
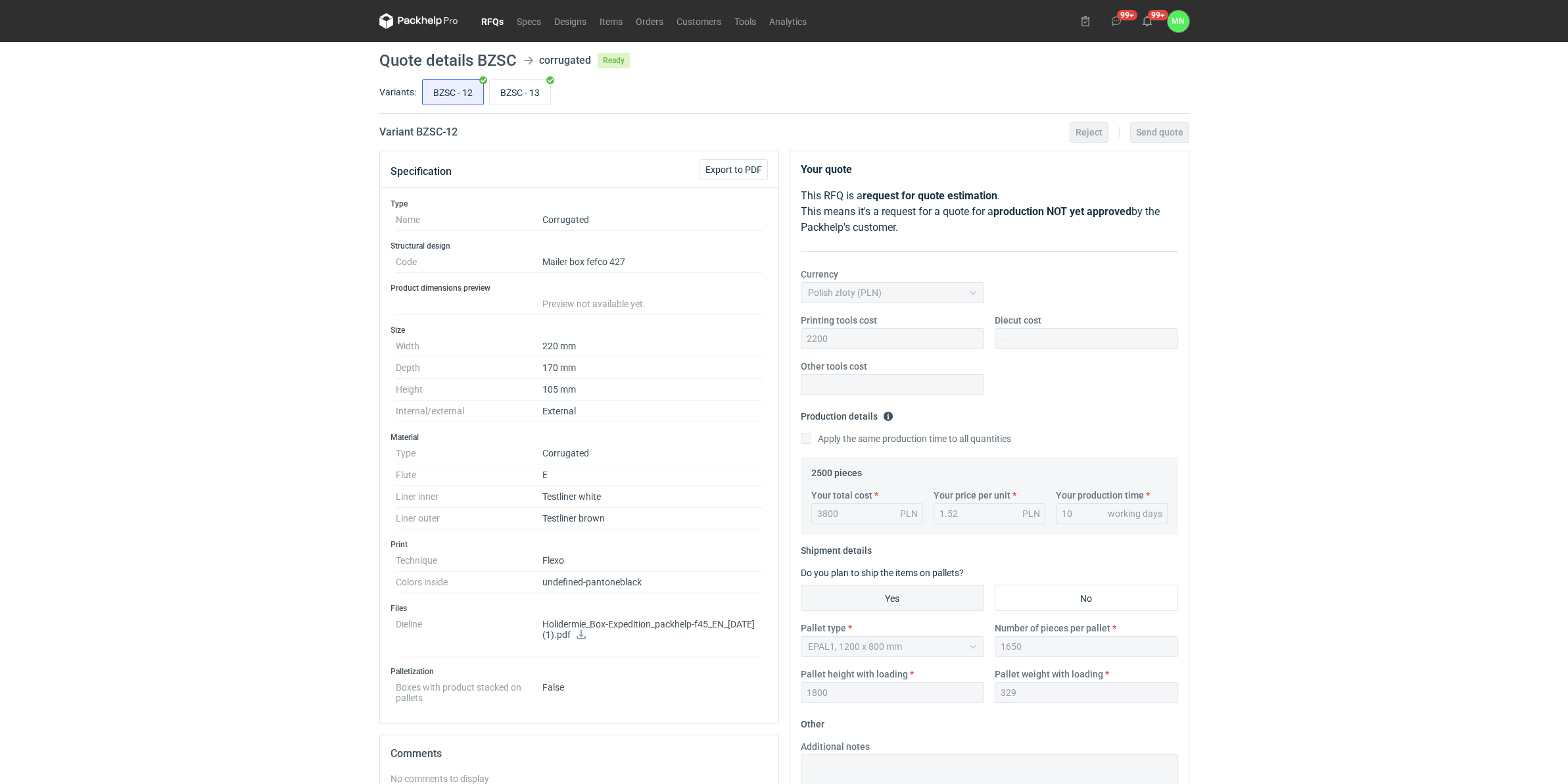
click at [483, 17] on link "RFQs" at bounding box center [492, 21] width 35 height 16
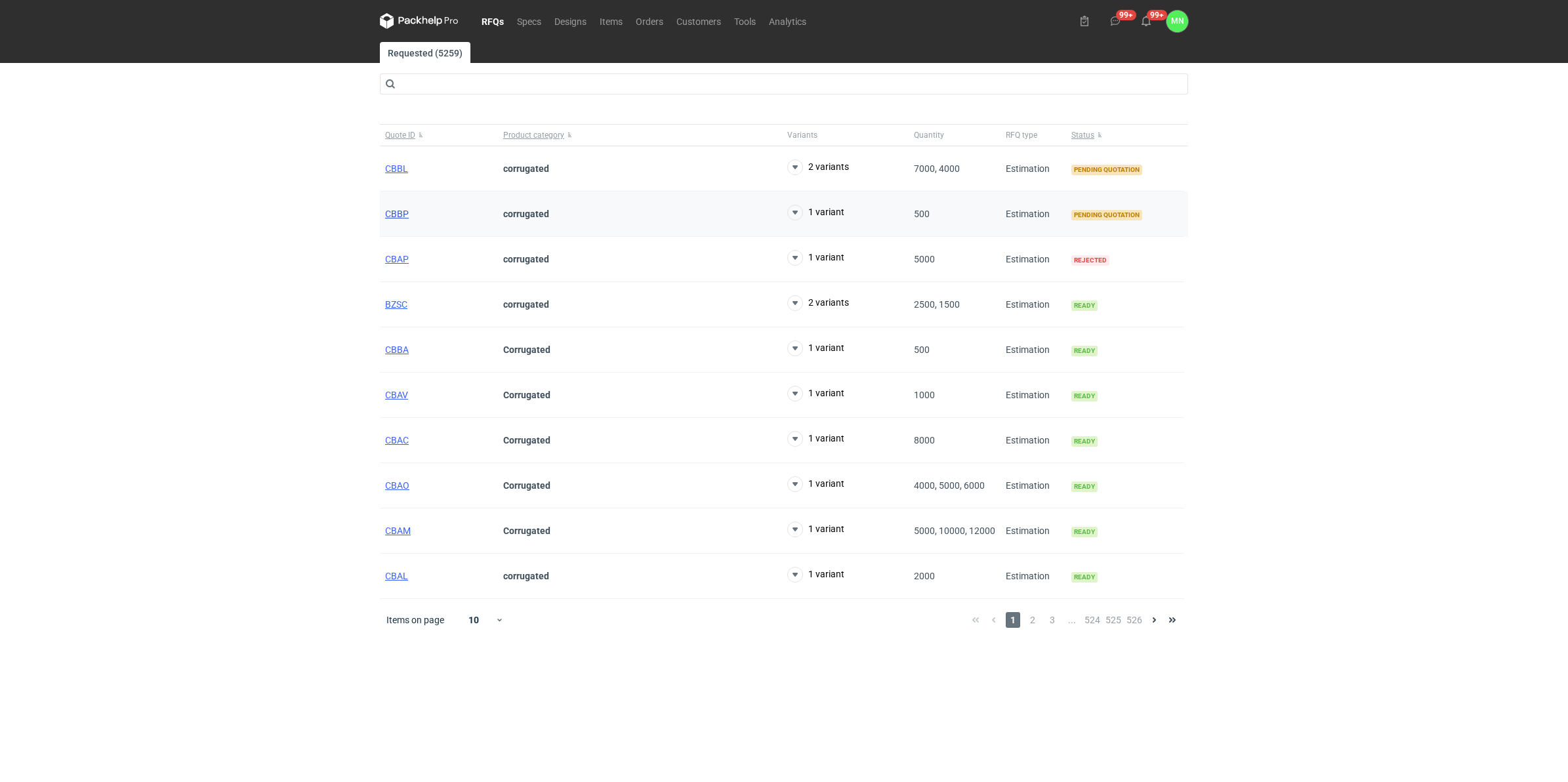
click at [393, 210] on span "CBBP" at bounding box center [397, 213] width 24 height 11
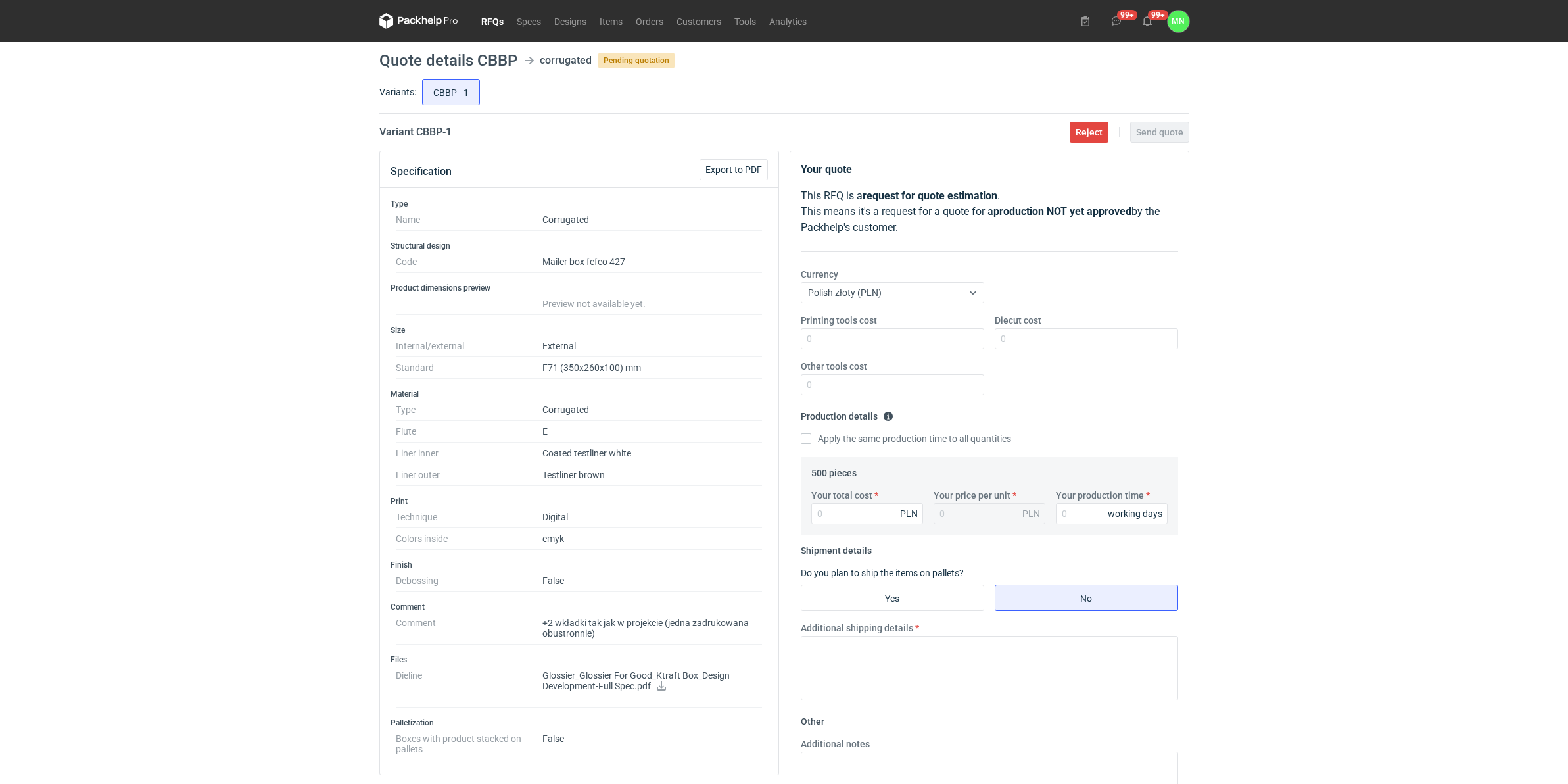
click at [662, 607] on icon at bounding box center [661, 686] width 9 height 9
click at [418, 129] on h2 "Variant CBBP - 1" at bounding box center [416, 132] width 72 height 16
copy h2 "CBBP"
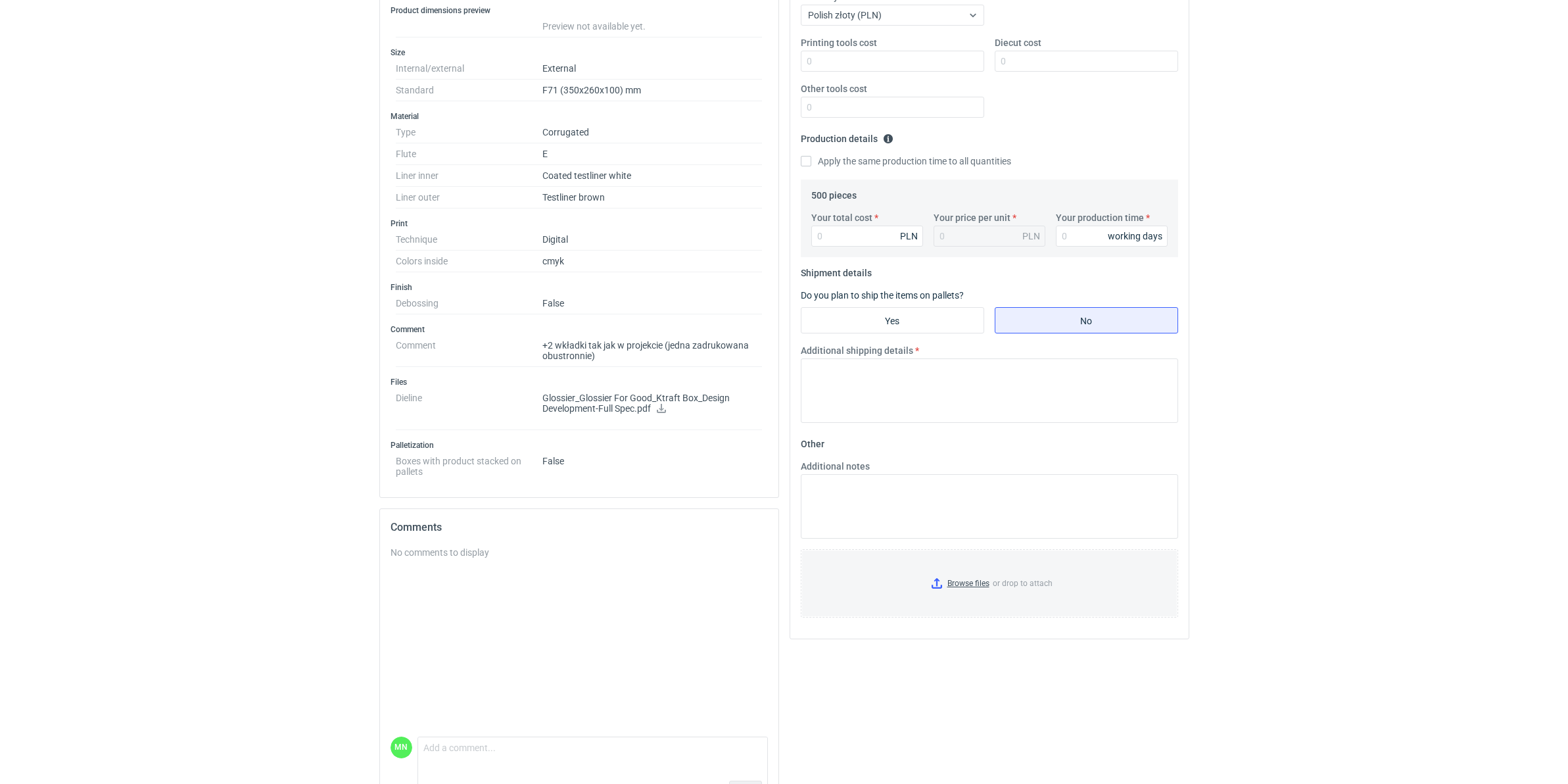
scroll to position [319, 0]
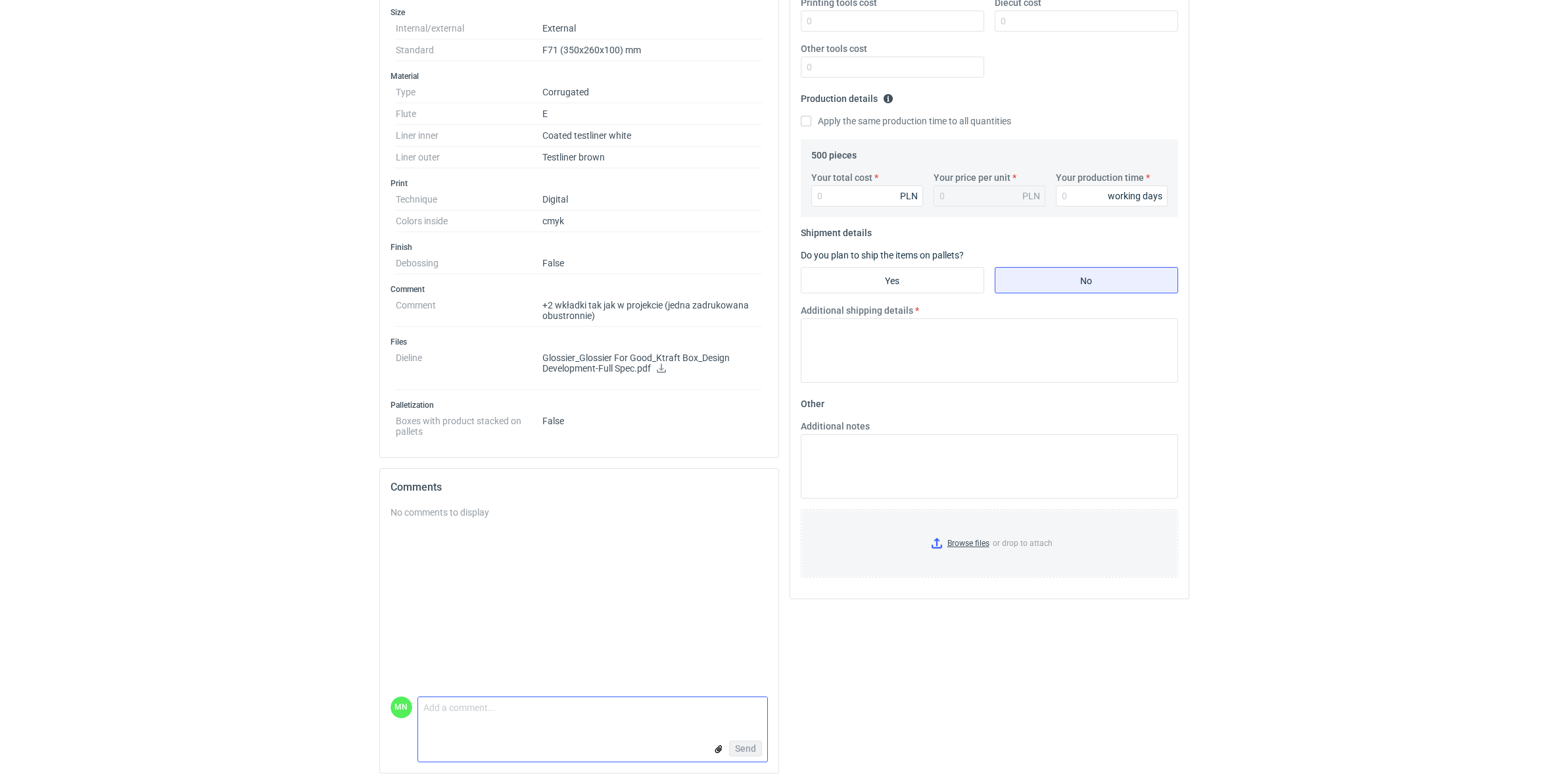
click at [511, 607] on textarea "Comment message" at bounding box center [593, 711] width 349 height 27
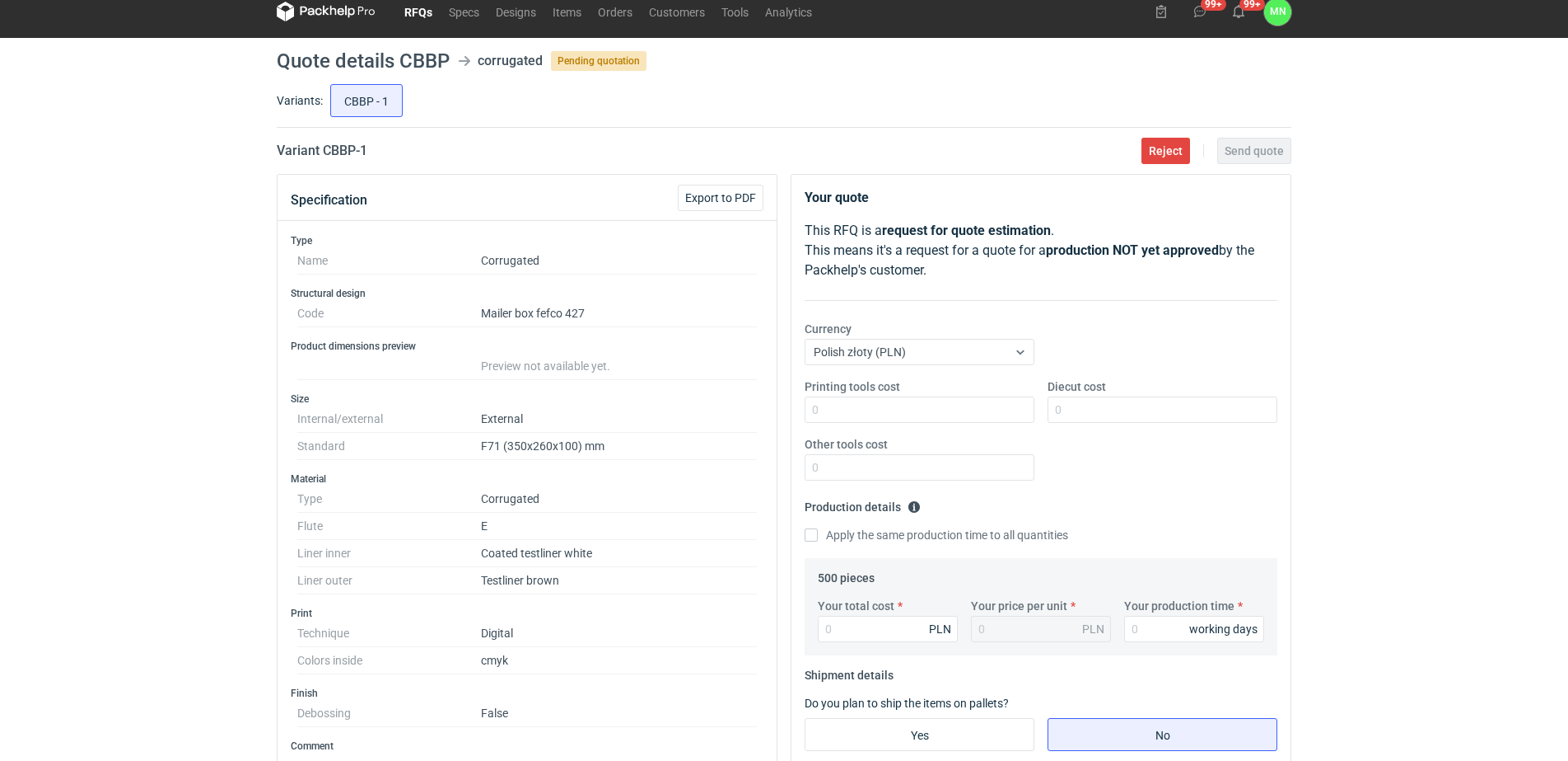
scroll to position [0, 0]
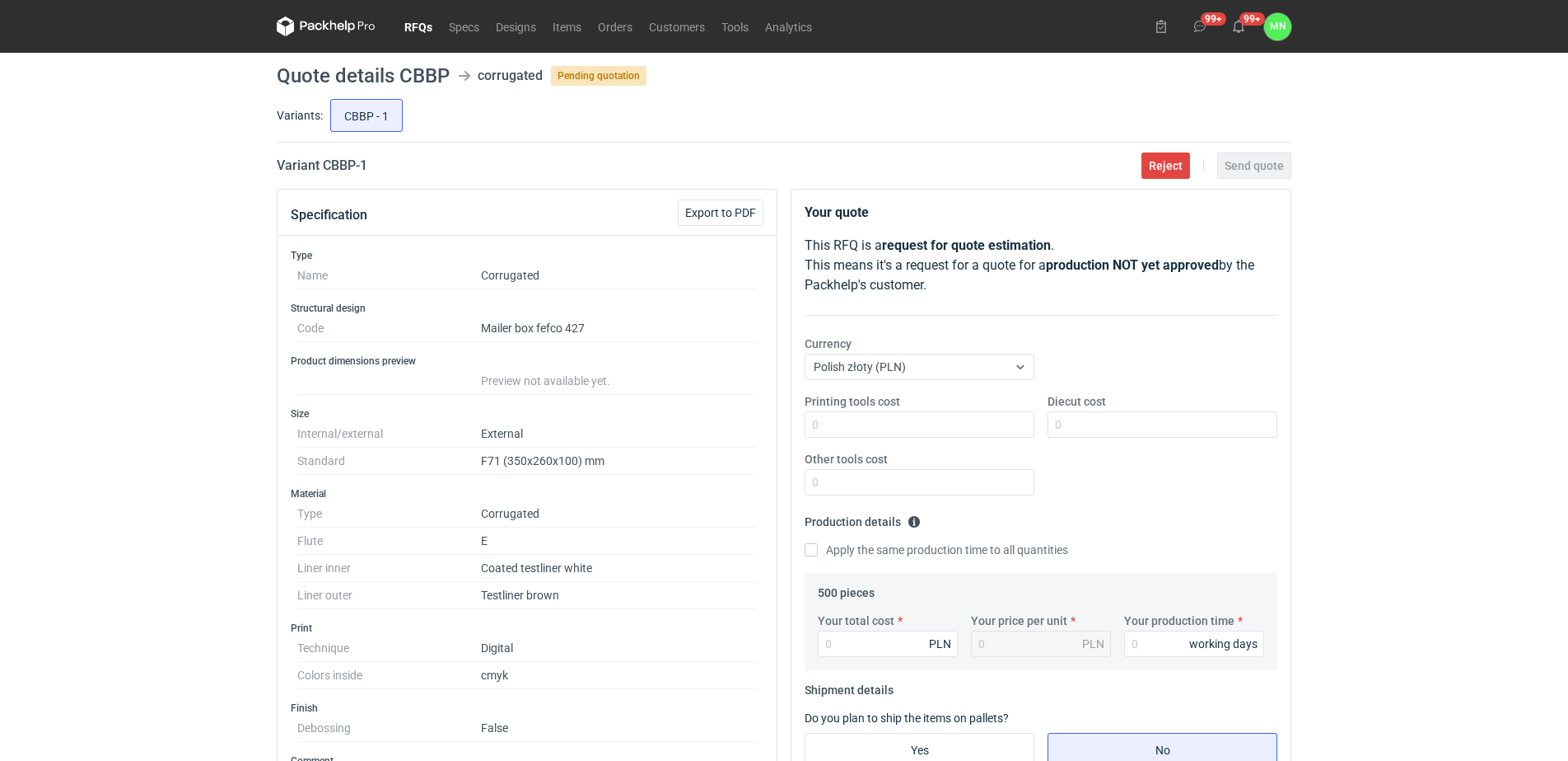
click at [347, 165] on h2 "Variant CBBP - 1" at bounding box center [322, 166] width 91 height 20
copy h2 "CBBP"
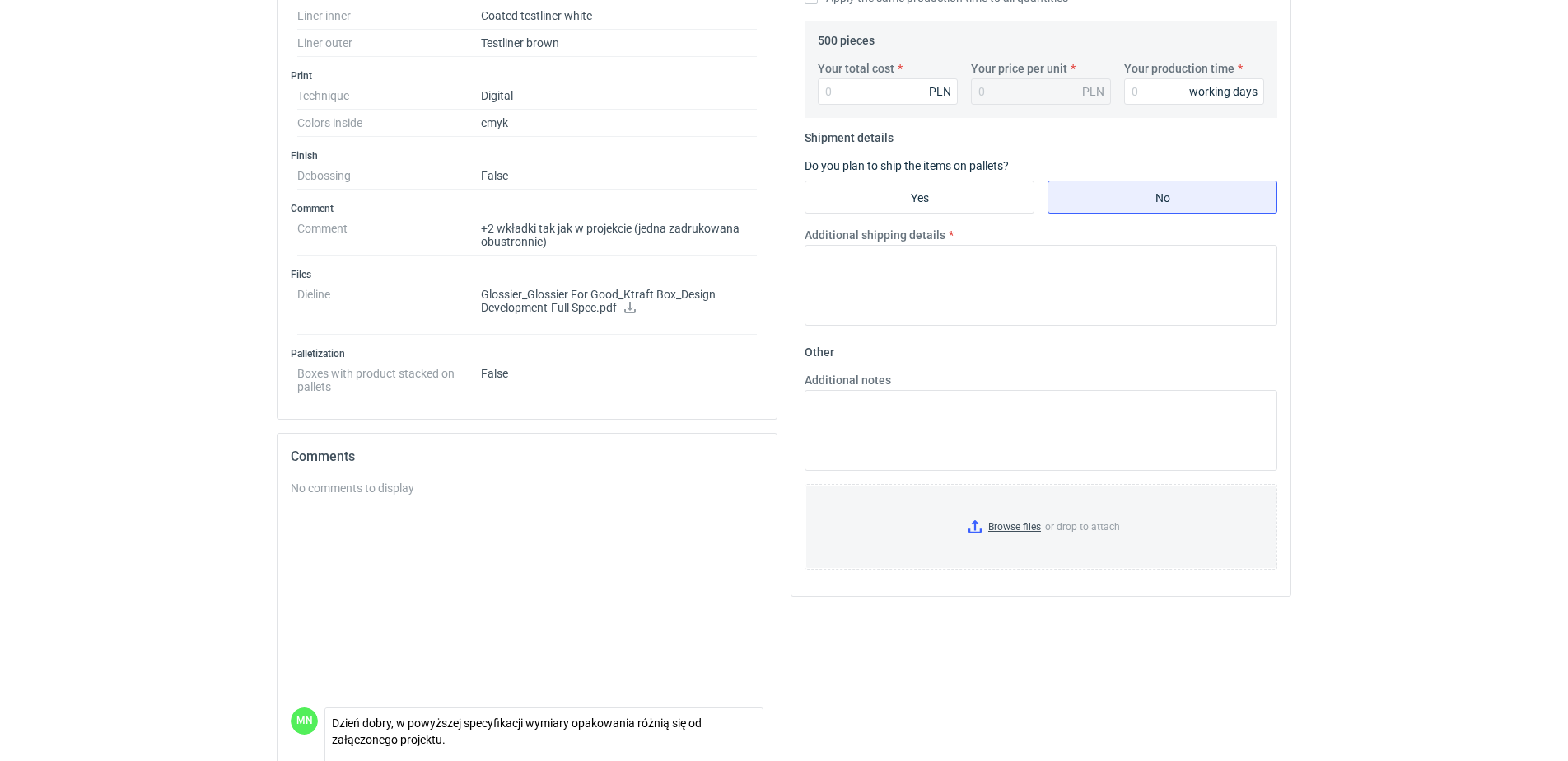
scroll to position [620, 0]
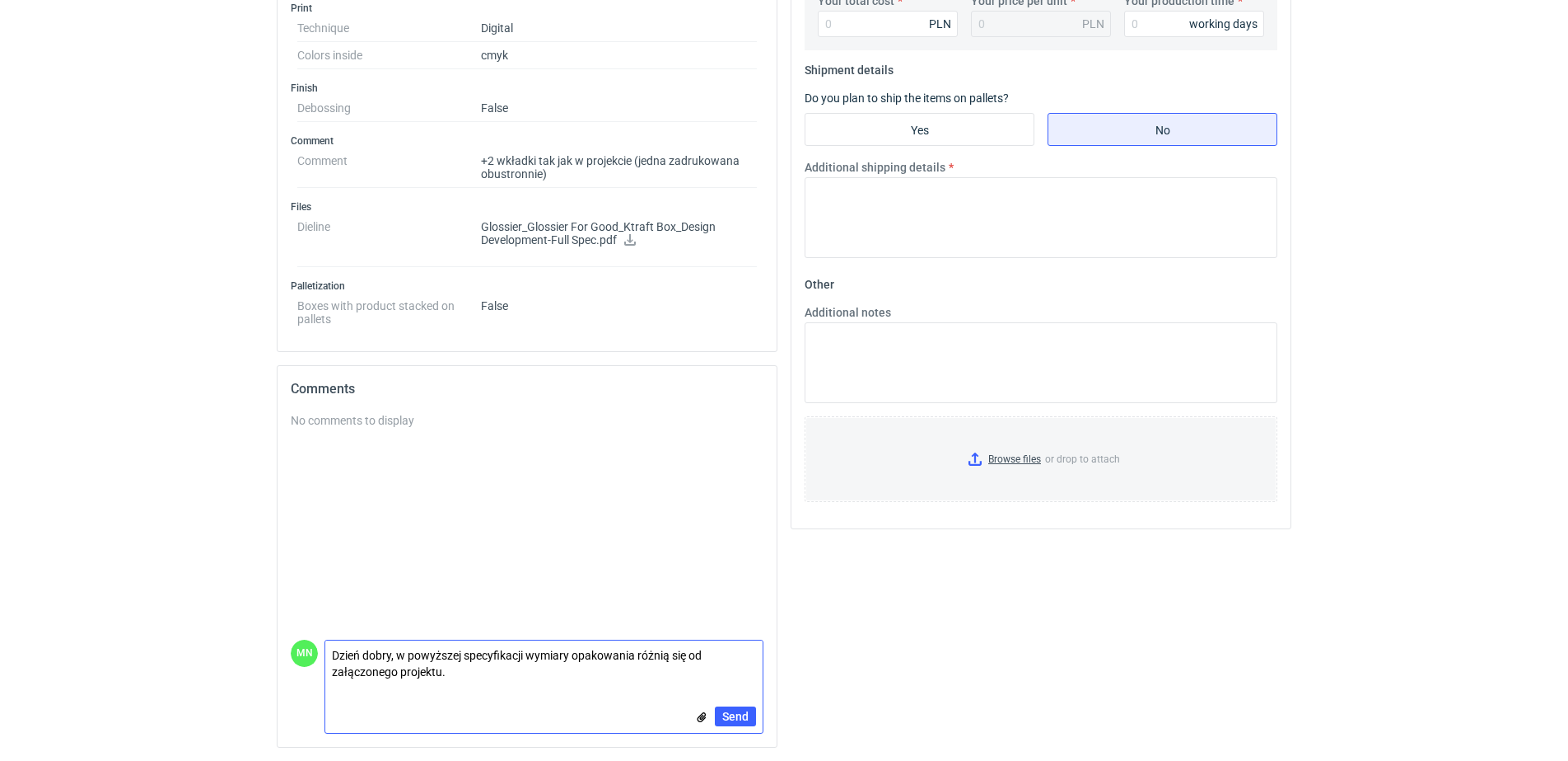
click at [489, 676] on textarea "Dzień dobry, w powyższej specyfikacji wymiary opakowania różnią się od załączon…" at bounding box center [544, 663] width 437 height 46
type textarea "Dzień dobry, w powyższej specyfikacji wymiary opakowania różnią się od załączon…"
click at [745, 711] on span "Send" at bounding box center [735, 716] width 26 height 12
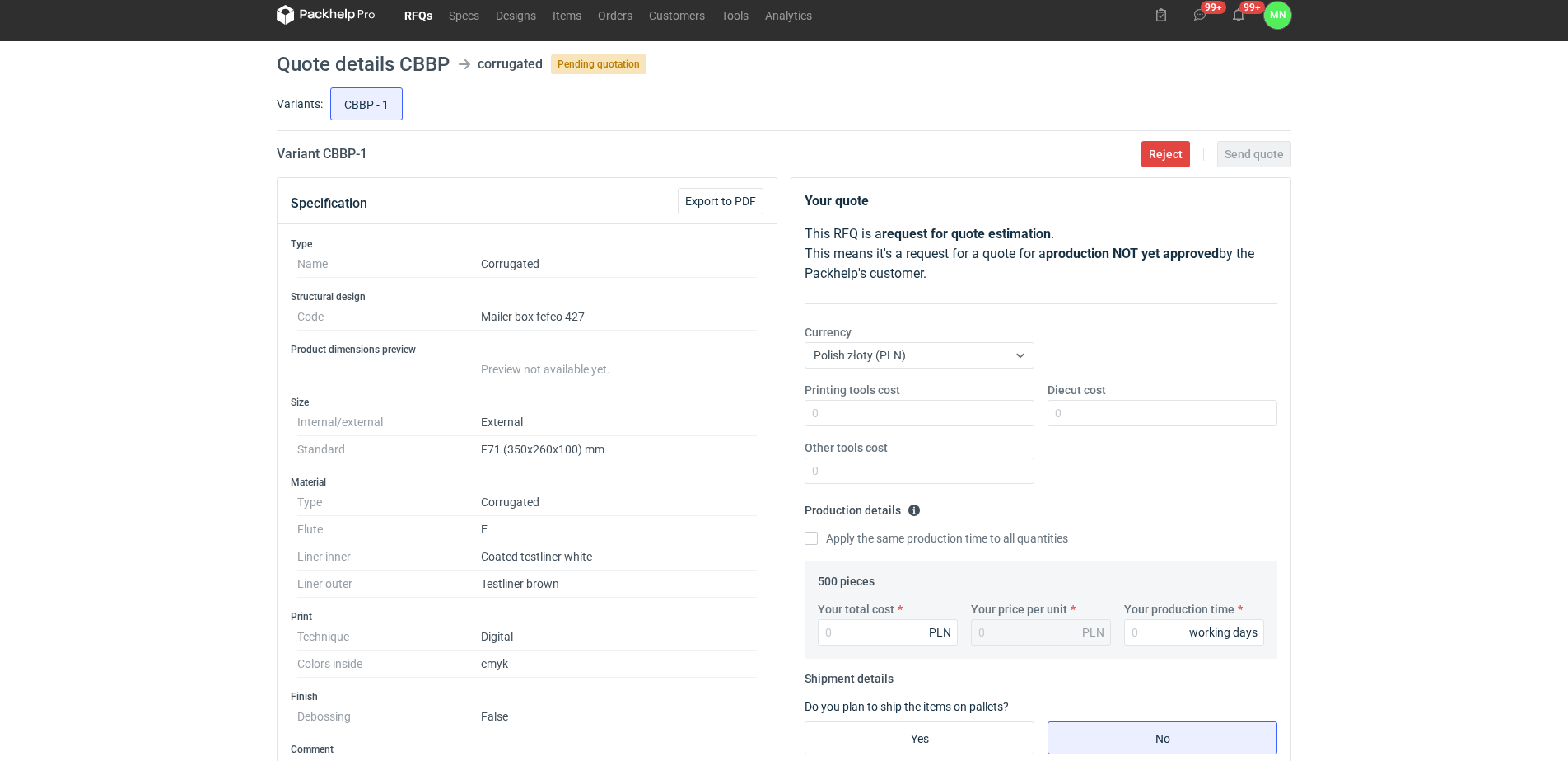
scroll to position [2, 0]
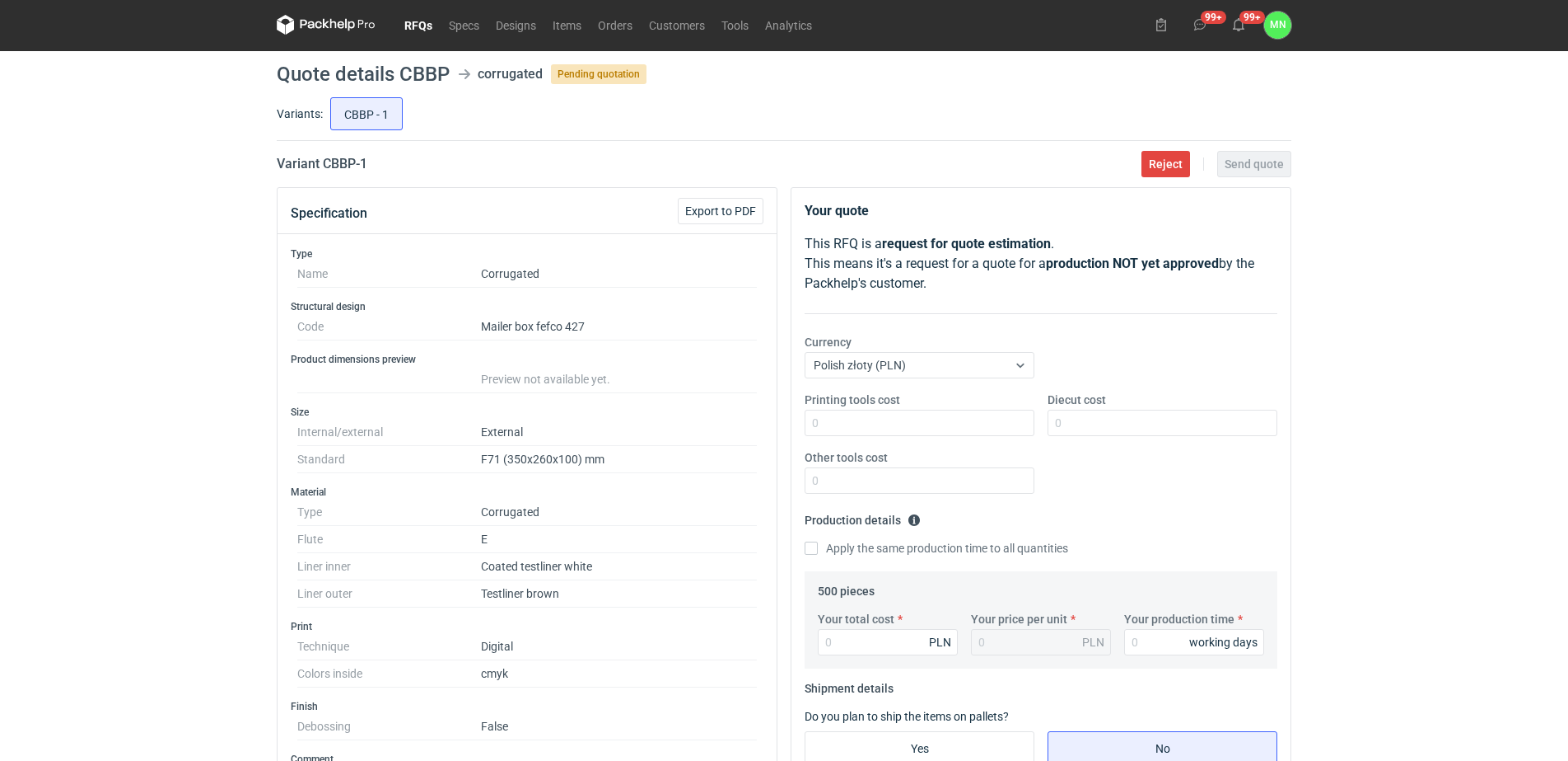
click at [425, 26] on link "RFQs" at bounding box center [418, 24] width 44 height 20
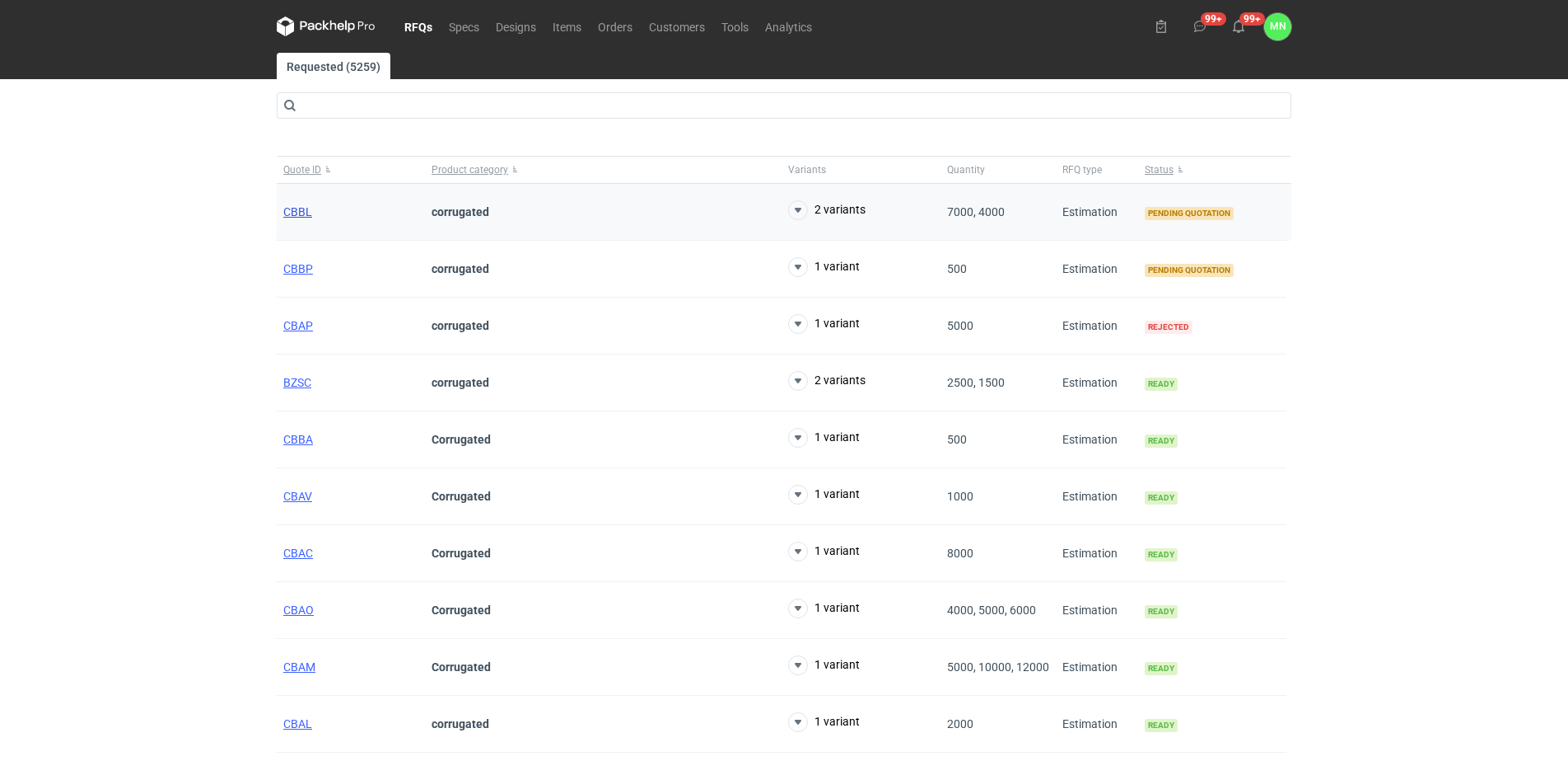
click at [304, 218] on span "CBBL" at bounding box center [298, 211] width 29 height 13
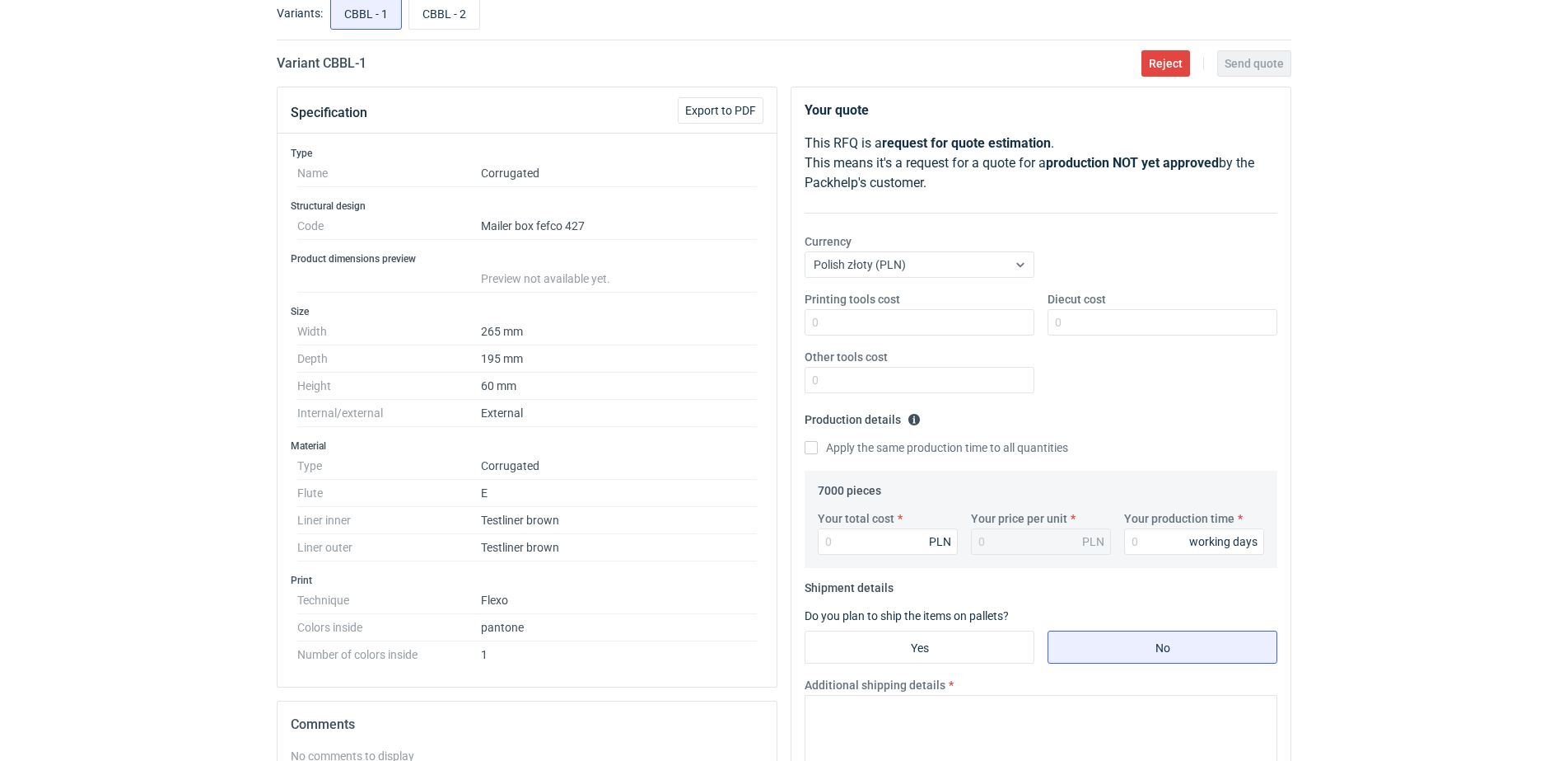
scroll to position [103, 0]
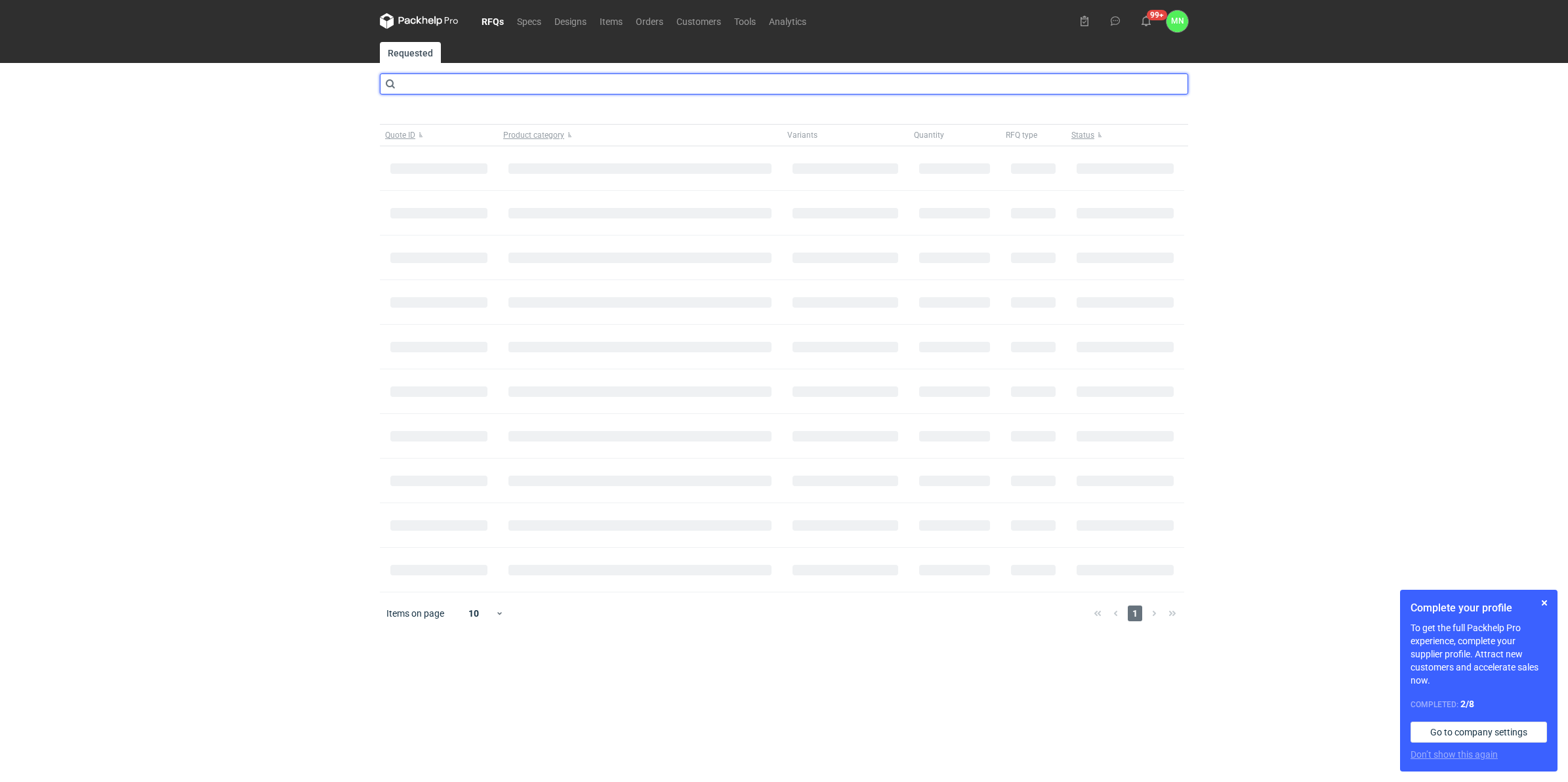
click at [431, 87] on input "text" at bounding box center [784, 84] width 809 height 21
type input "cate"
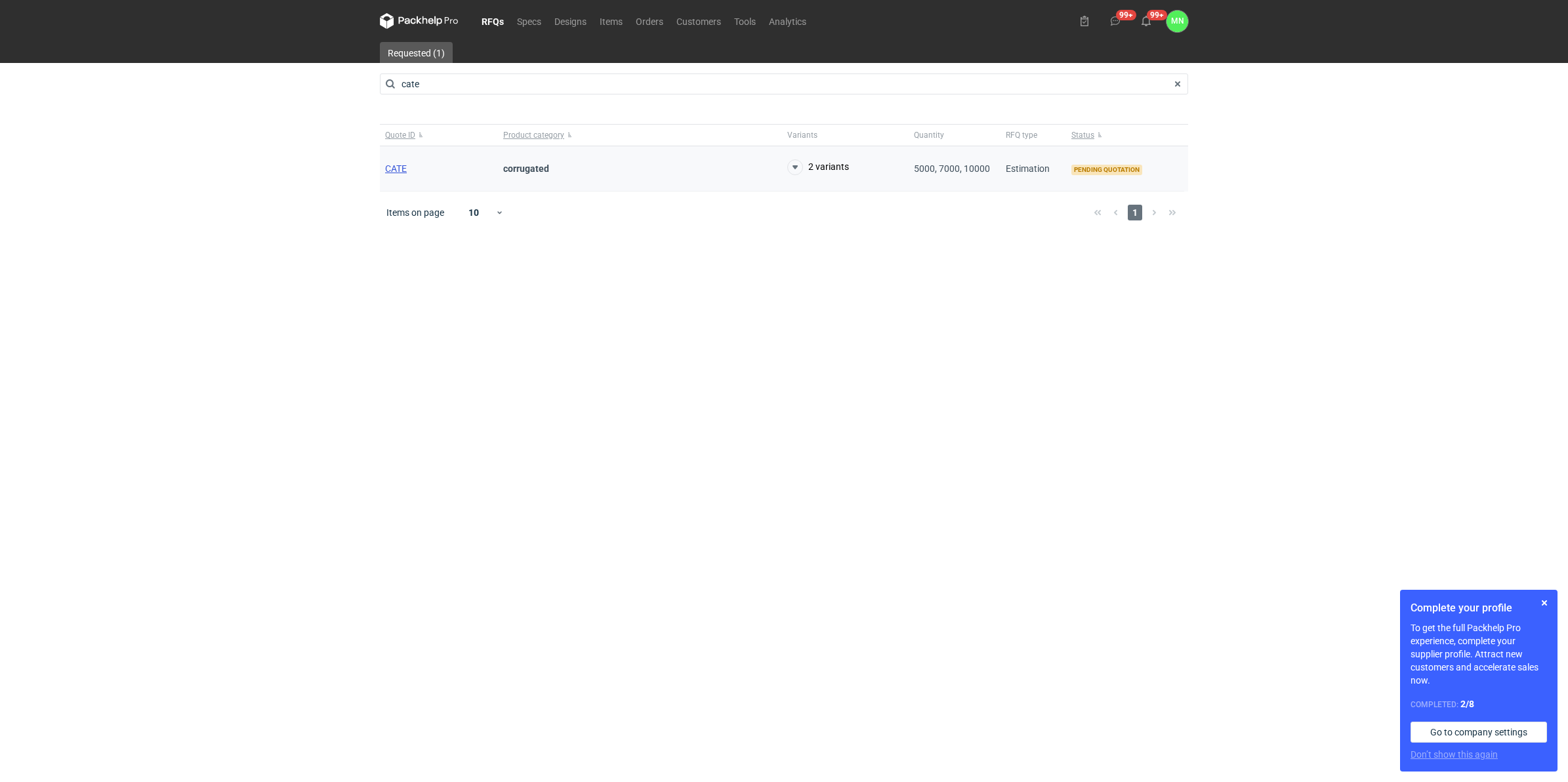
click at [394, 171] on span "CATE" at bounding box center [396, 168] width 21 height 11
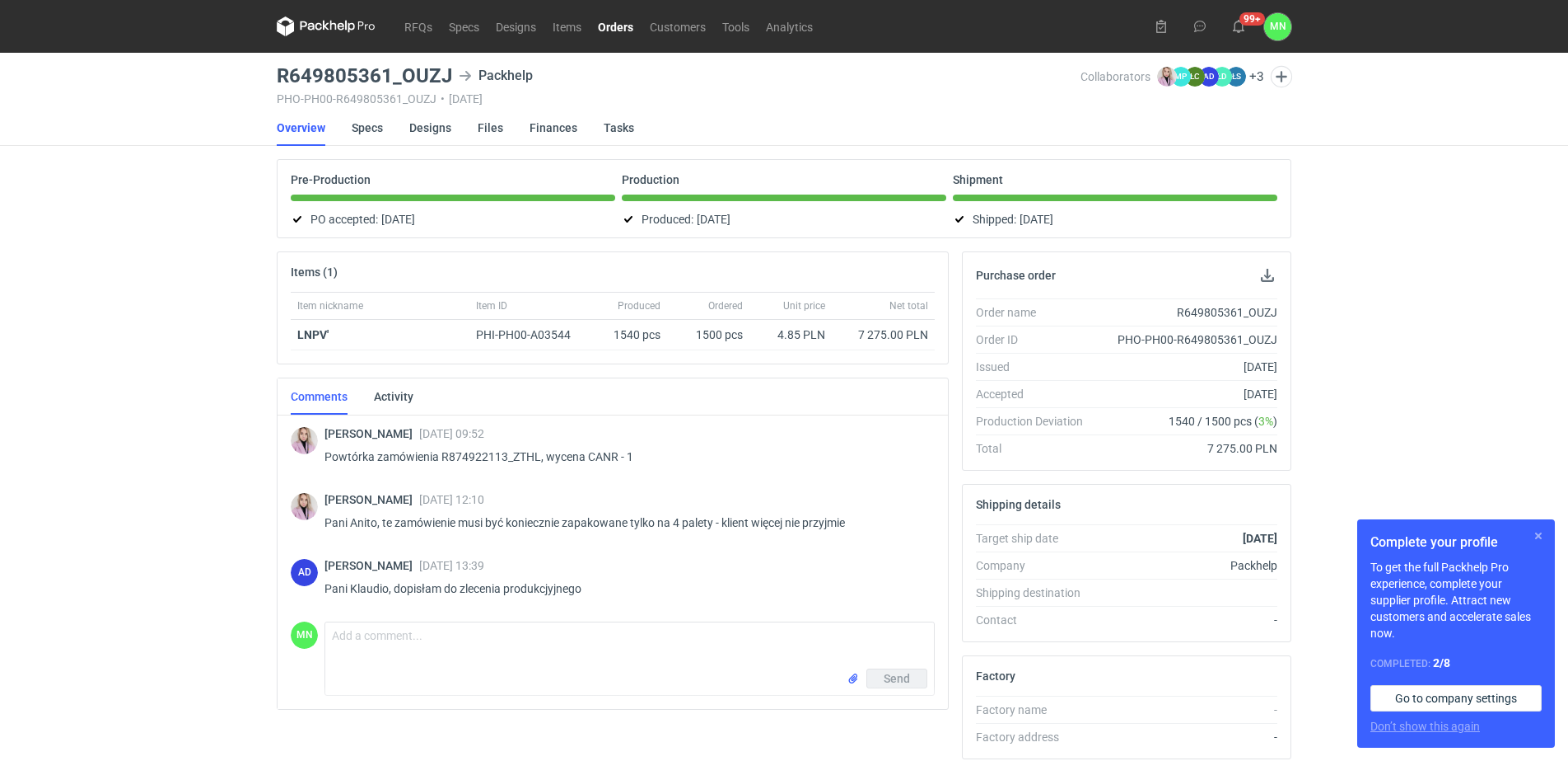
click at [1542, 527] on button "button" at bounding box center [1538, 535] width 20 height 20
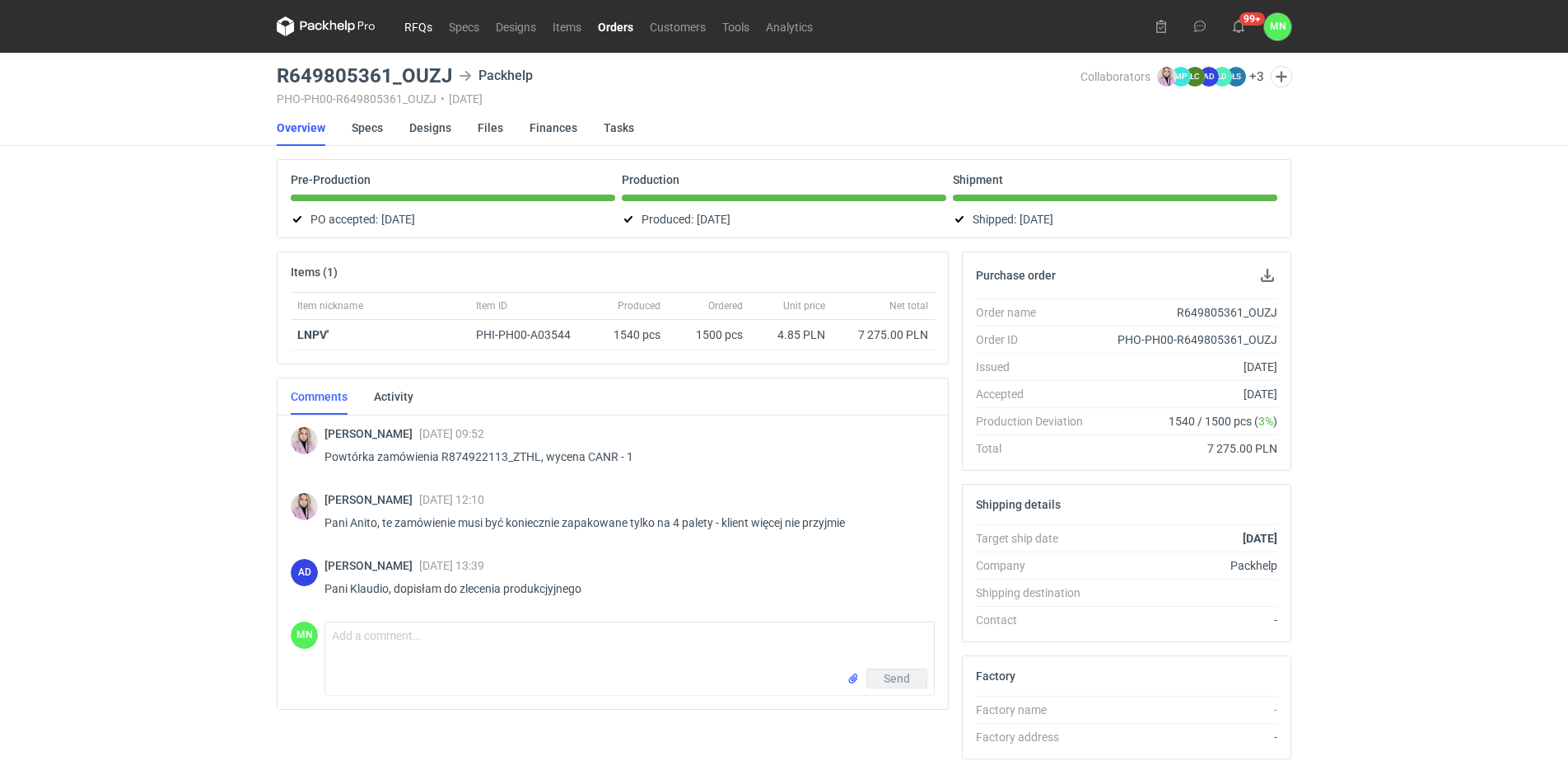
click at [407, 26] on link "RFQs" at bounding box center [418, 26] width 44 height 20
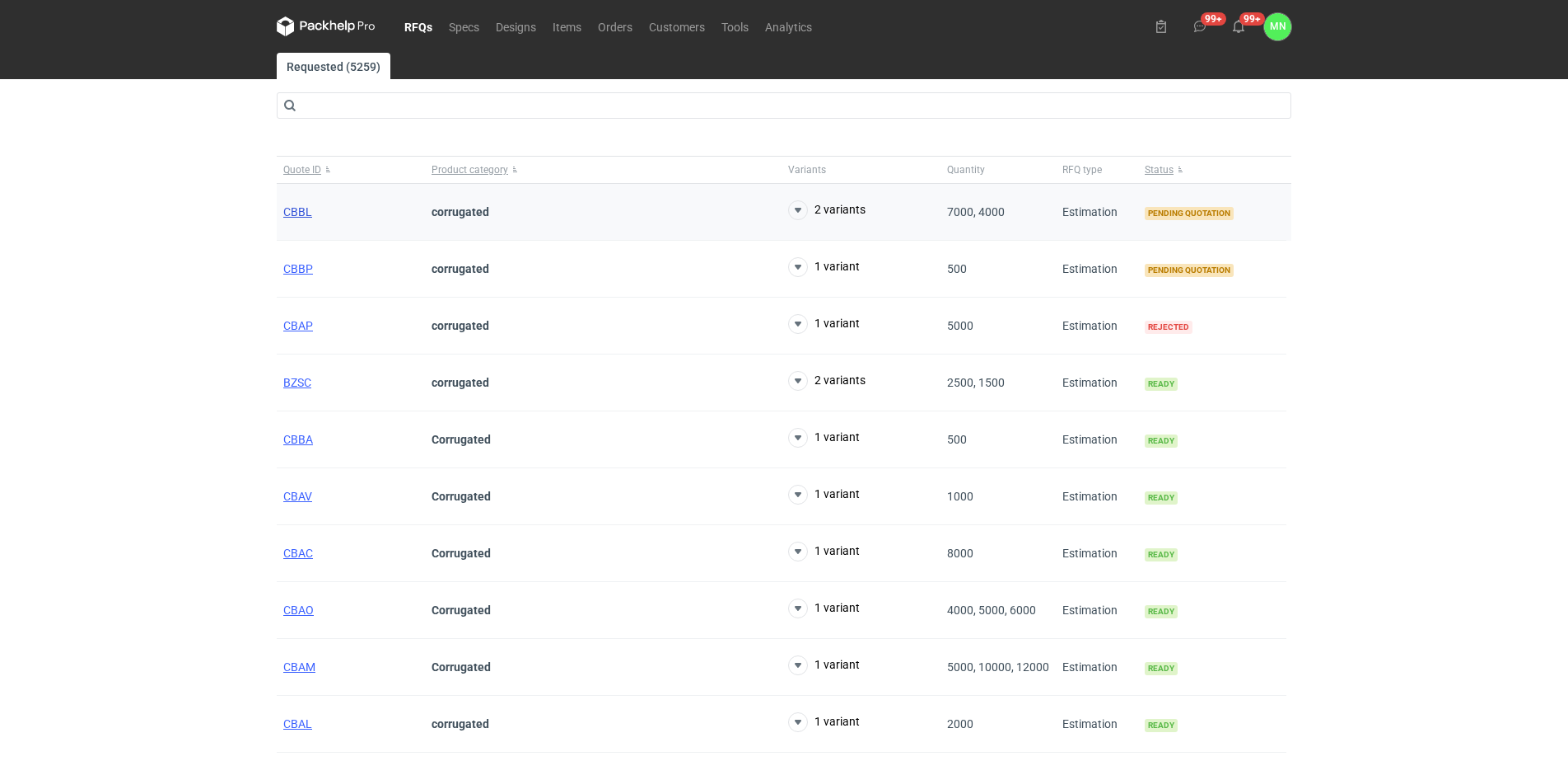
click at [291, 212] on span "CBBL" at bounding box center [298, 211] width 29 height 13
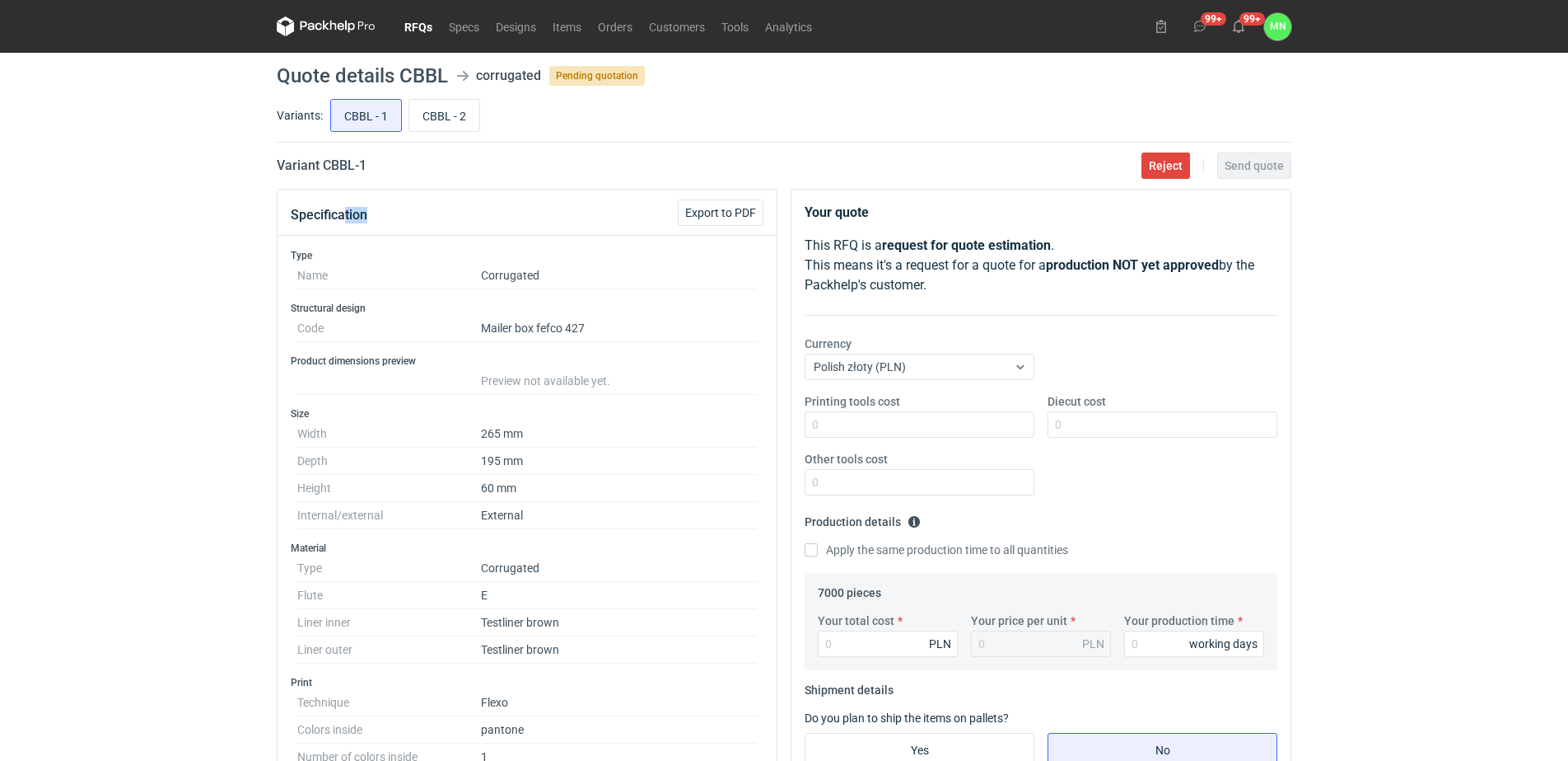
drag, startPoint x: 383, startPoint y: 182, endPoint x: 347, endPoint y: 182, distance: 36.0
click at [347, 182] on main "Quote details CBBL corrugated Pending quotation Variants: CBBL - 1 CBBL - 2 Var…" at bounding box center [783, 625] width 1028 height 1145
drag, startPoint x: 399, startPoint y: 177, endPoint x: 374, endPoint y: 168, distance: 26.6
click at [397, 177] on main "Quote details CBBL corrugated Pending quotation Variants: CBBL - 1 CBBL - 2 Var…" at bounding box center [783, 625] width 1028 height 1145
drag, startPoint x: 374, startPoint y: 163, endPoint x: 325, endPoint y: 167, distance: 49.2
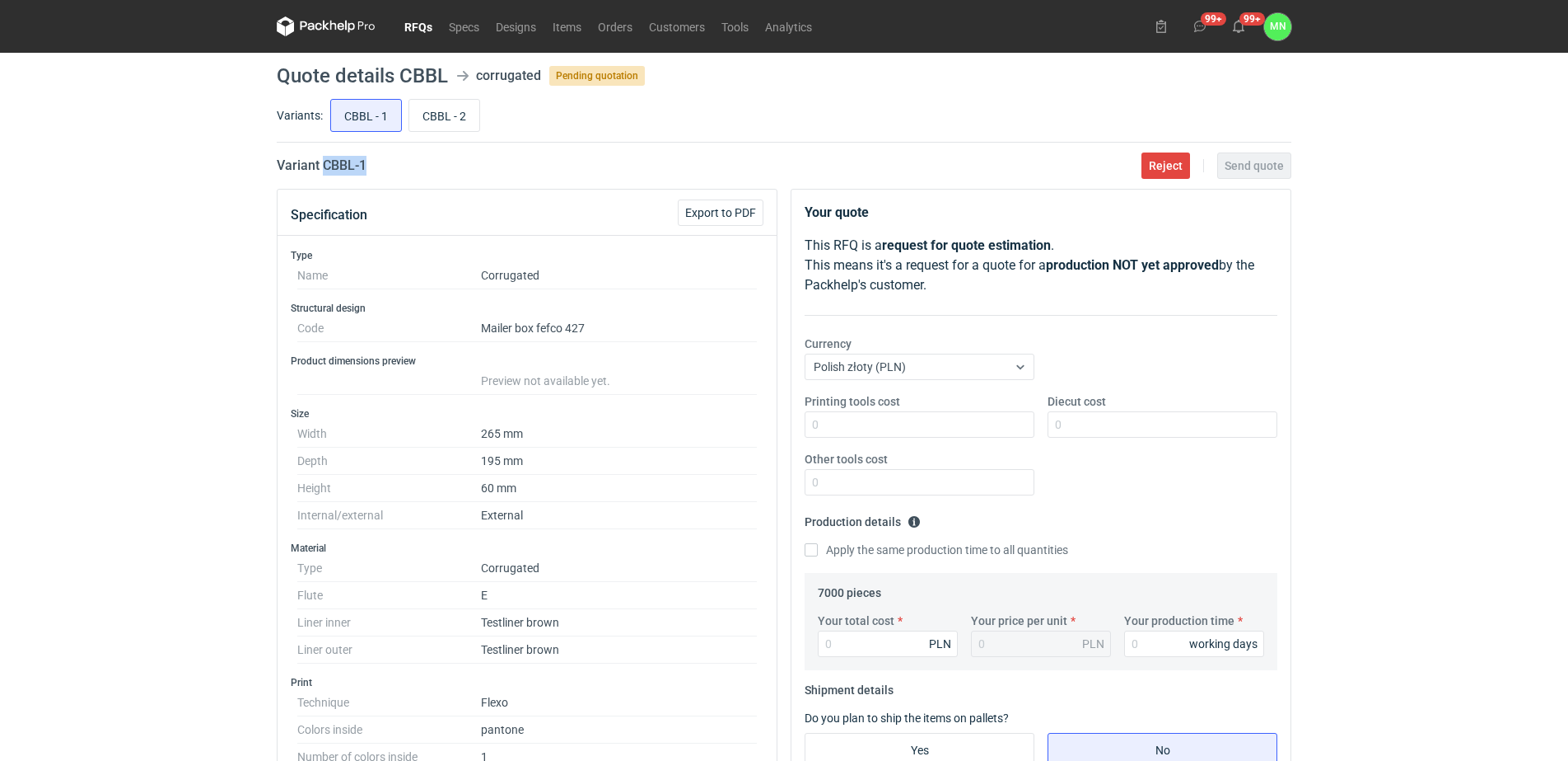
click at [325, 167] on div "Variant CBBL - 1 Reject Send quote" at bounding box center [784, 166] width 1015 height 20
copy h2 "CBBL - 1"
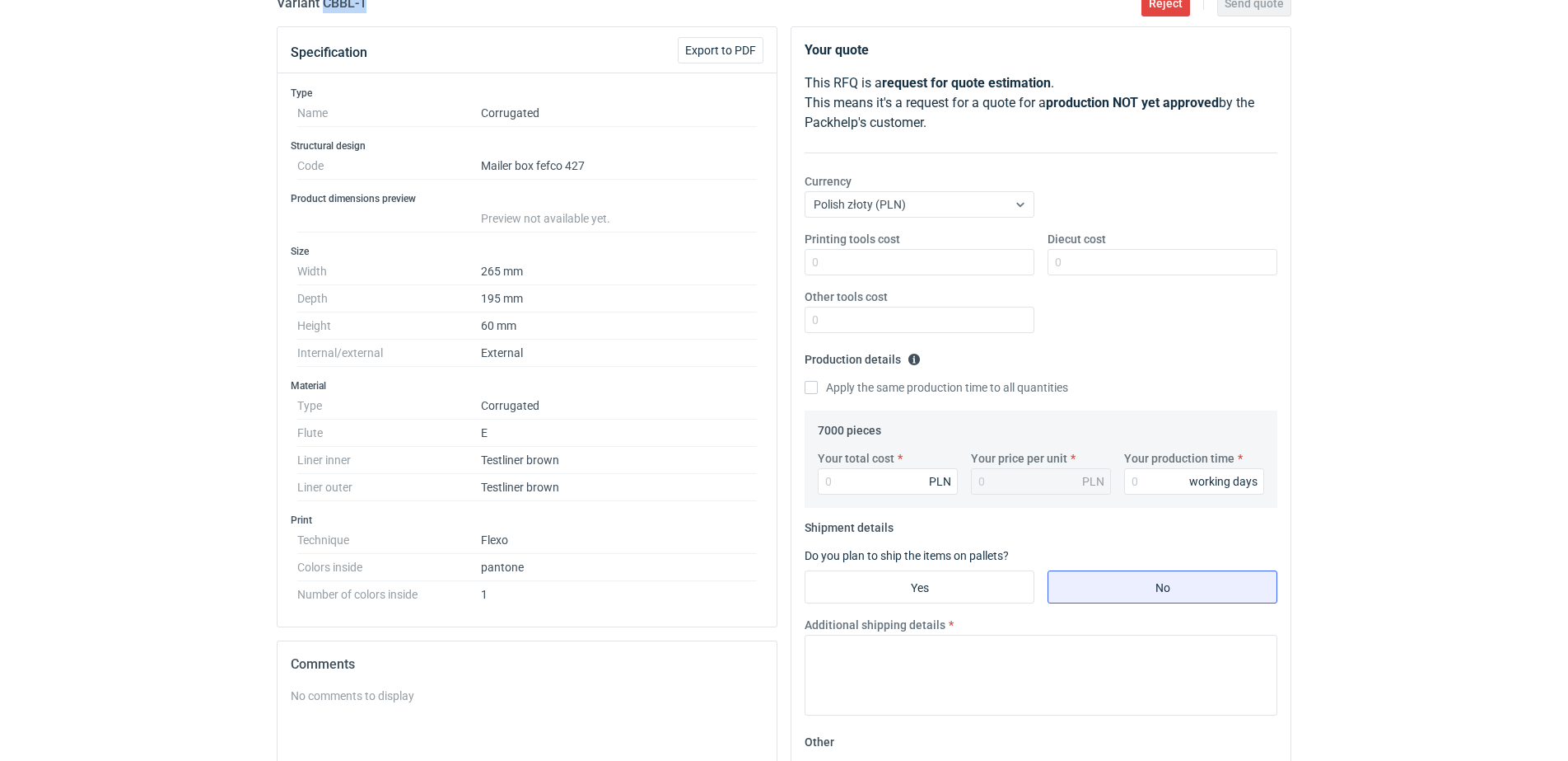
scroll to position [206, 0]
